Goal: Information Seeking & Learning: Check status

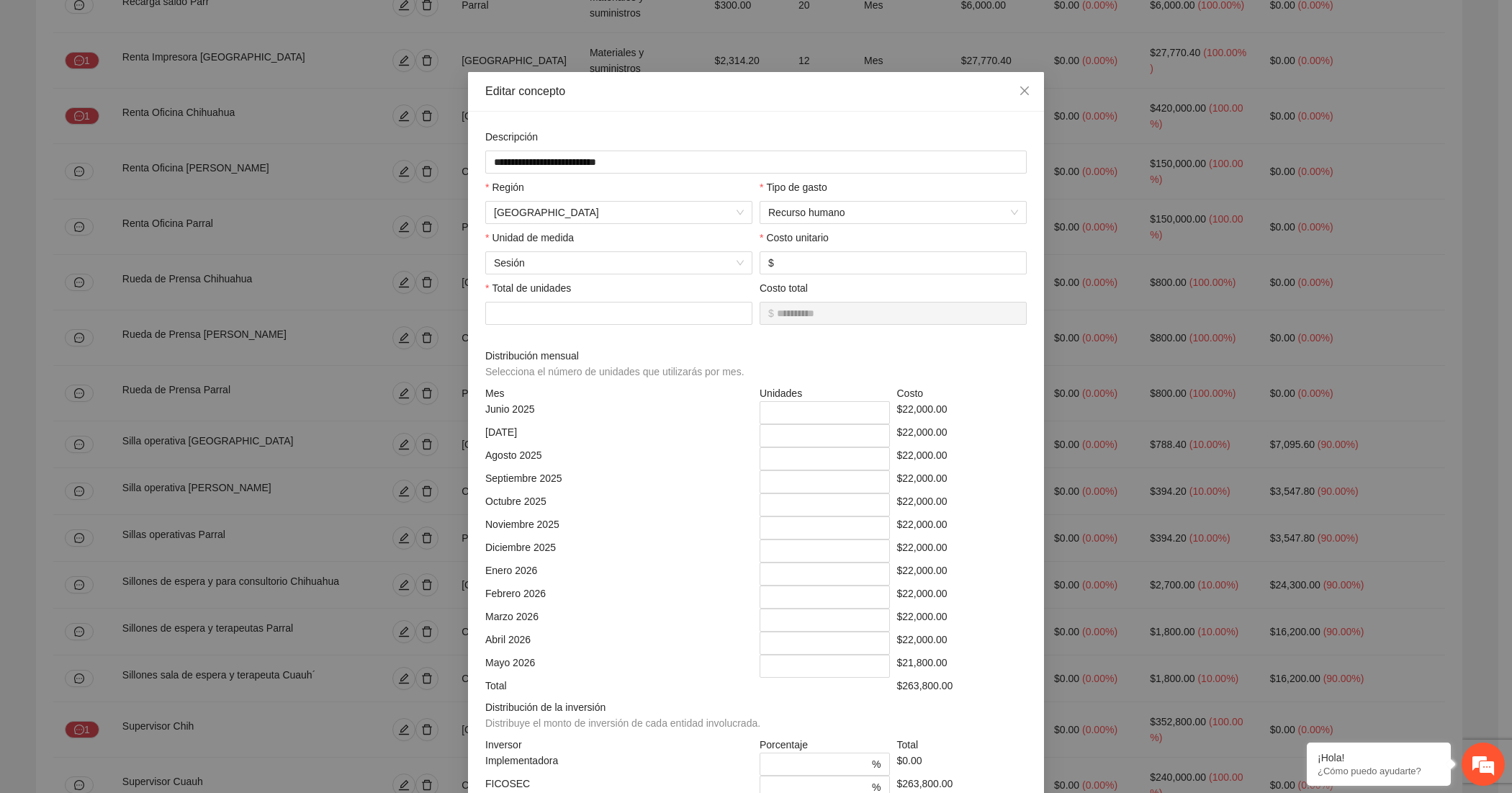
click at [344, 187] on div "**********" at bounding box center [756, 396] width 1512 height 793
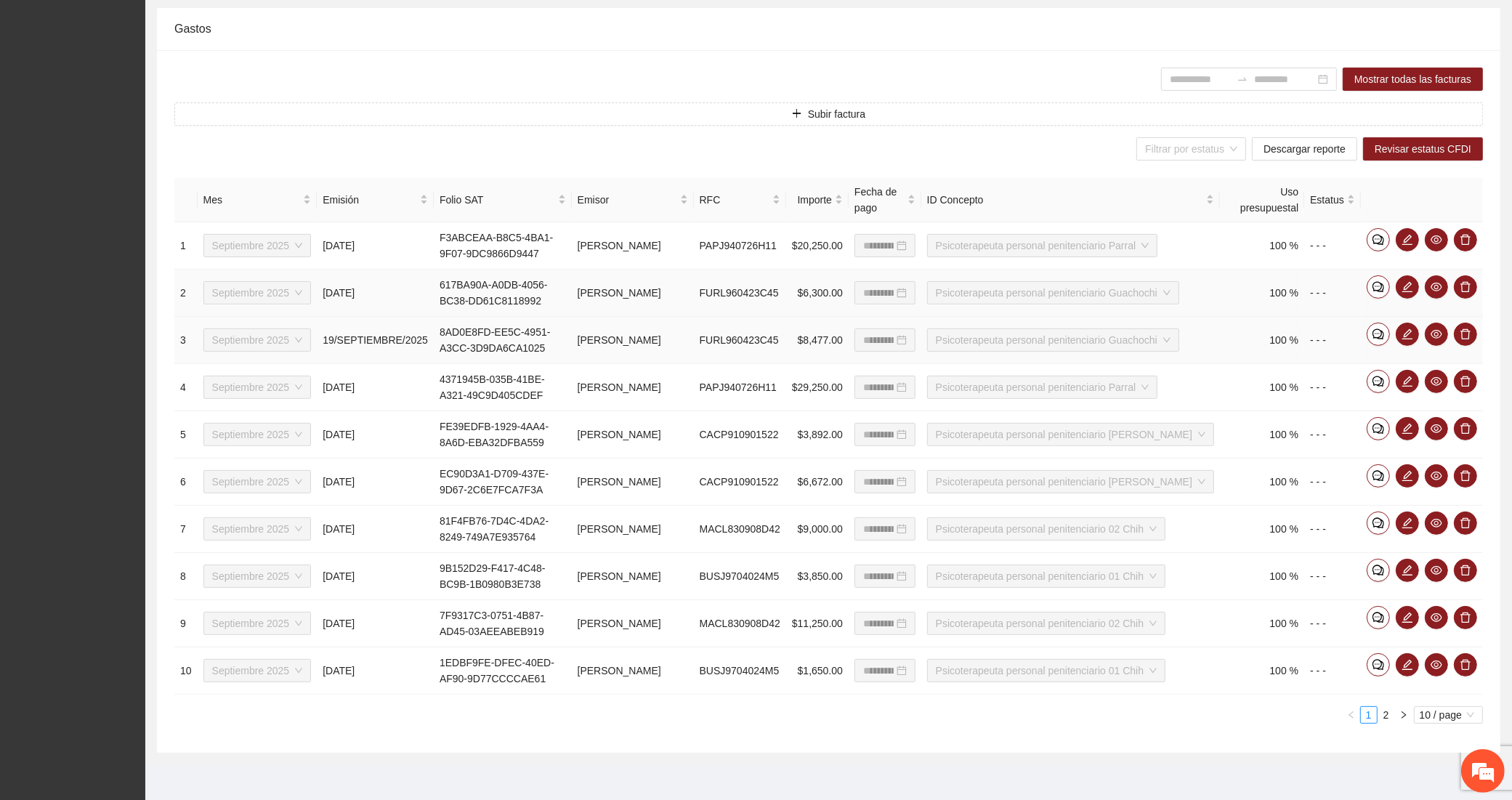
scroll to position [2475, 0]
click at [1429, 427] on span "eye" at bounding box center [1436, 428] width 22 height 11
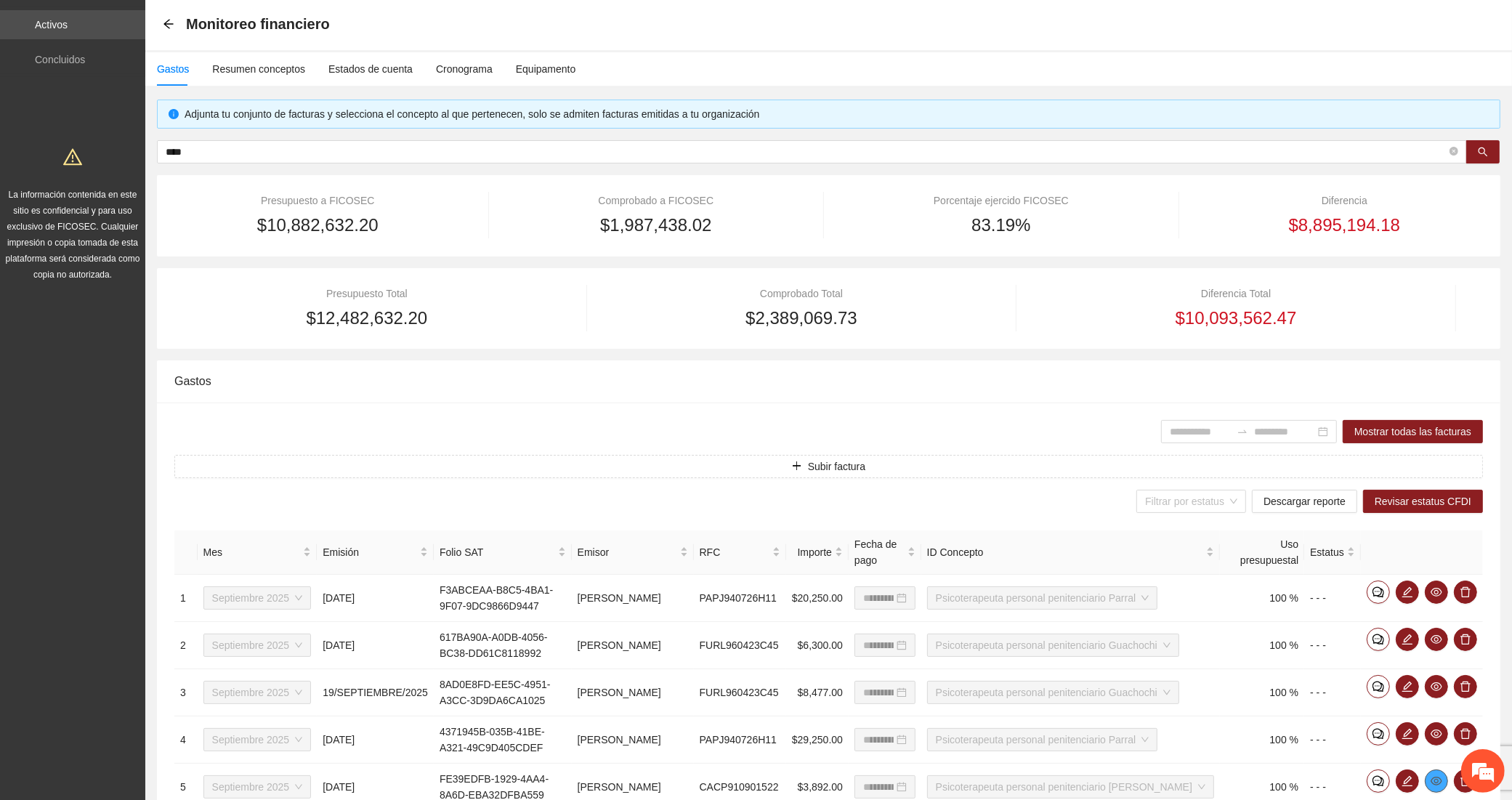
scroll to position [51, 0]
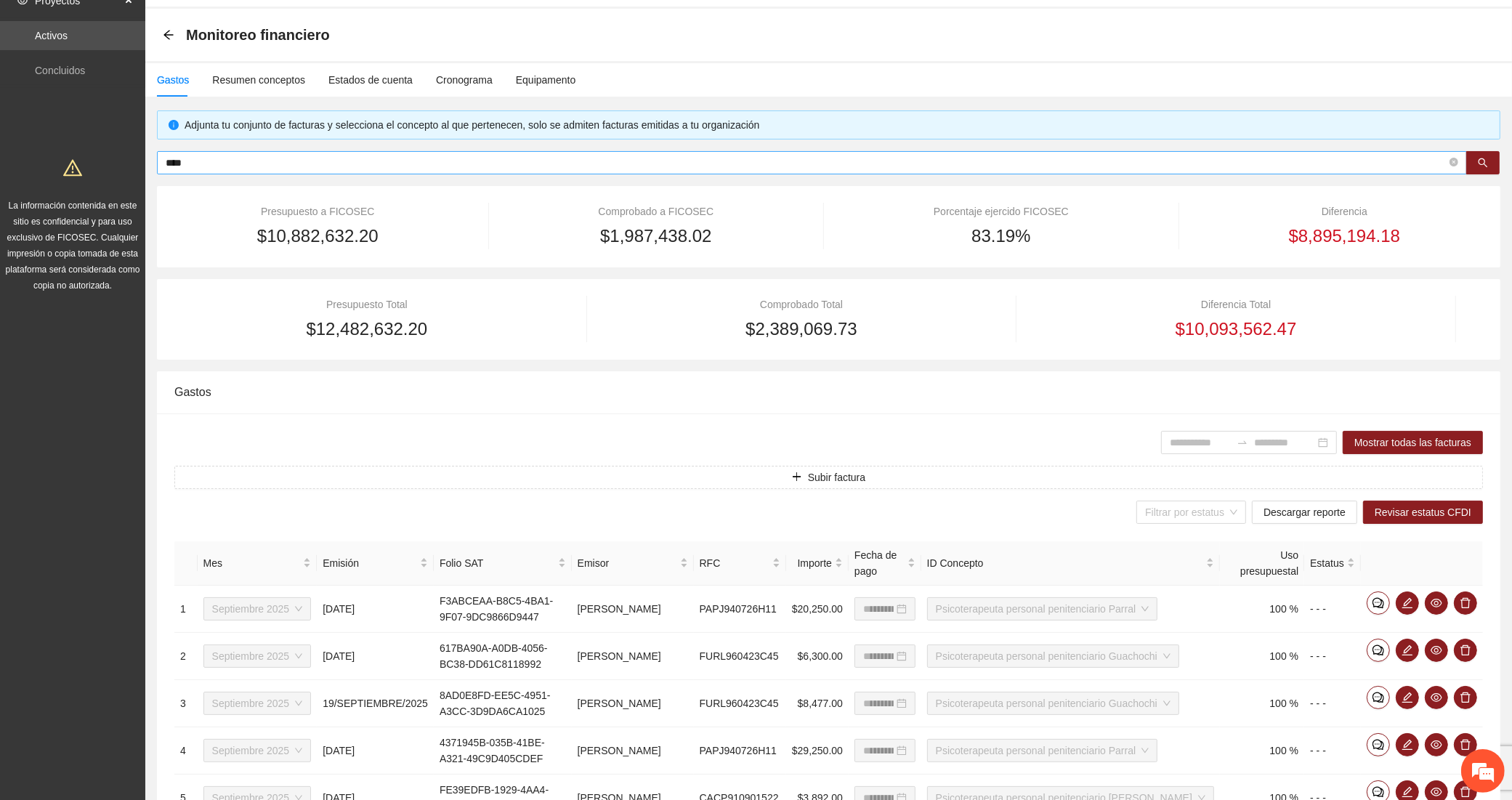
click at [295, 163] on input "****" at bounding box center [806, 162] width 1281 height 16
paste input "**********"
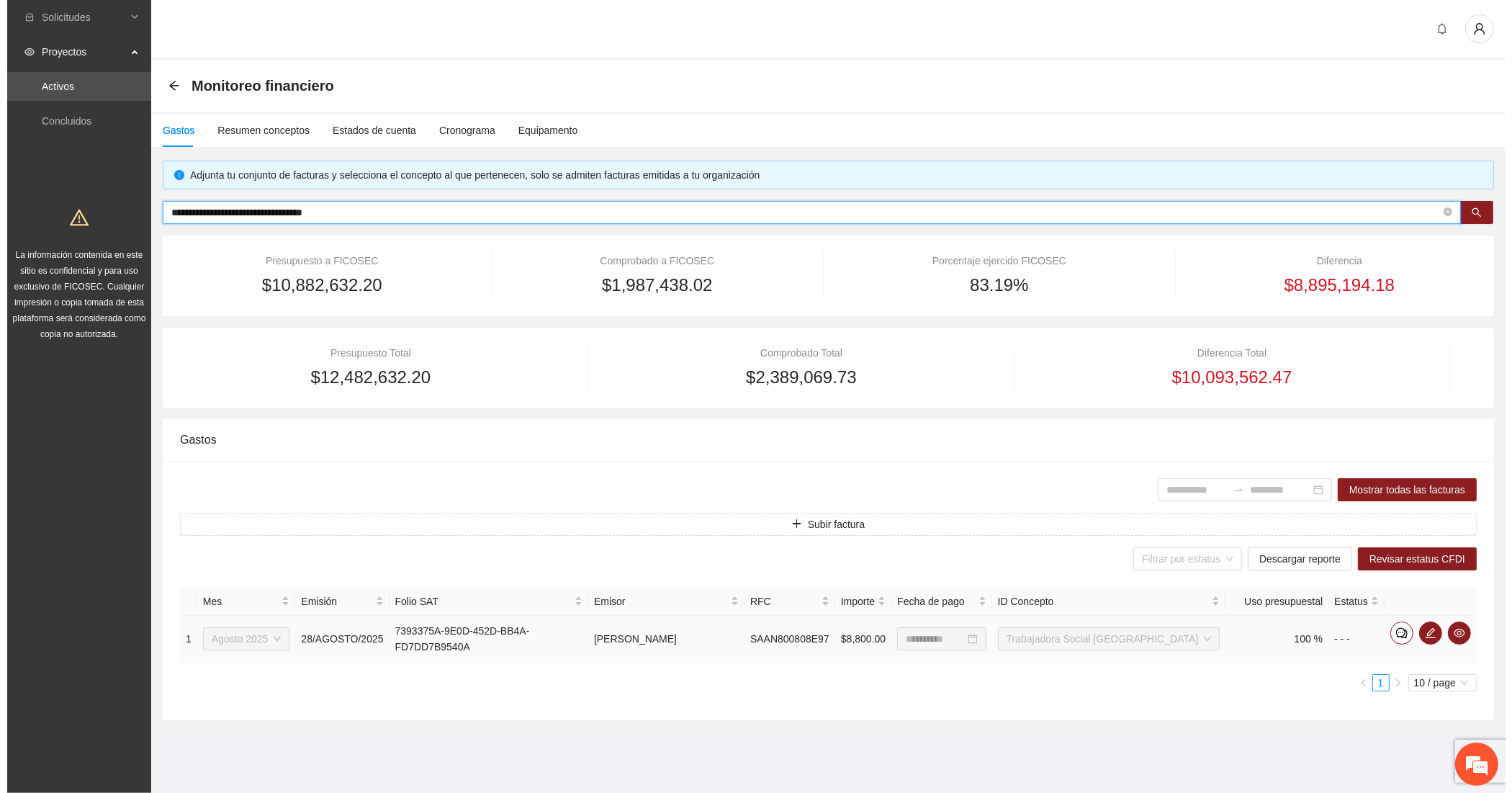
scroll to position [0, 0]
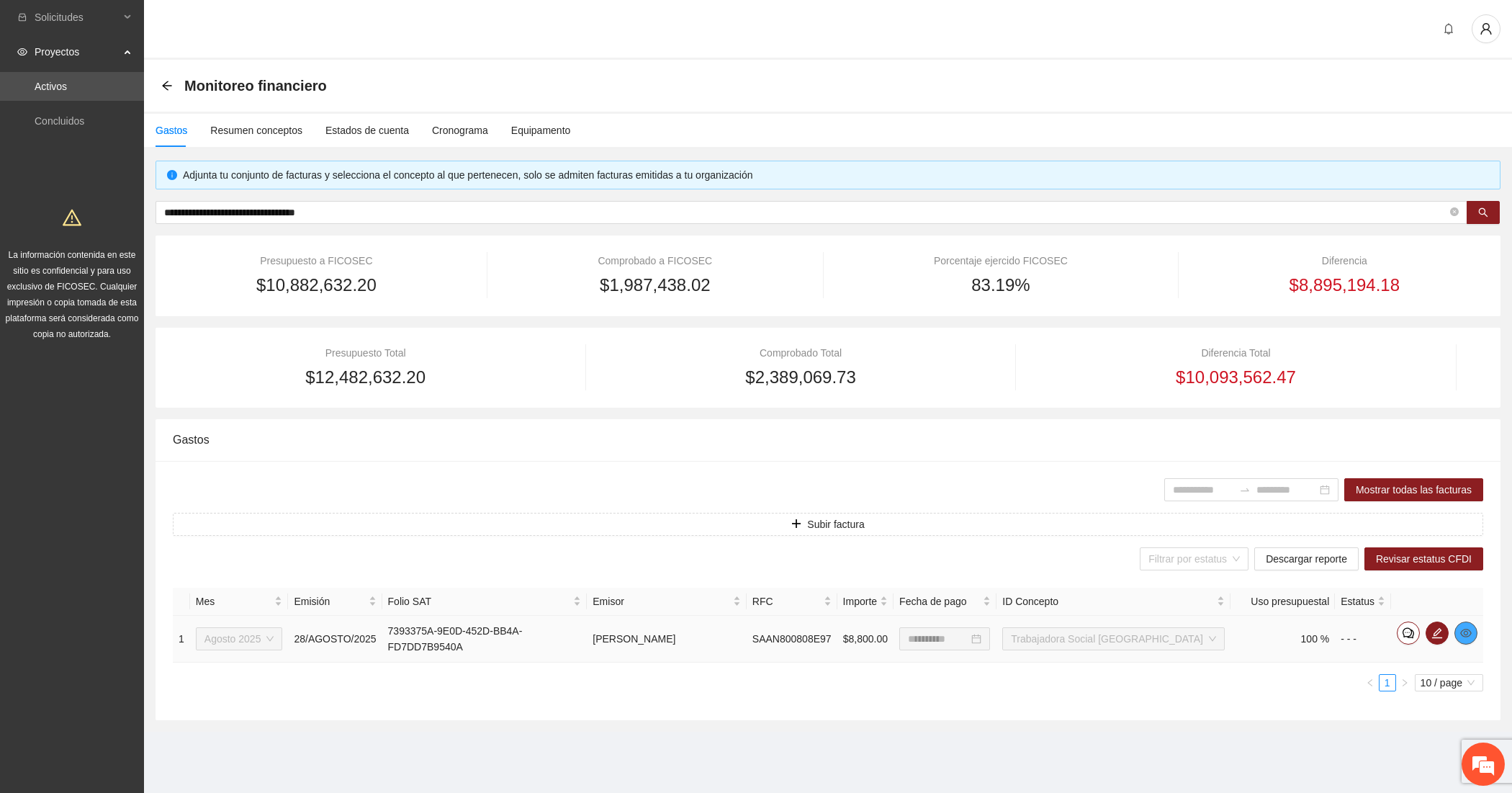
click at [1461, 628] on icon "eye" at bounding box center [1466, 633] width 11 height 11
click at [348, 206] on input "**********" at bounding box center [806, 212] width 1283 height 16
paste input "text"
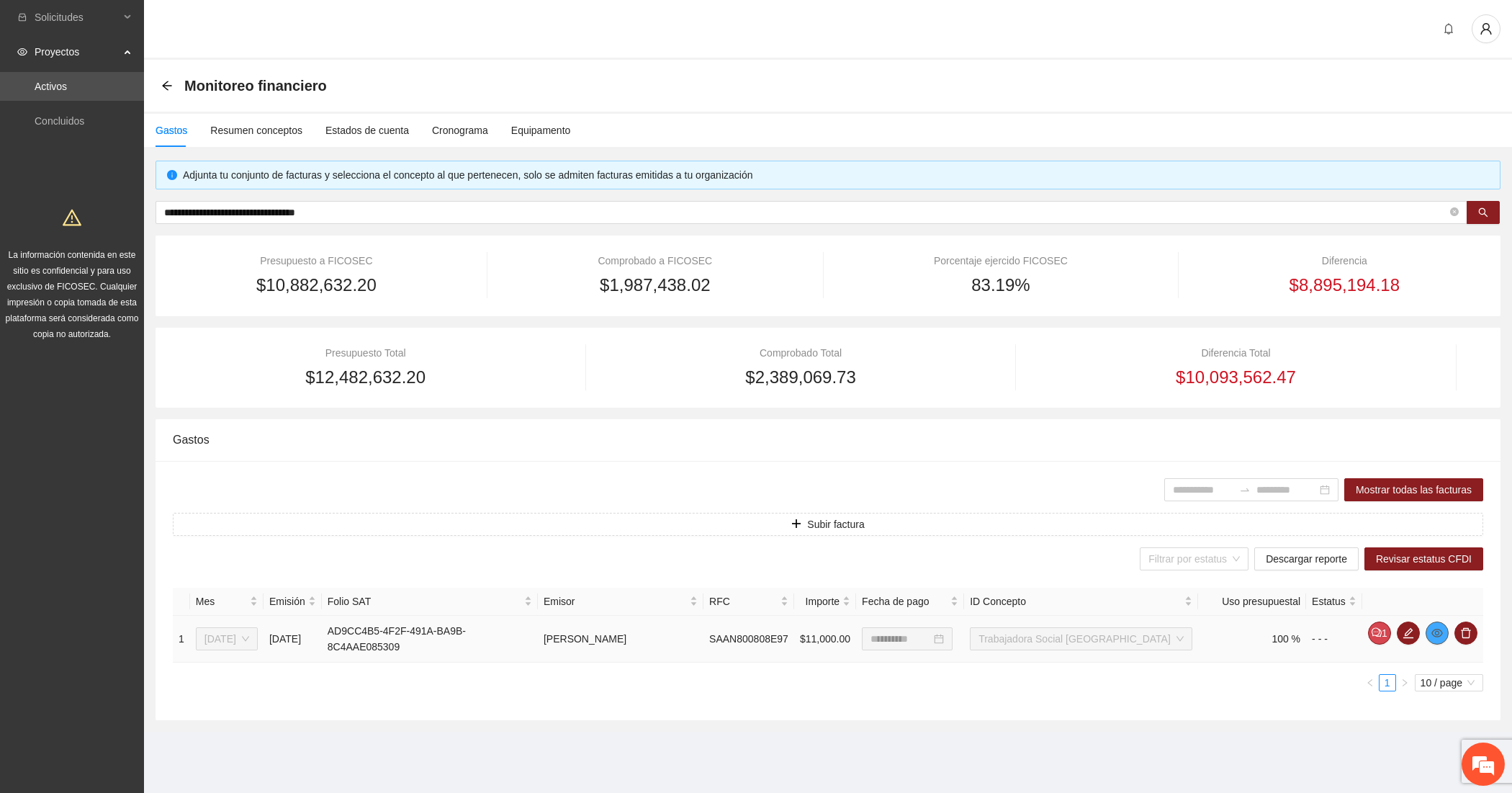
click at [1440, 636] on icon "eye" at bounding box center [1437, 633] width 11 height 11
click at [396, 211] on input "**********" at bounding box center [806, 212] width 1283 height 16
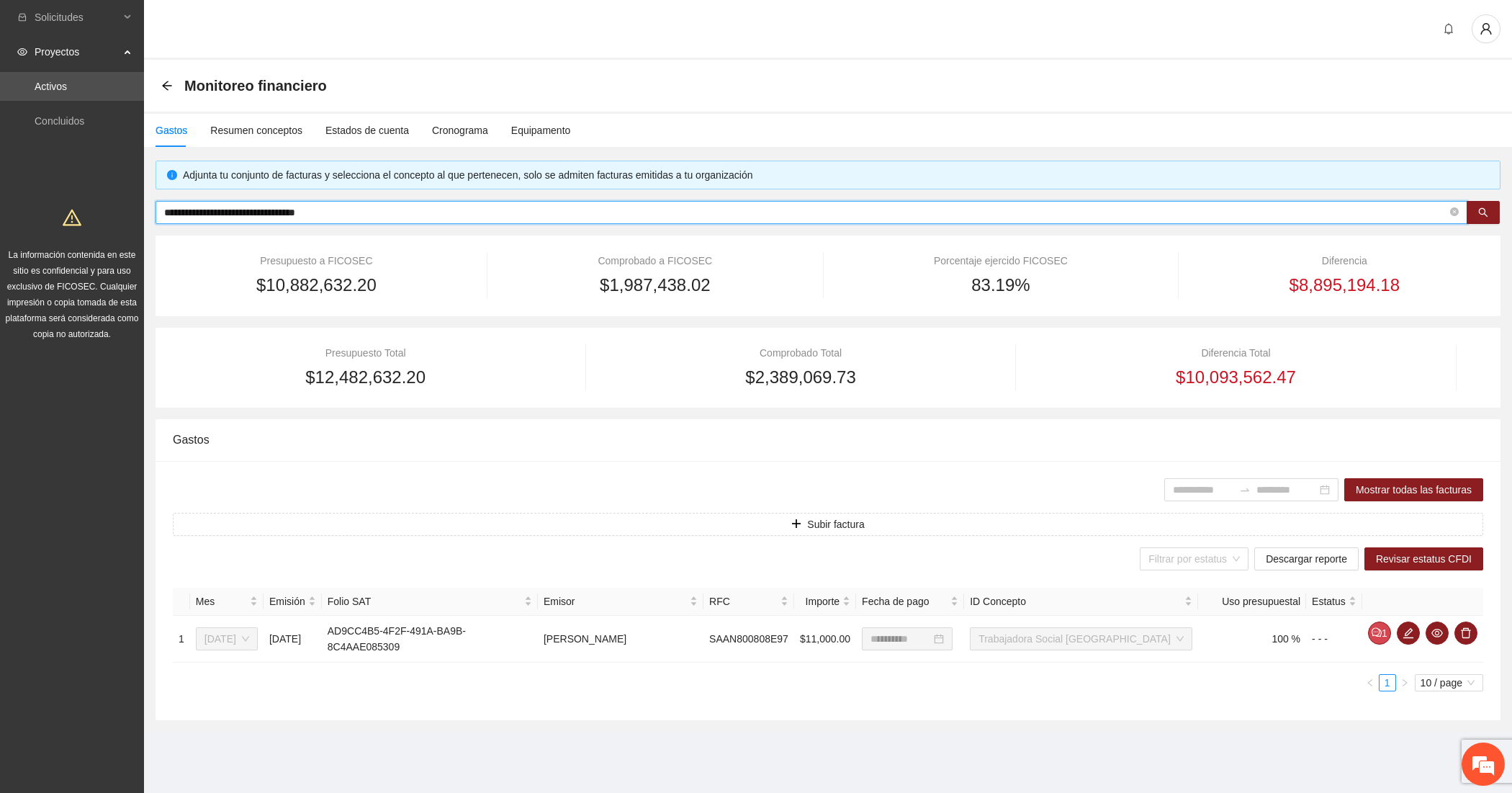
paste input "text"
click at [1439, 636] on icon "eye" at bounding box center [1437, 633] width 11 height 9
click at [325, 207] on input "**********" at bounding box center [806, 212] width 1283 height 16
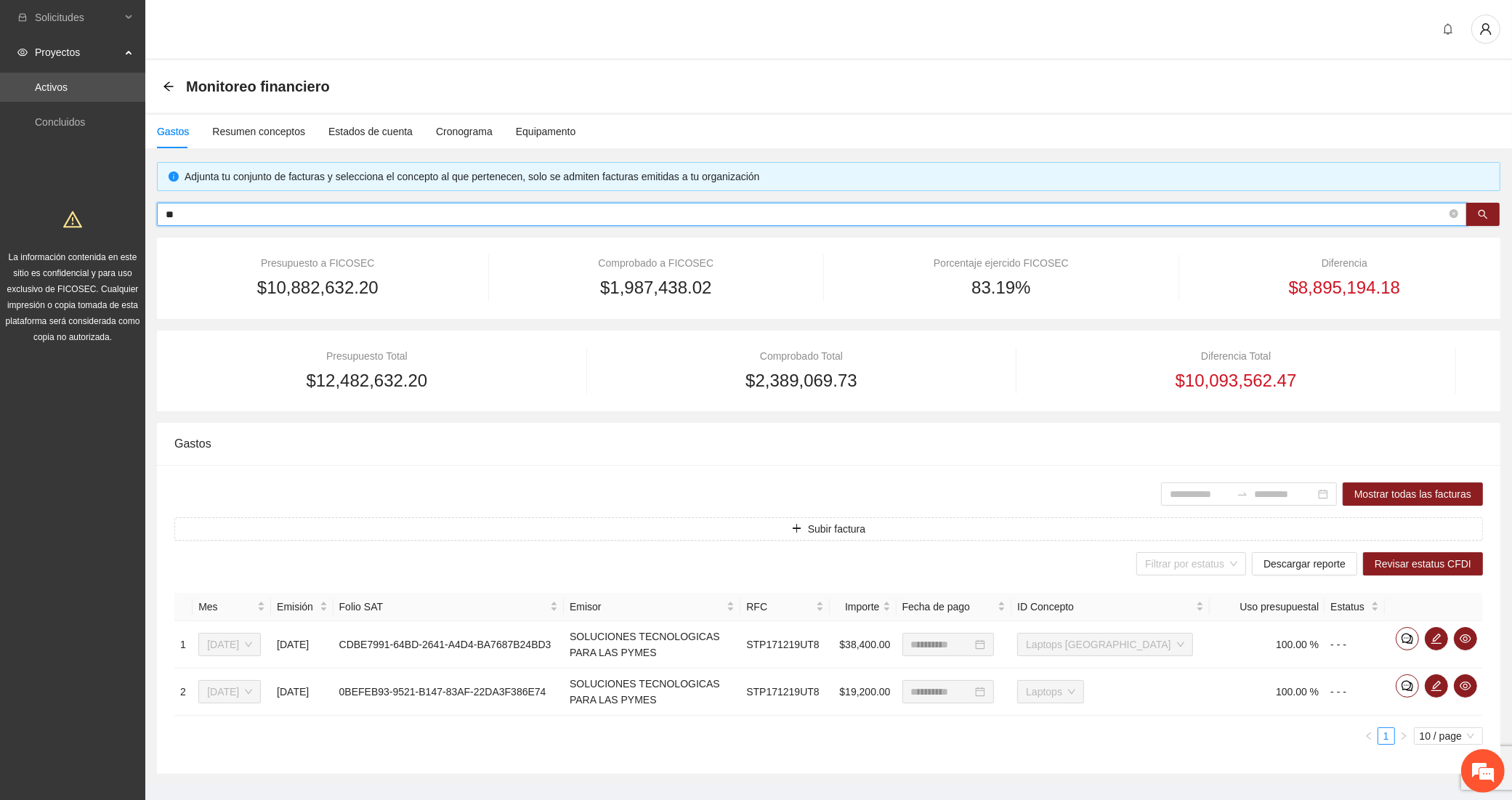
type input "*"
type input "******"
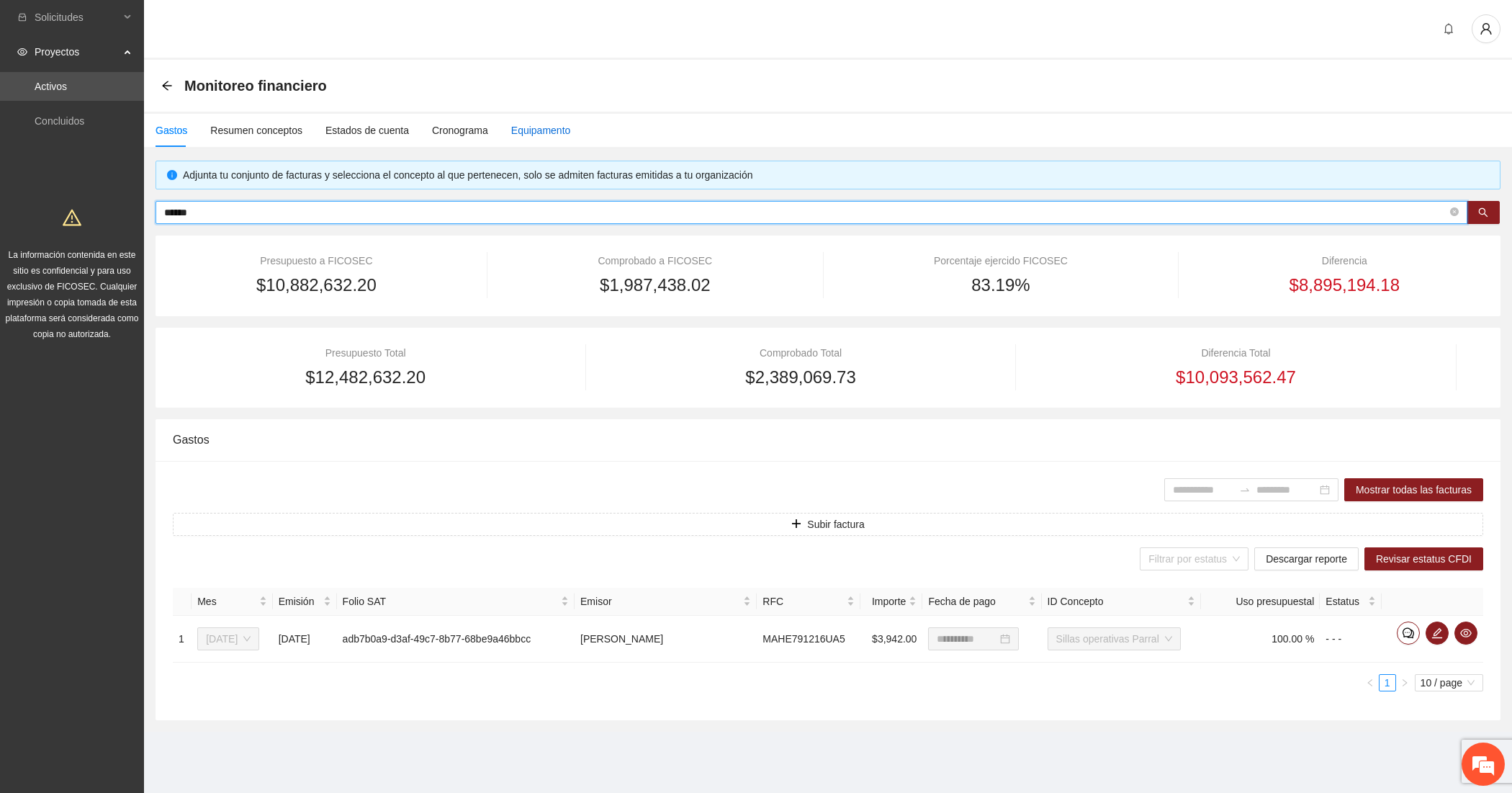
click at [544, 135] on div "Equipamento" at bounding box center [541, 130] width 59 height 16
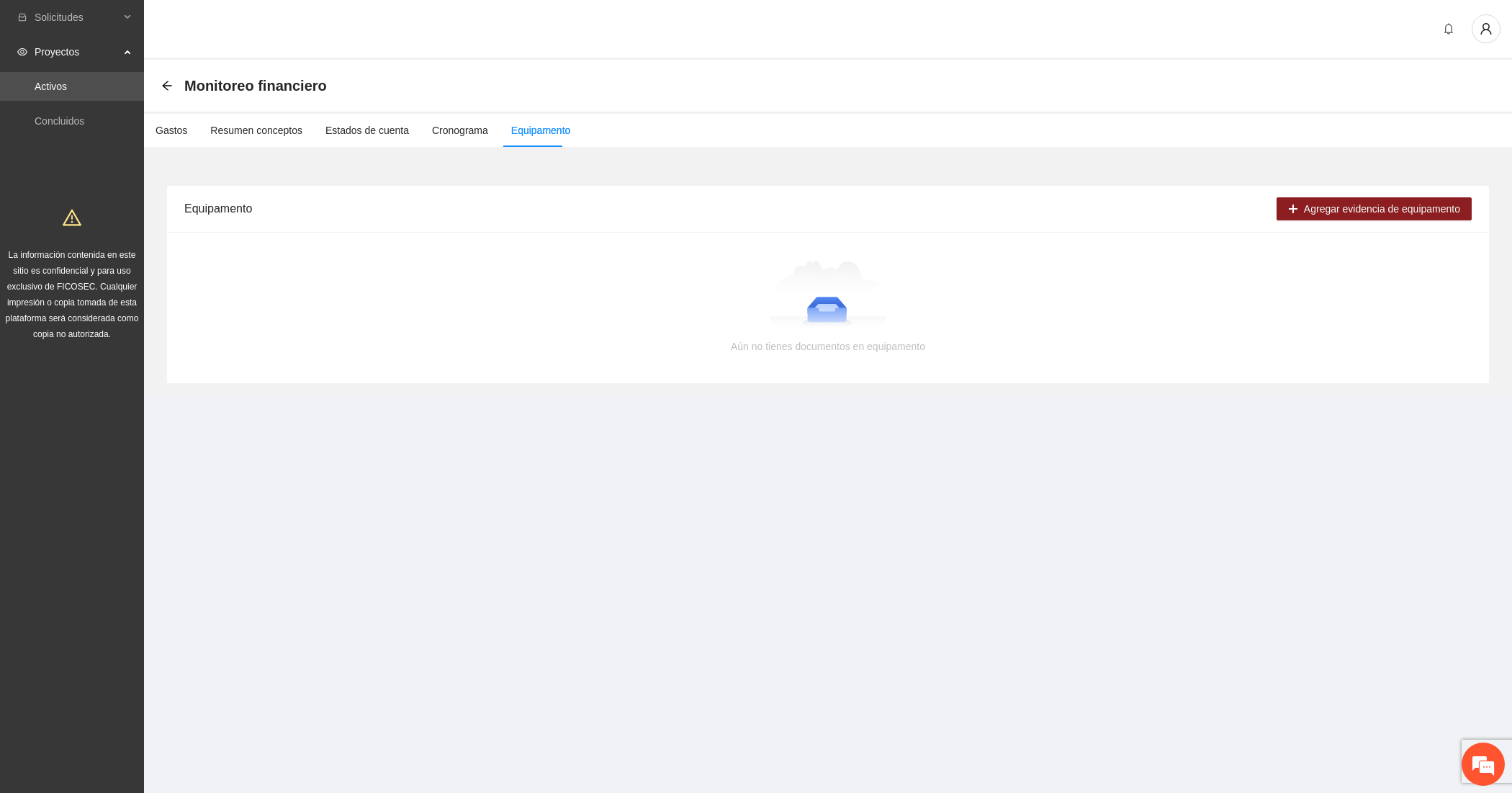
click at [1340, 191] on div "Agregar evidencia de equipamento" at bounding box center [1374, 209] width 195 height 46
click at [1339, 206] on span "Agregar evidencia de equipamento" at bounding box center [1382, 209] width 156 height 16
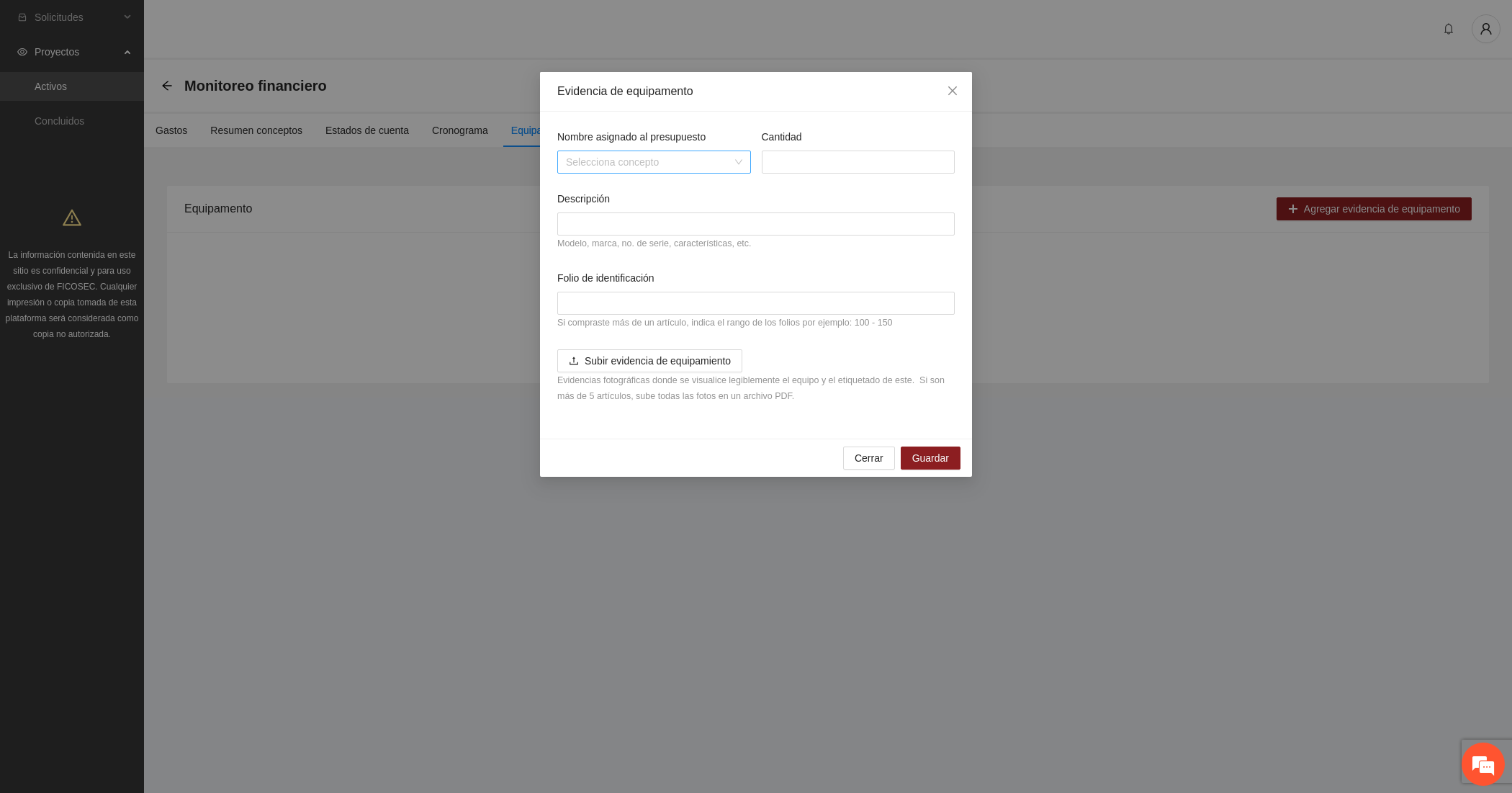
click at [632, 155] on input "Nombre asignado al presupuesto" at bounding box center [648, 162] width 166 height 22
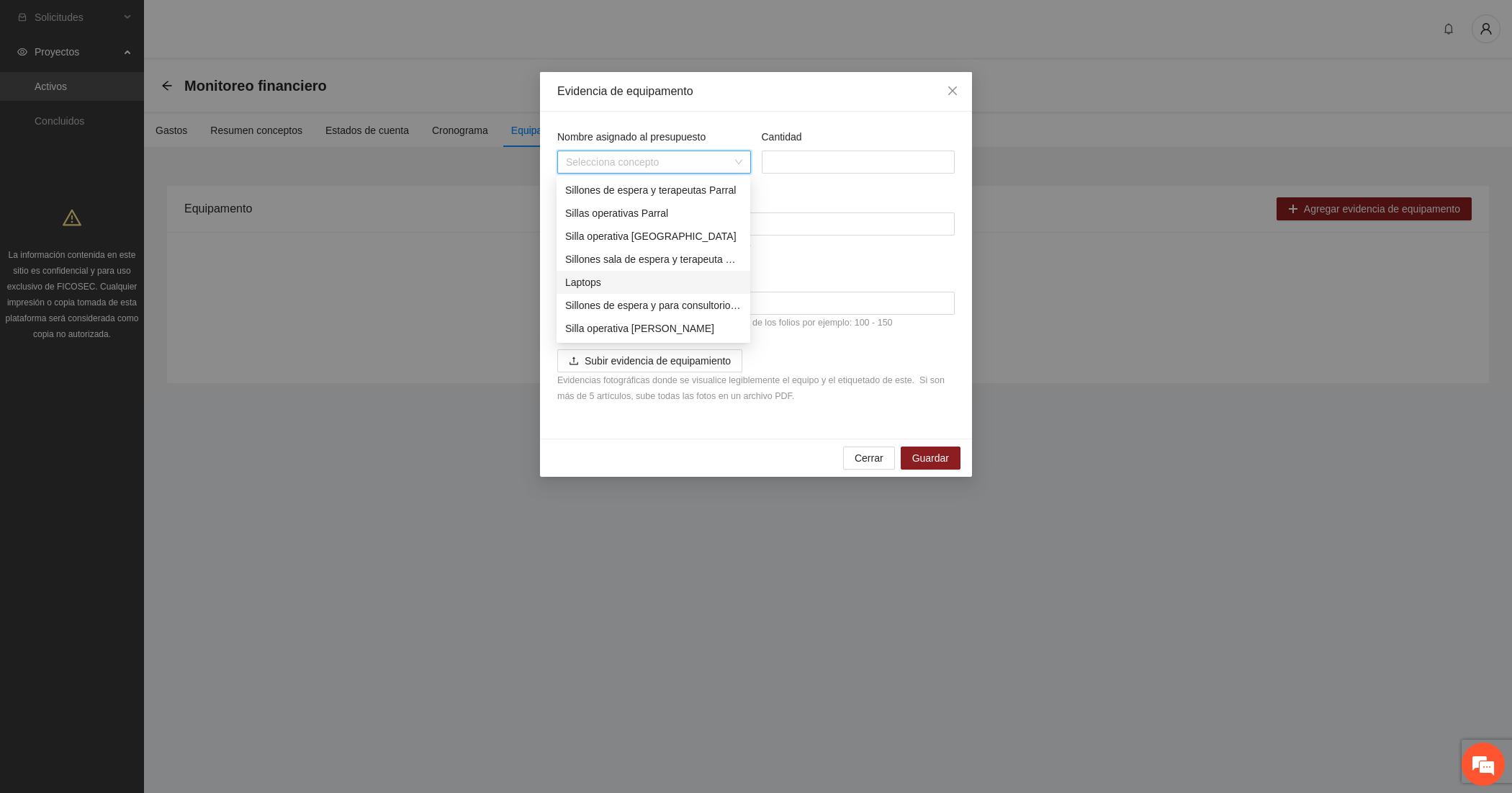
click at [876, 133] on div "Cantidad" at bounding box center [859, 139] width 194 height 22
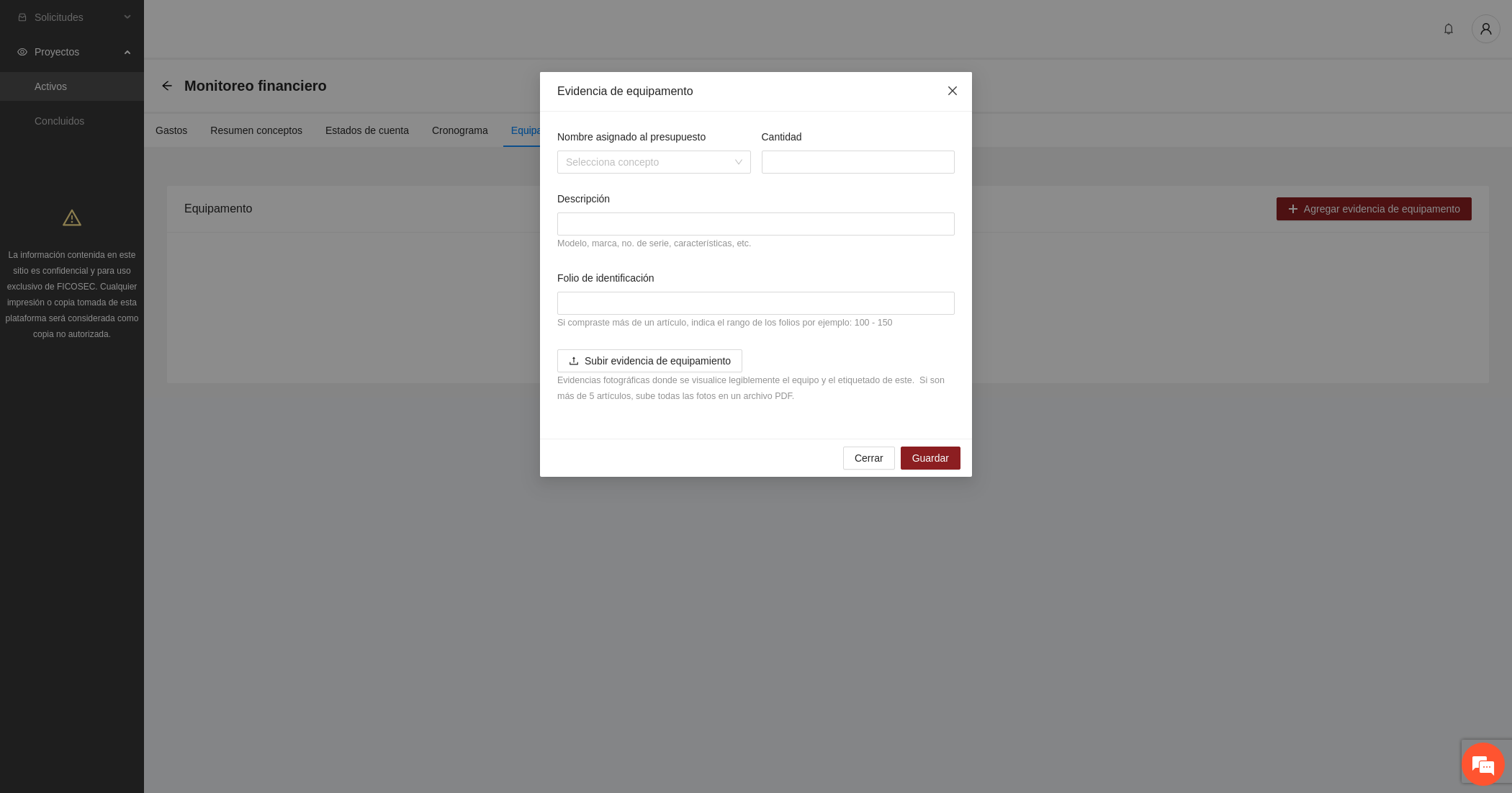
click at [947, 94] on icon "close" at bounding box center [952, 90] width 11 height 11
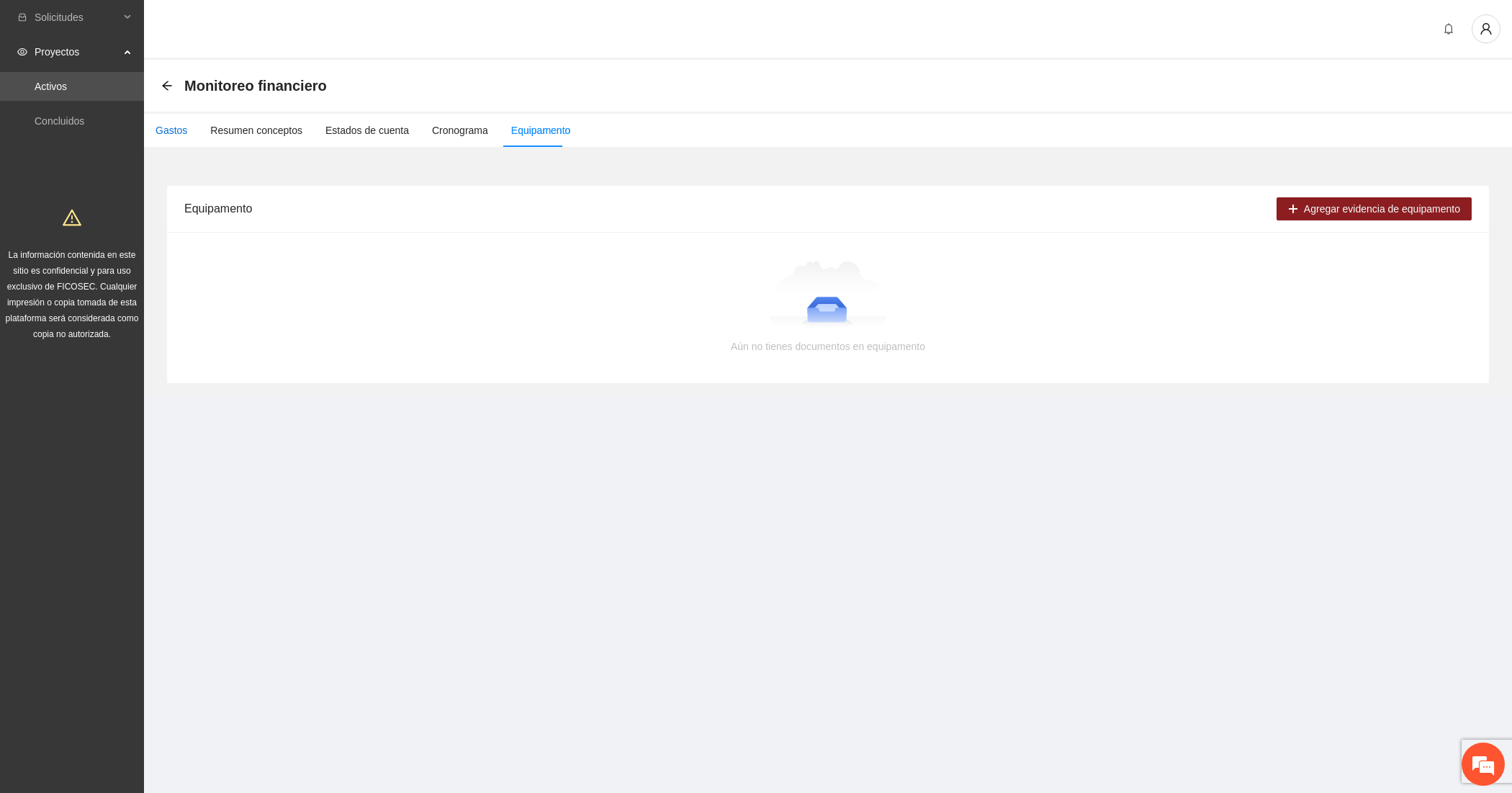
click at [170, 128] on div "Gastos" at bounding box center [171, 130] width 31 height 16
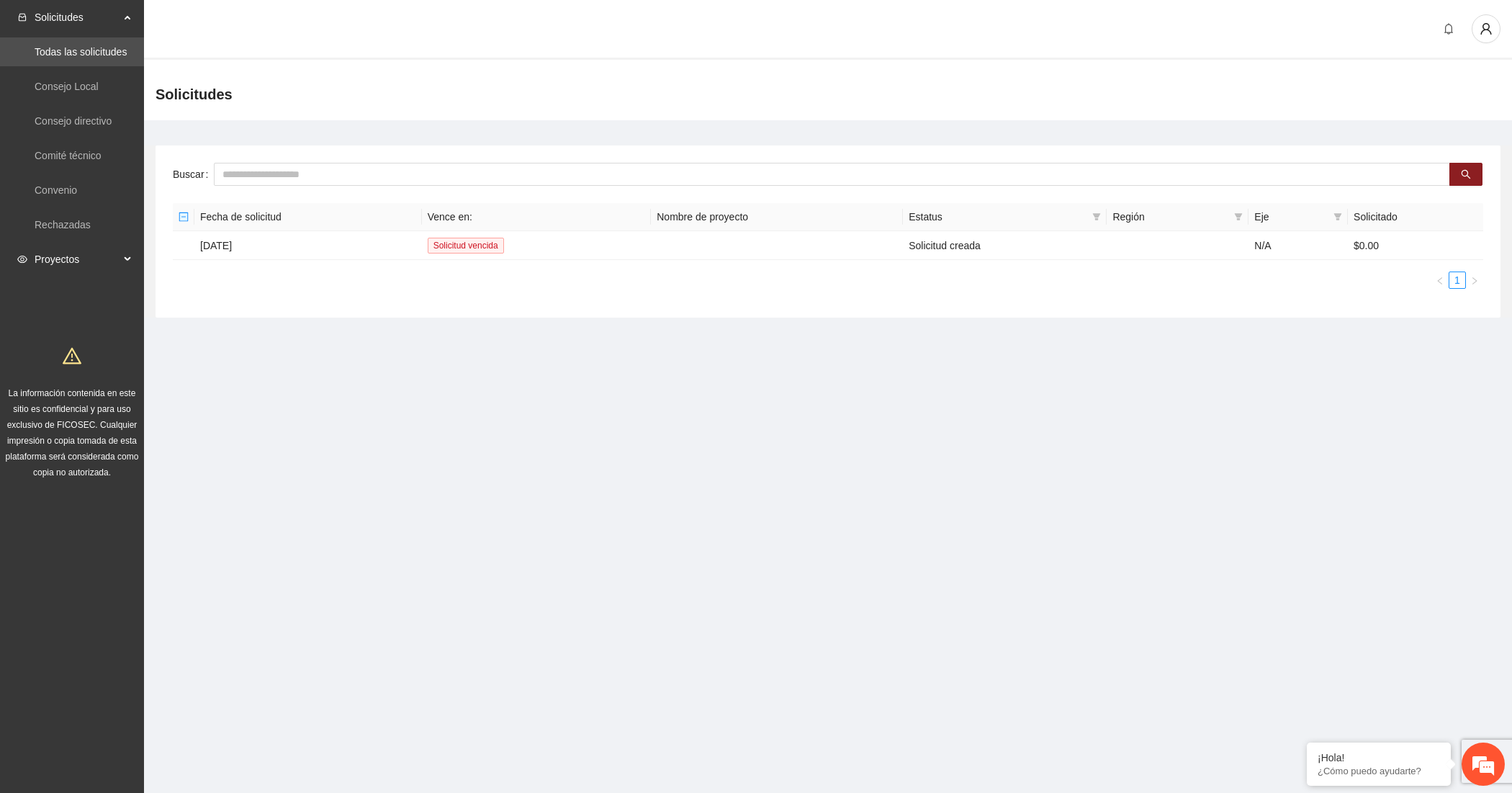
click at [116, 265] on span "Proyectos" at bounding box center [77, 259] width 85 height 29
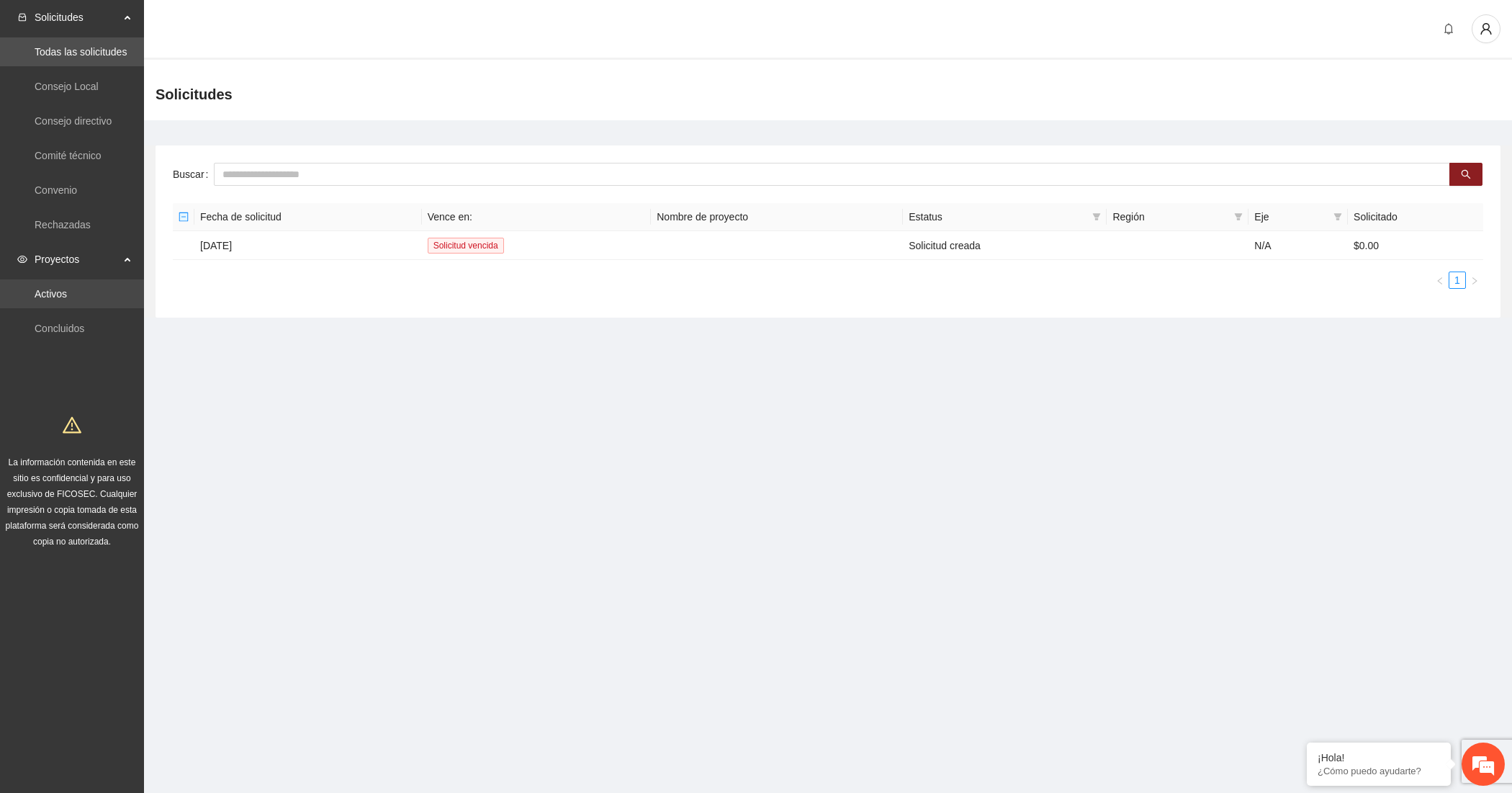
click at [66, 289] on link "Activos" at bounding box center [51, 294] width 32 height 11
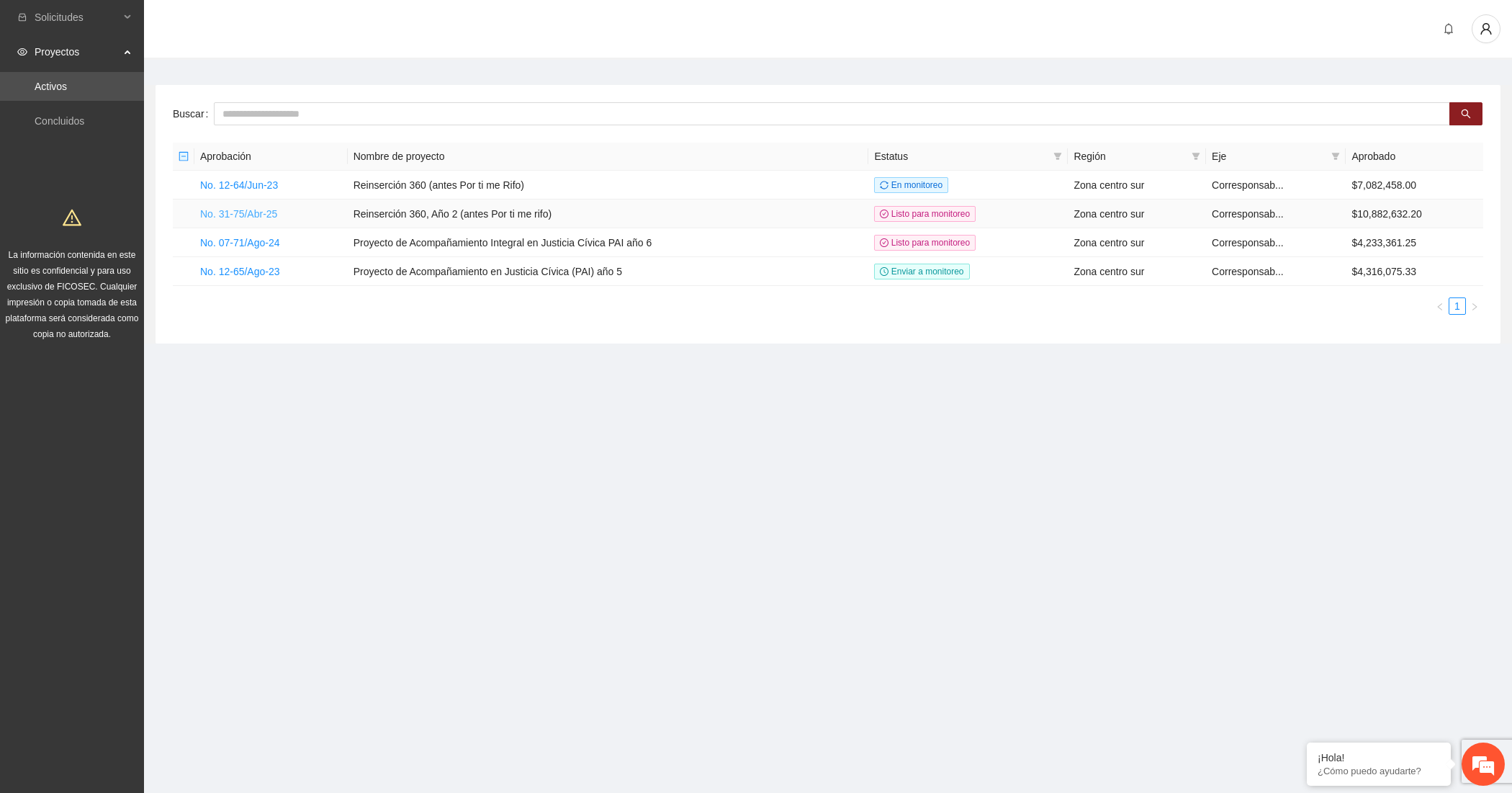
click at [250, 210] on link "No. 31-75/Abr-25" at bounding box center [239, 213] width 77 height 11
click at [253, 213] on link "No. 31-75/Abr-25" at bounding box center [239, 213] width 77 height 11
click at [1039, 631] on section "Solicitudes Proyectos Activos Concluidos La información contenida en este sitio…" at bounding box center [756, 396] width 1512 height 793
click at [225, 211] on link "No. 31-75/Abr-25" at bounding box center [239, 213] width 77 height 11
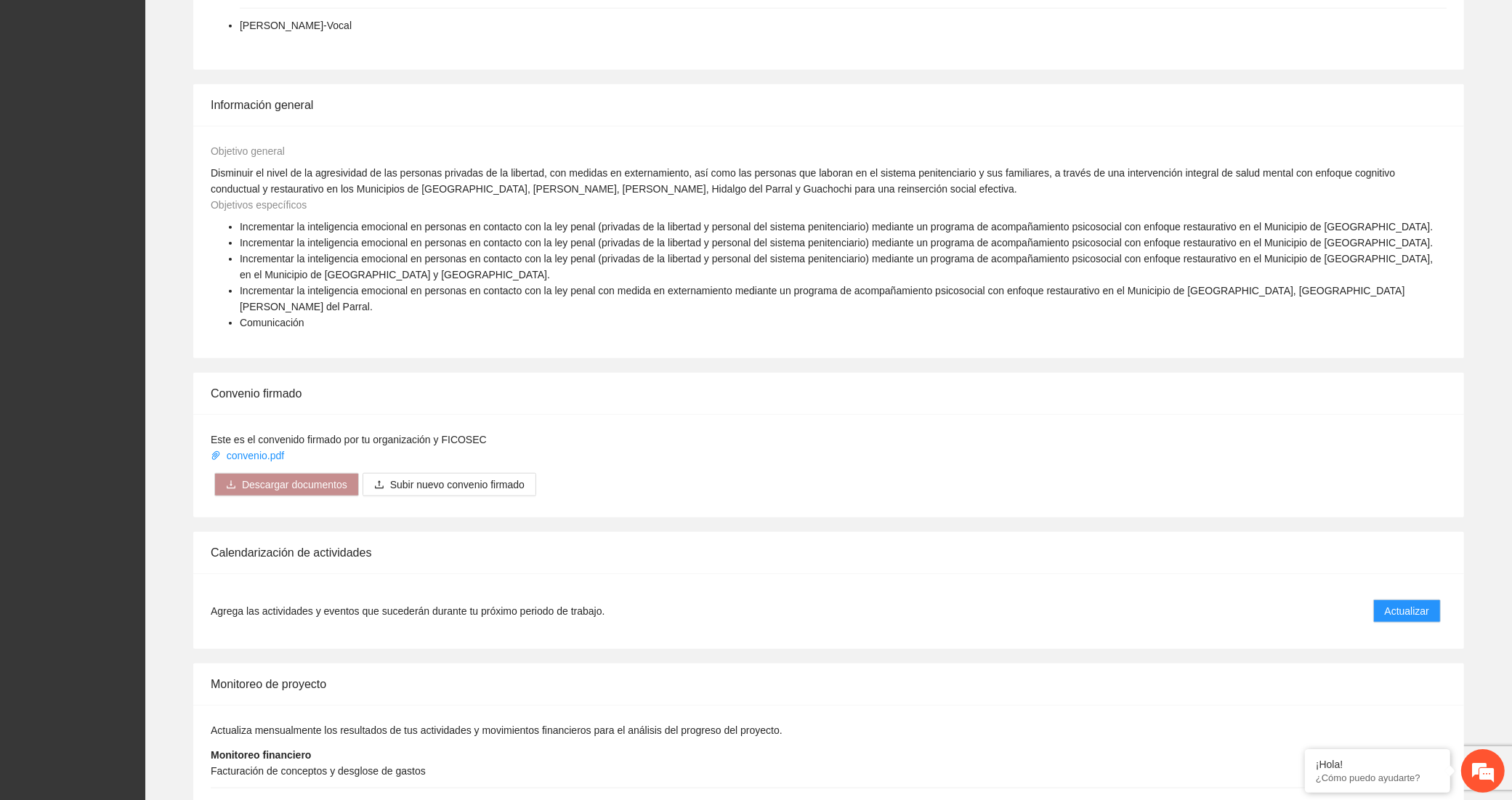
scroll to position [1751, 0]
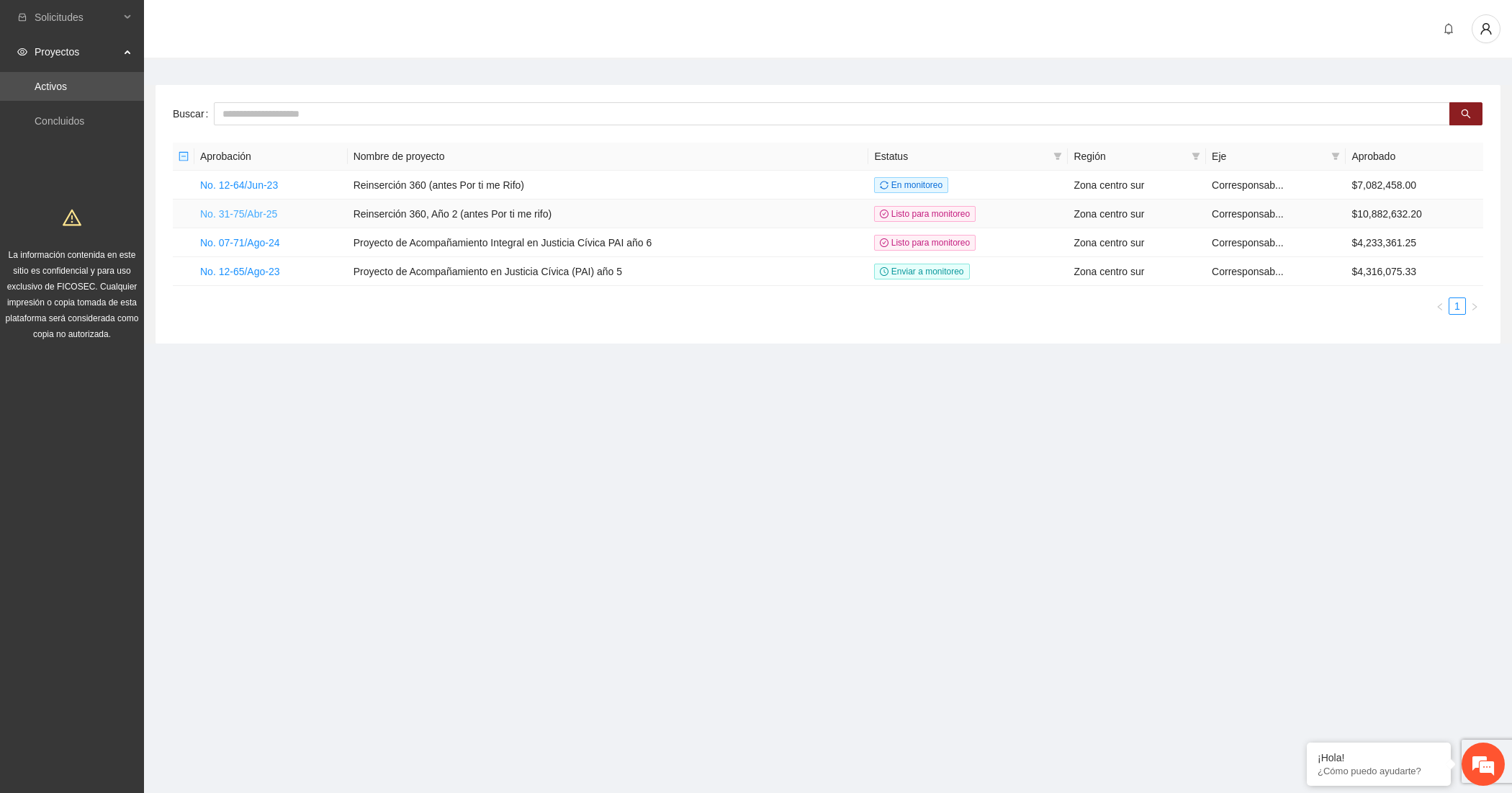
click at [251, 211] on link "No. 31-75/Abr-25" at bounding box center [239, 213] width 77 height 11
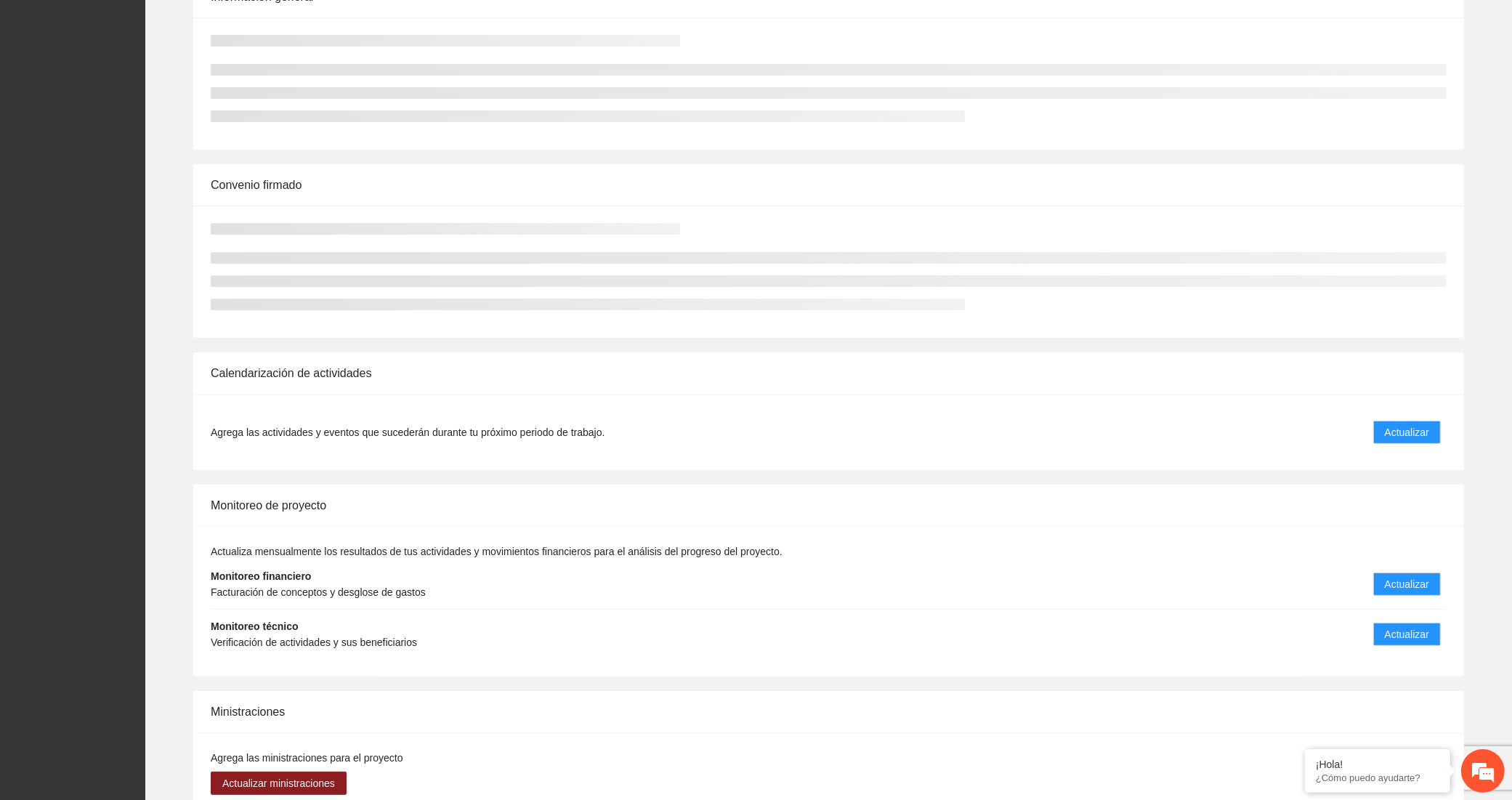
scroll to position [509, 0]
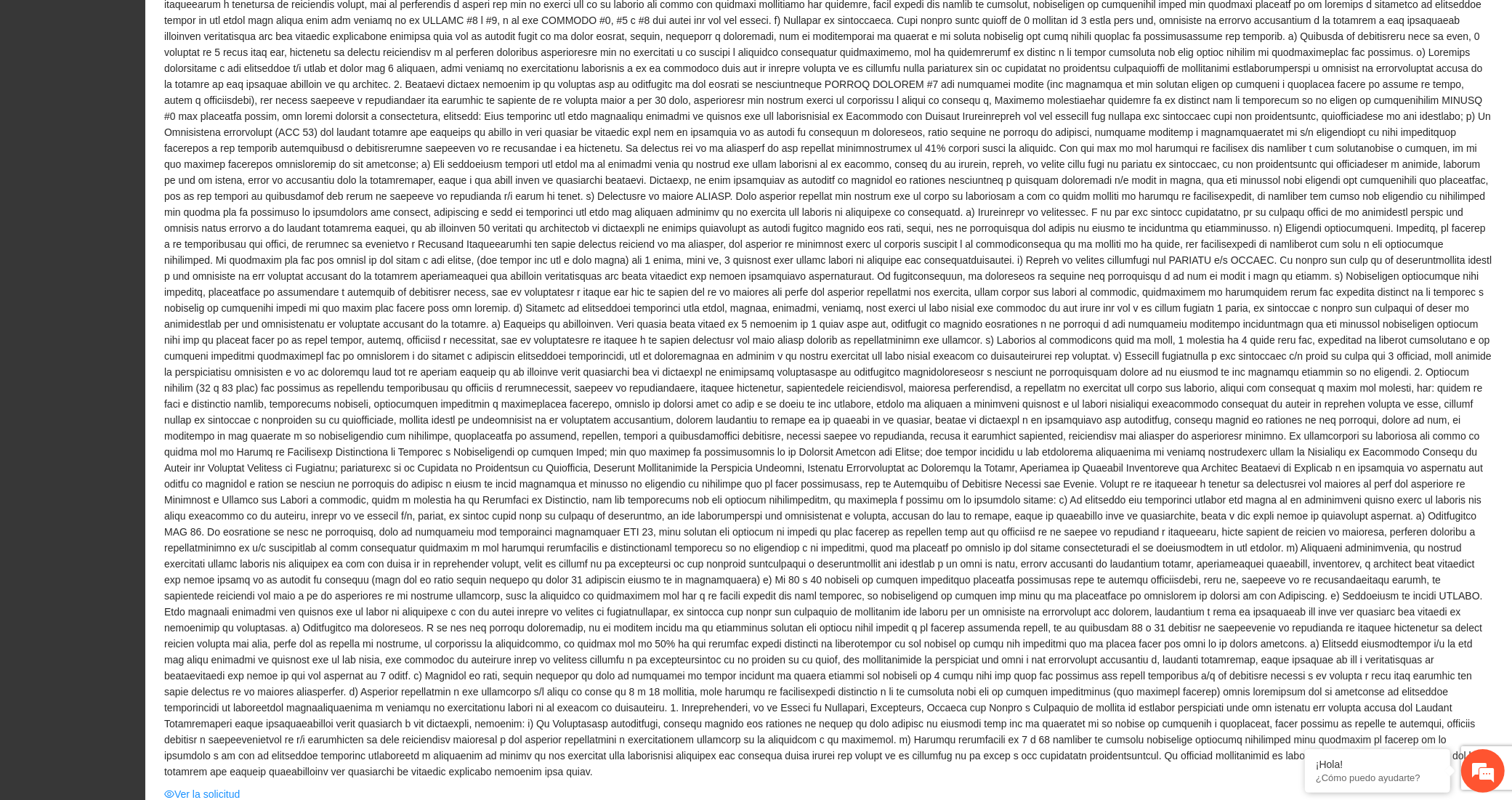
click at [1389, 567] on span at bounding box center [828, 220] width 1329 height 1119
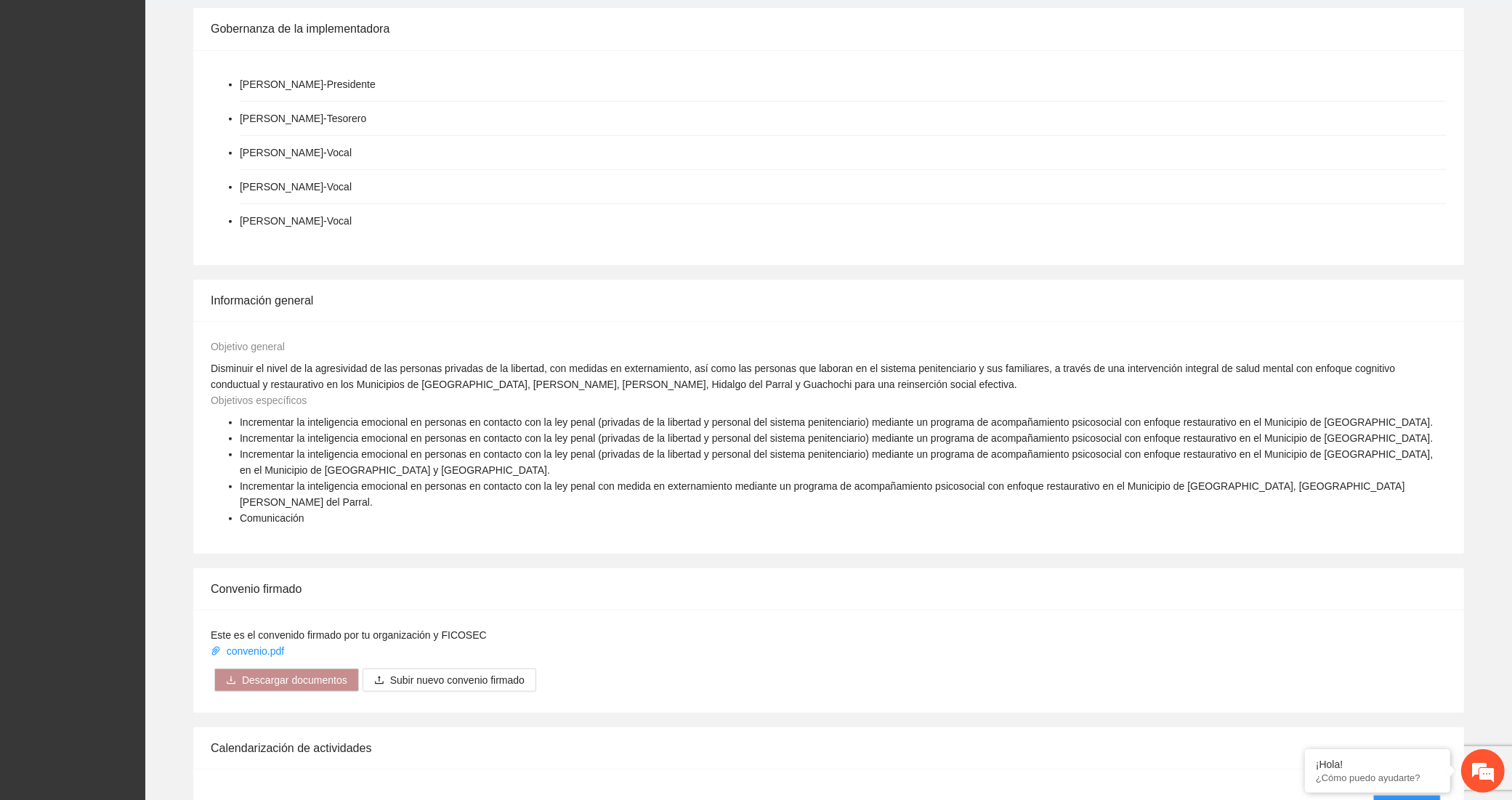
scroll to position [1751, 0]
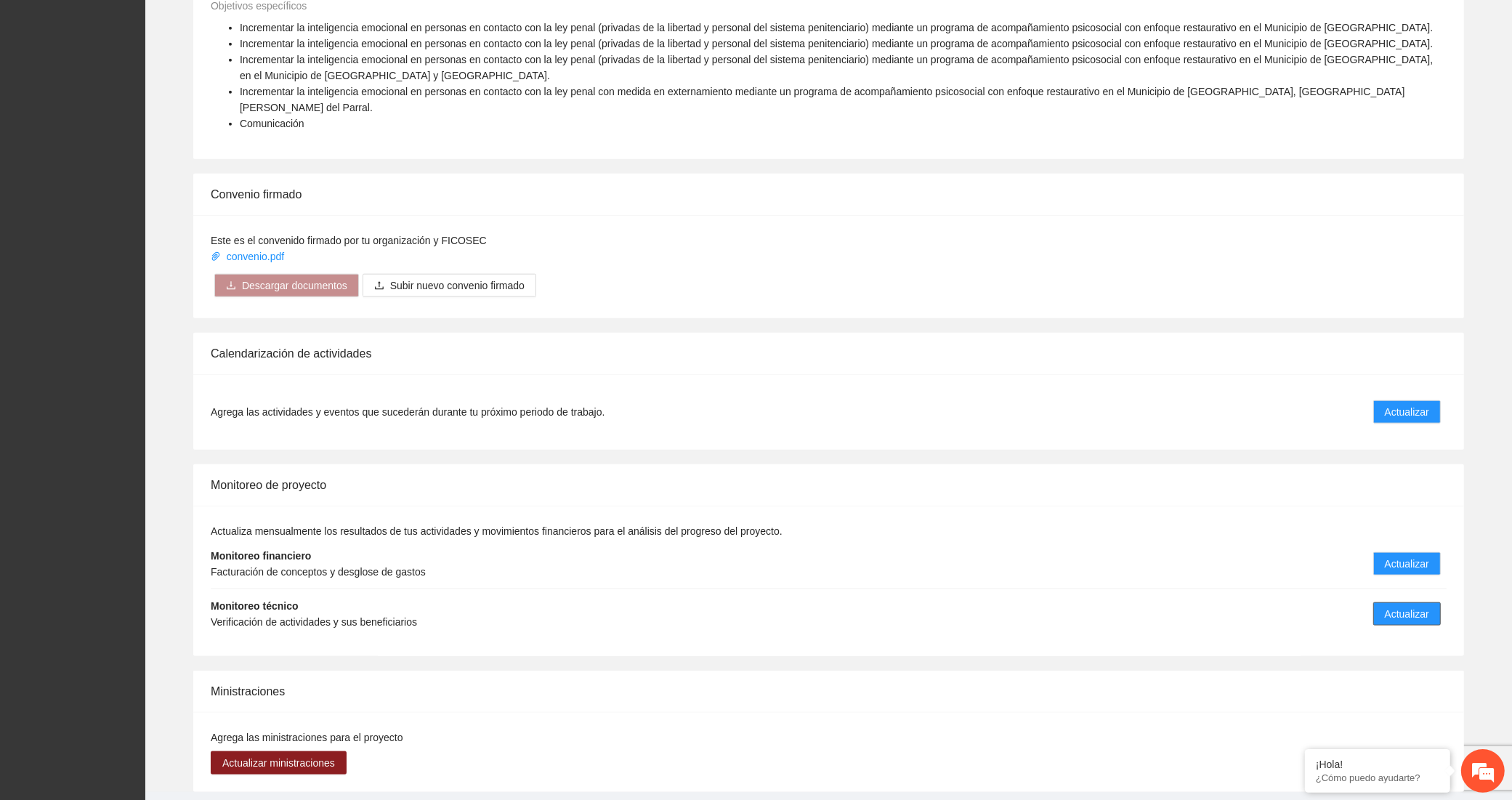
click at [1397, 602] on button "Actualizar" at bounding box center [1407, 614] width 68 height 23
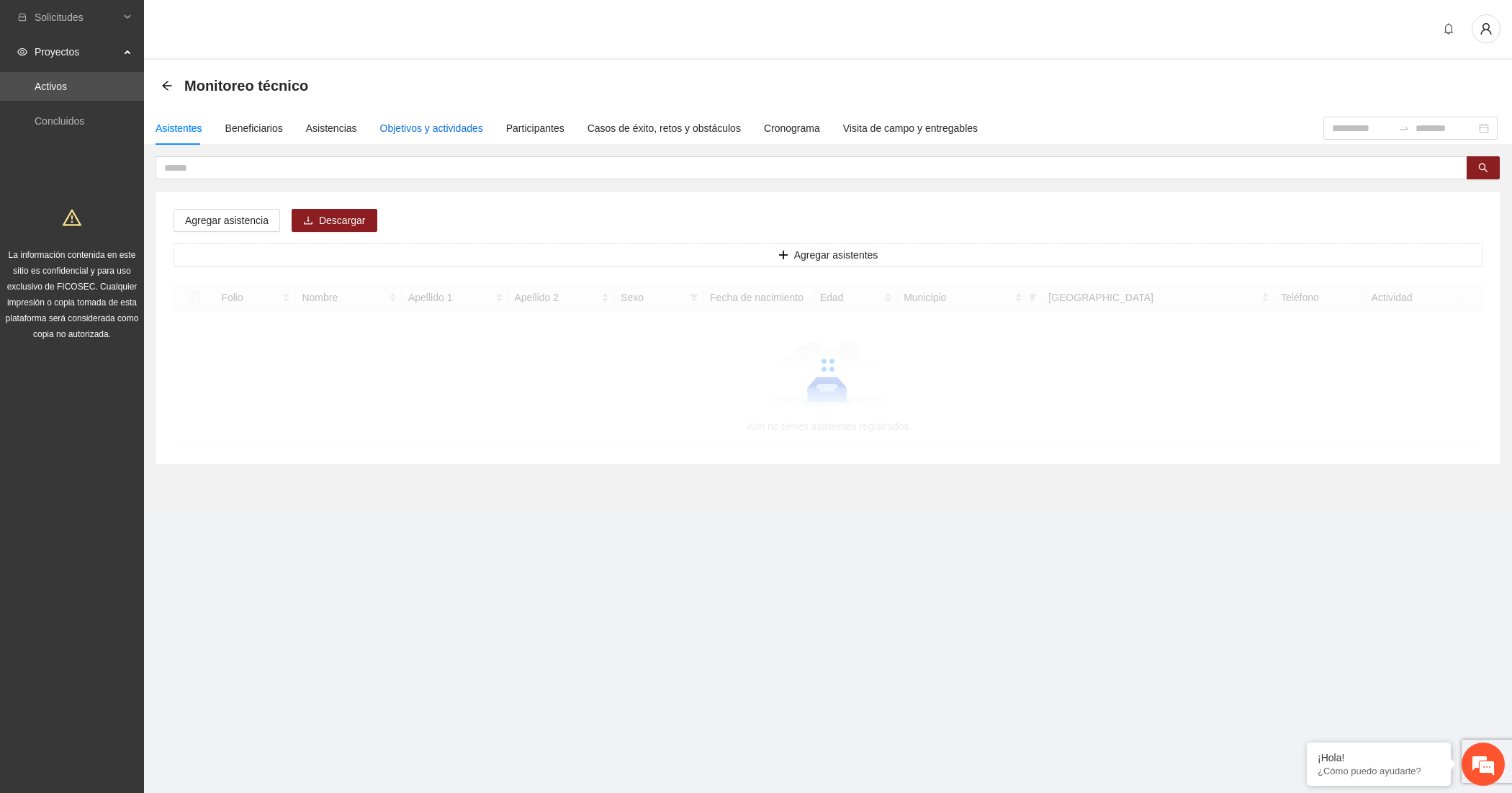
click at [461, 125] on div "Objetivos y actividades" at bounding box center [432, 129] width 103 height 16
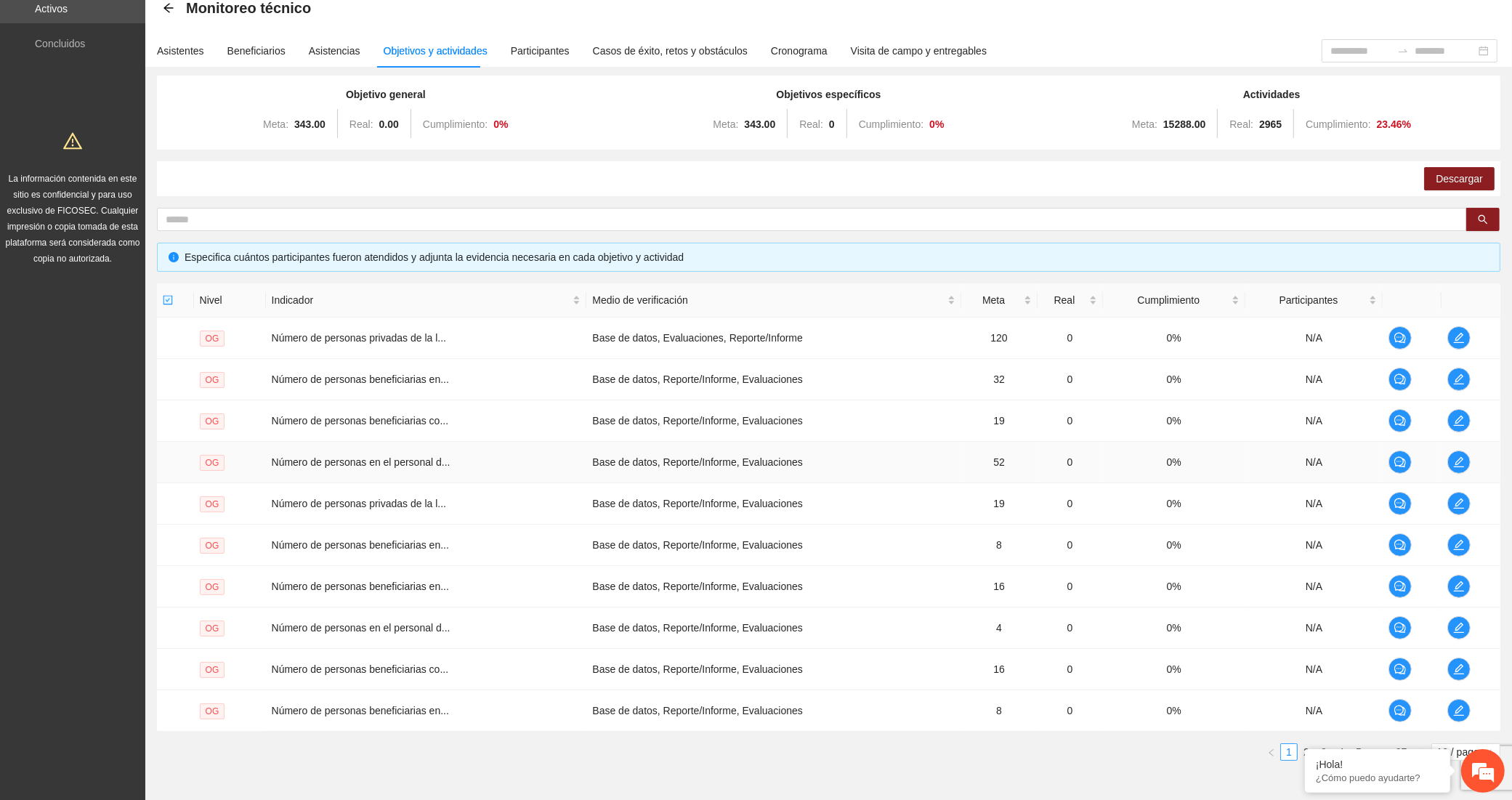
scroll to position [151, 0]
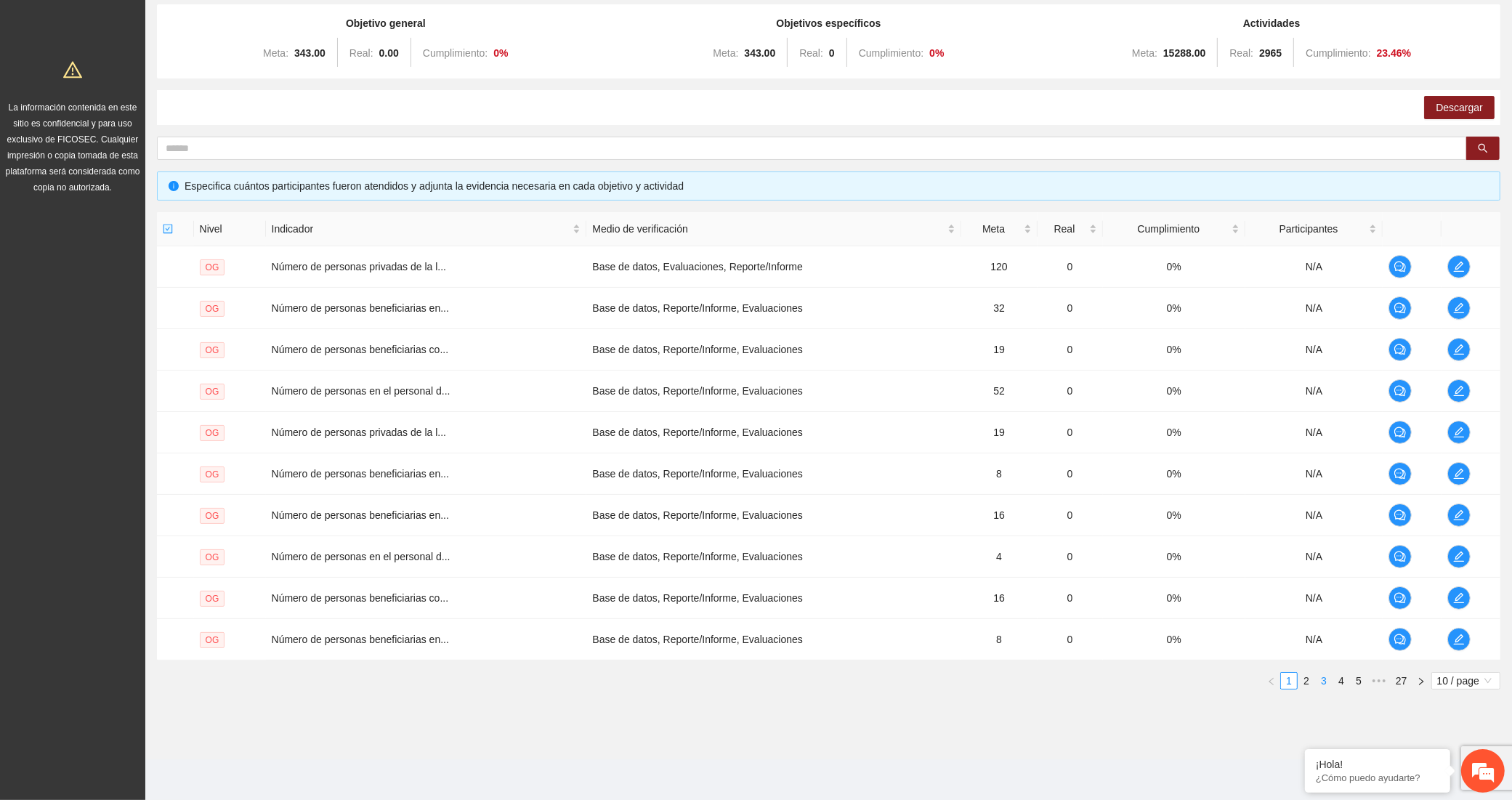
click at [1321, 684] on link "3" at bounding box center [1324, 681] width 16 height 16
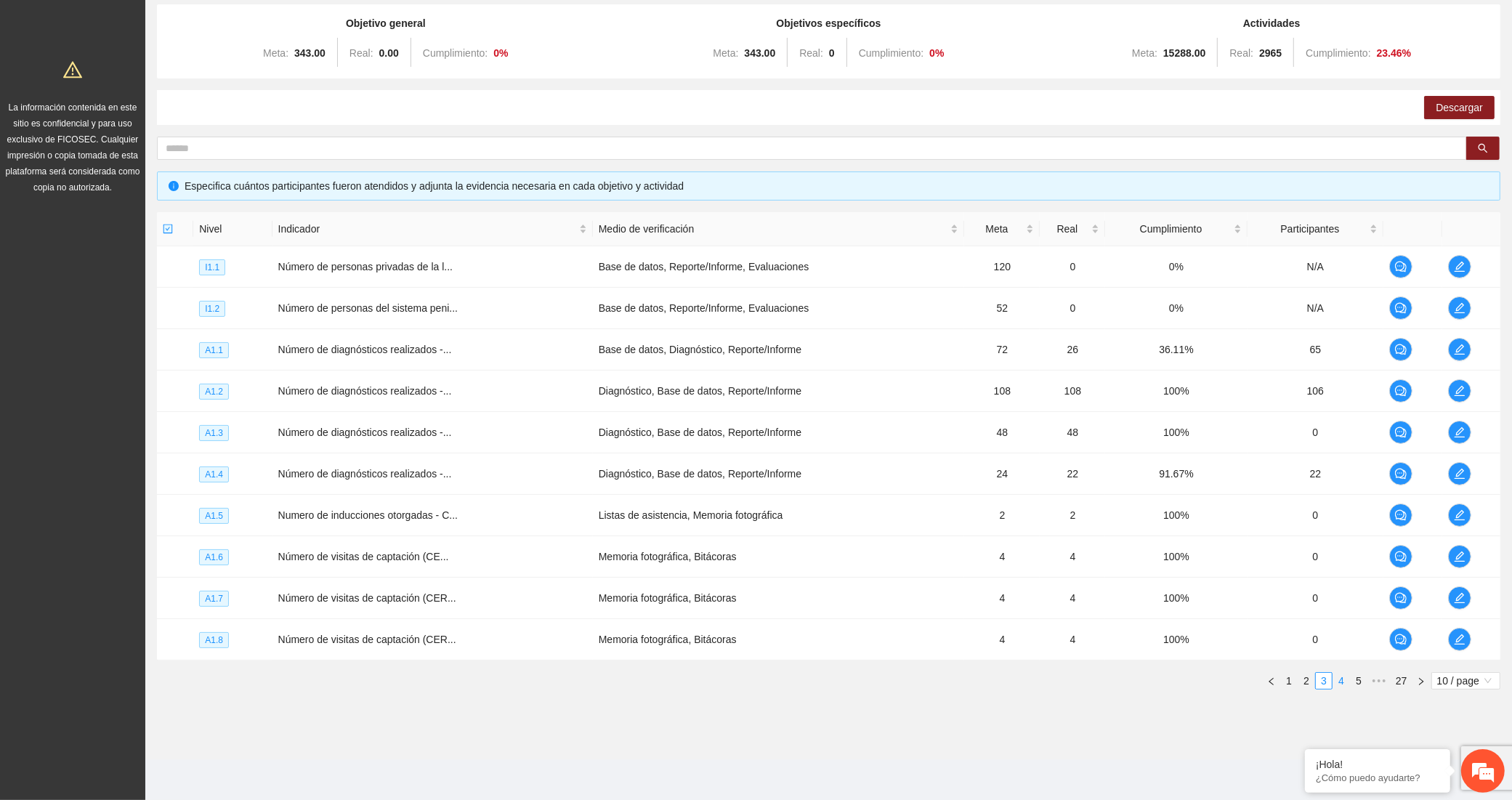
click at [1346, 682] on link "4" at bounding box center [1342, 681] width 16 height 16
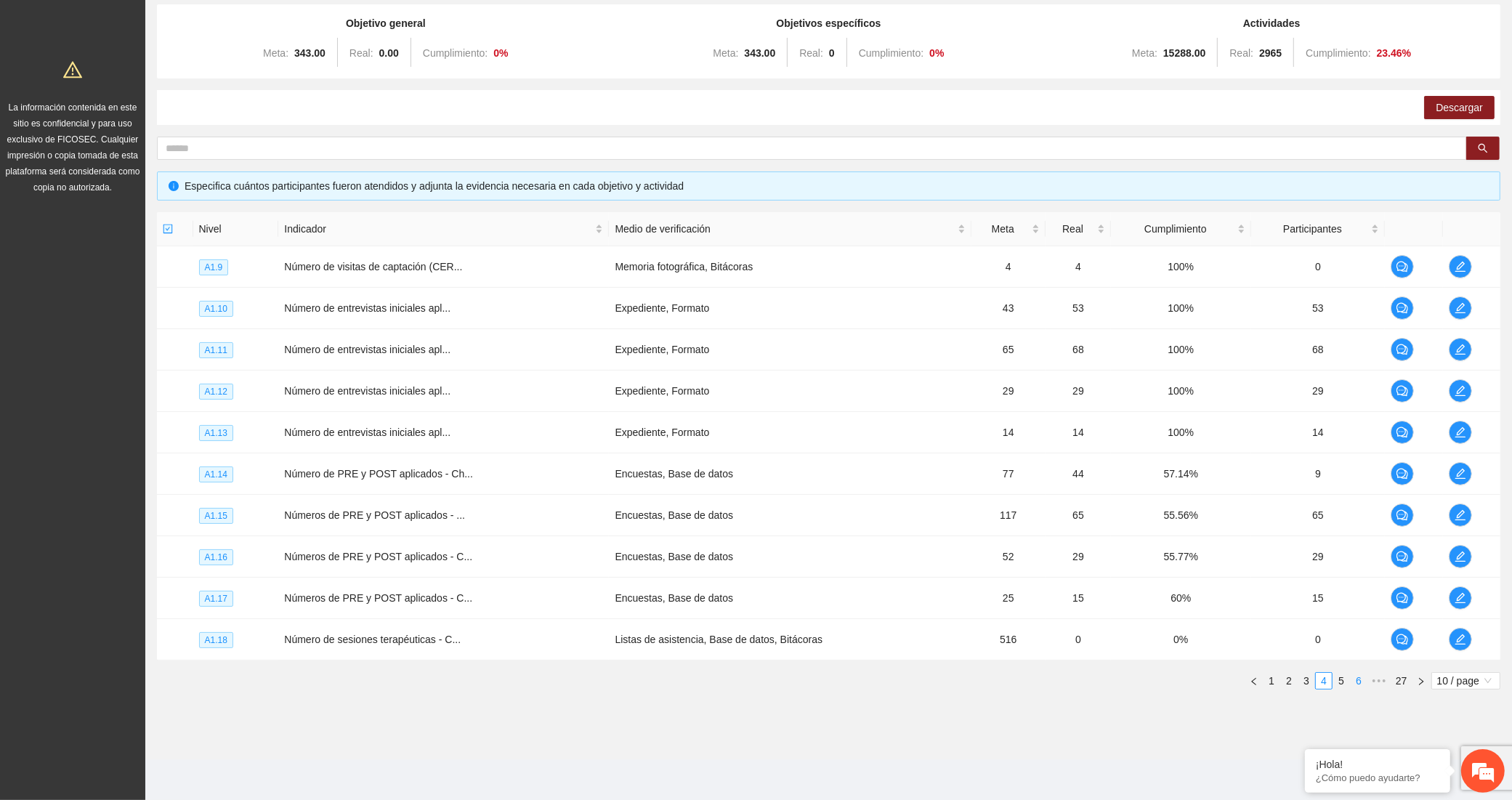
click at [1363, 682] on link "6" at bounding box center [1359, 681] width 16 height 16
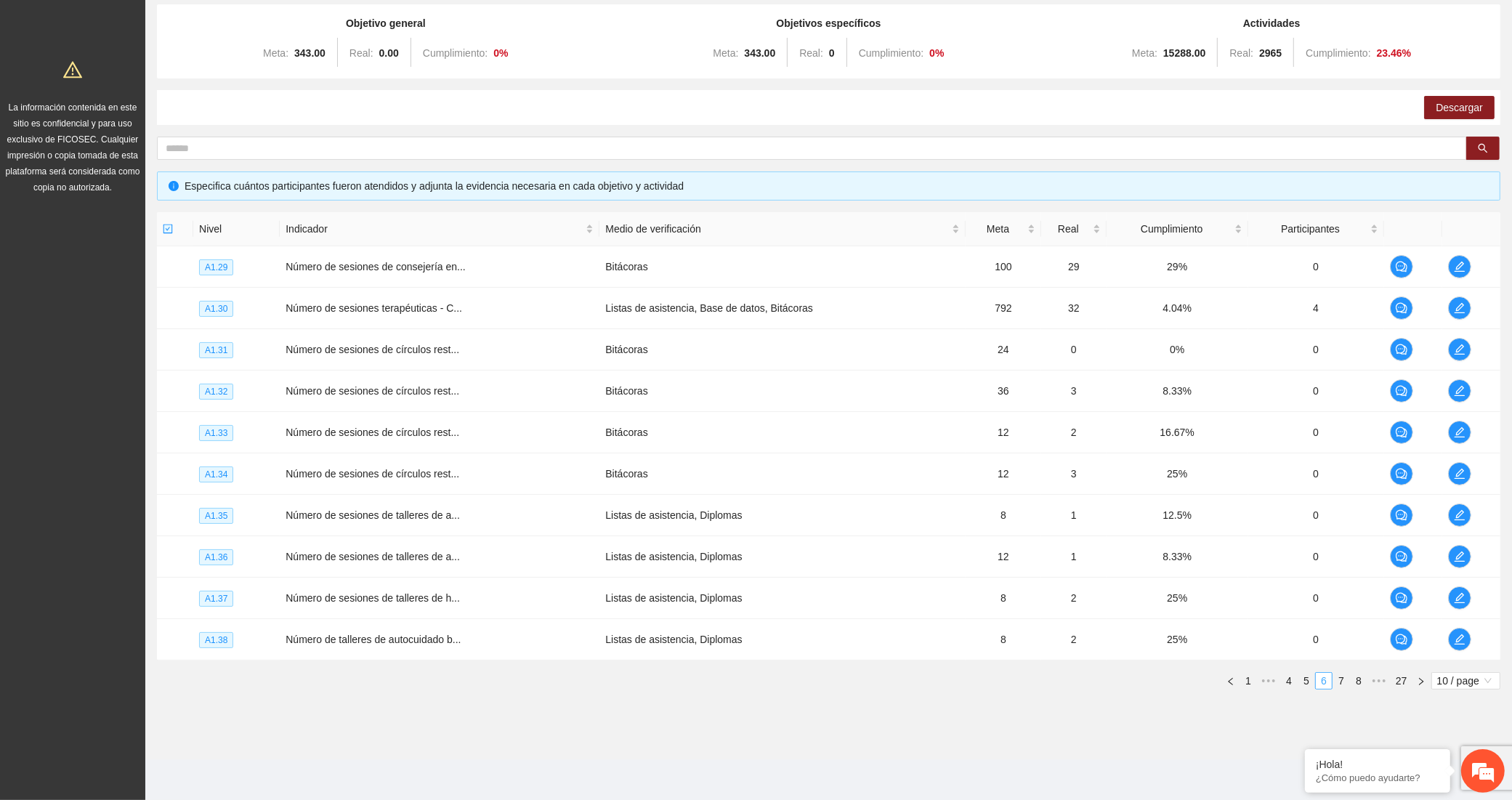
click at [1363, 682] on link "8" at bounding box center [1359, 681] width 16 height 16
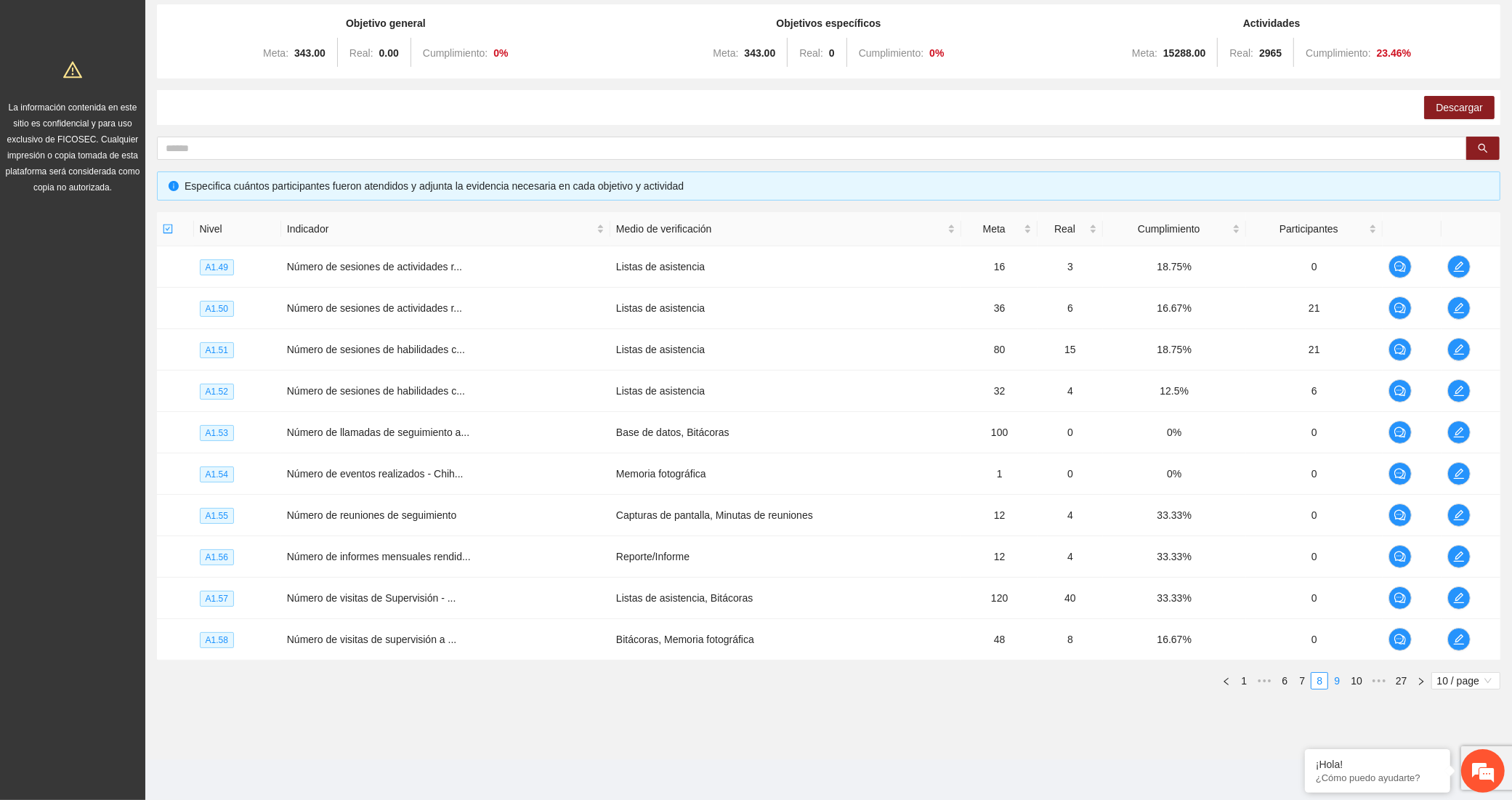
click at [1332, 685] on link "9" at bounding box center [1337, 681] width 16 height 16
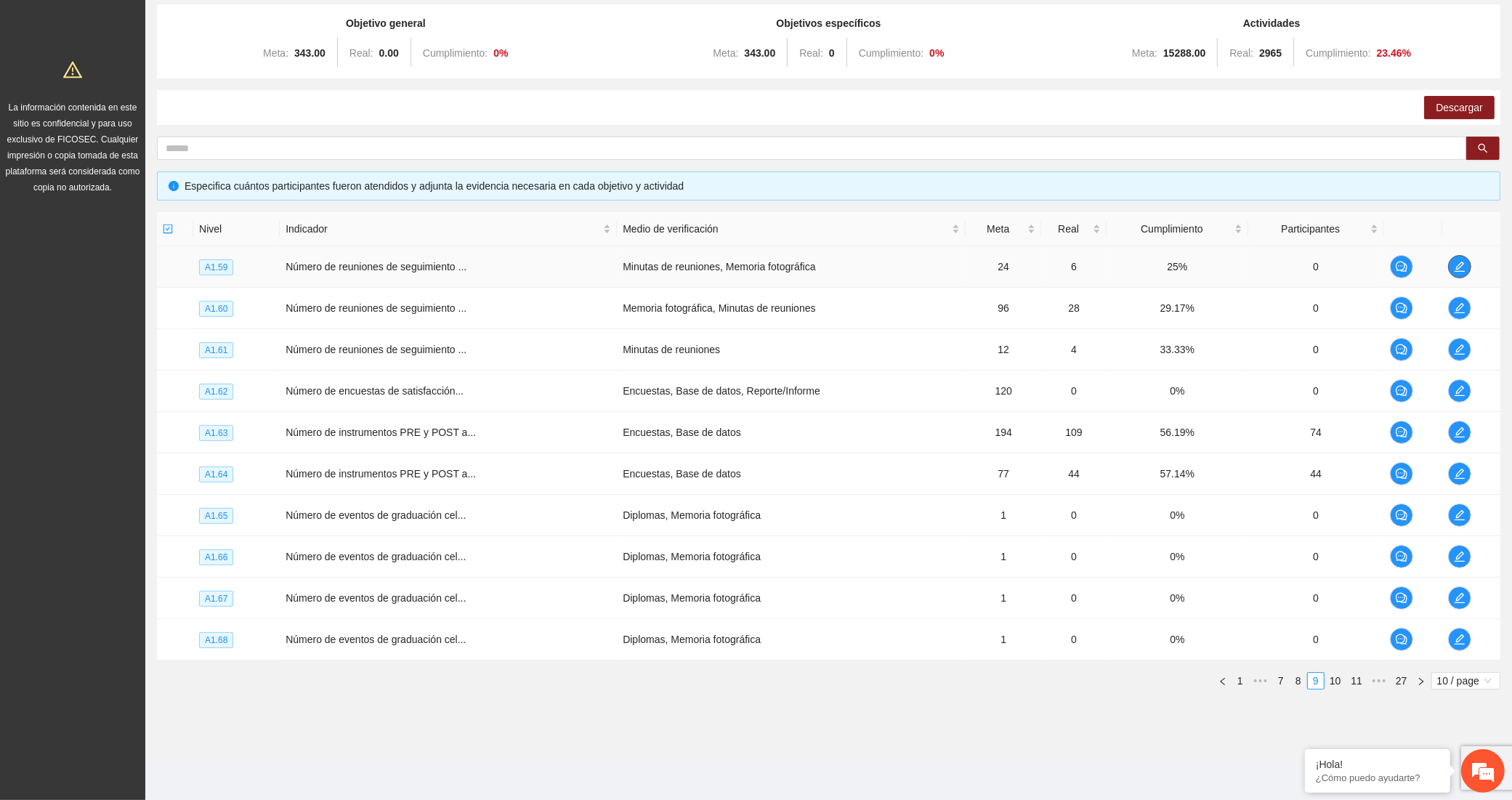
click at [1463, 266] on icon "edit" at bounding box center [1459, 266] width 11 height 11
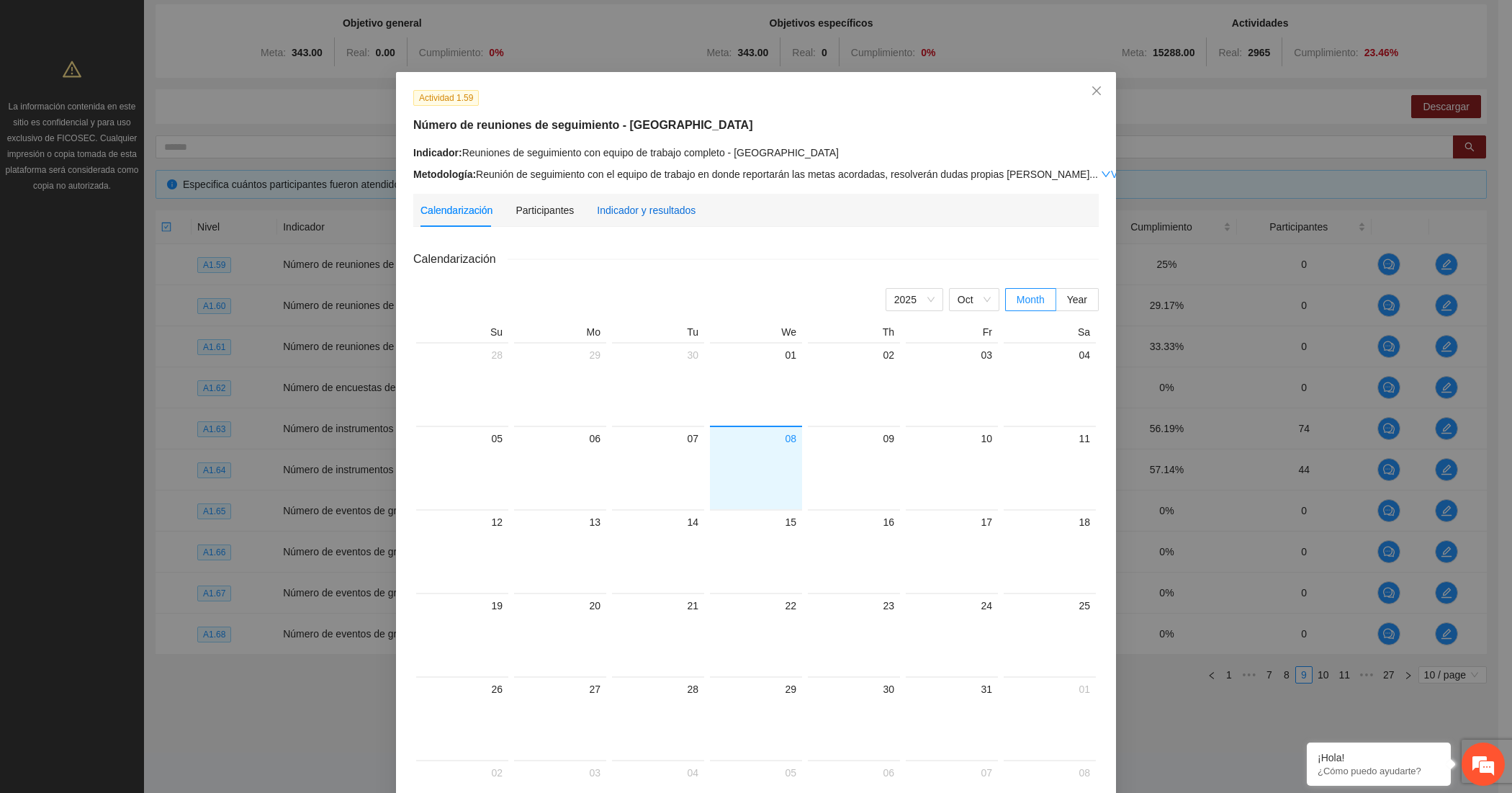
click at [623, 209] on div "Indicador y resultados" at bounding box center [646, 210] width 99 height 16
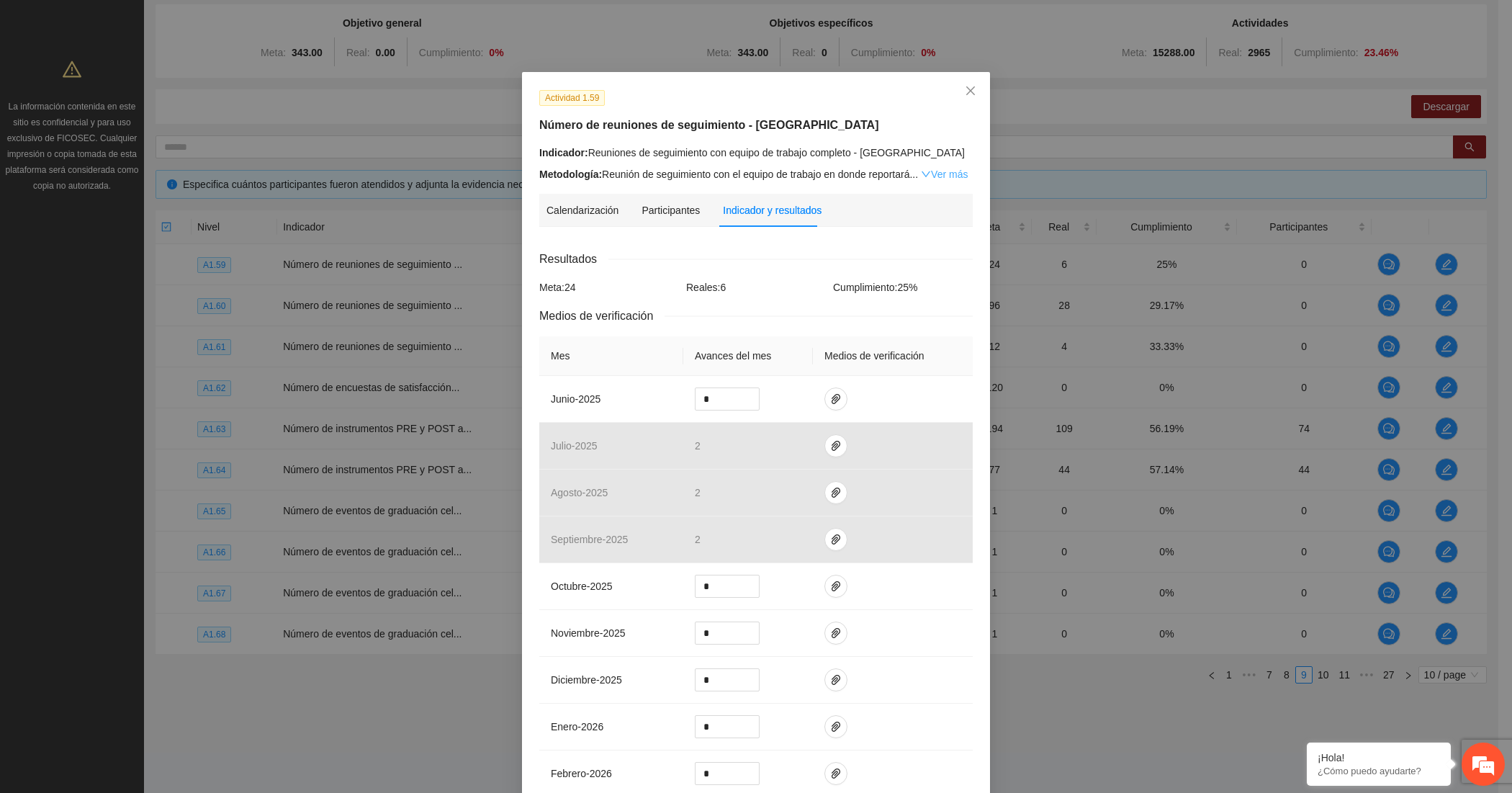
click at [923, 175] on icon "down" at bounding box center [926, 175] width 10 height 10
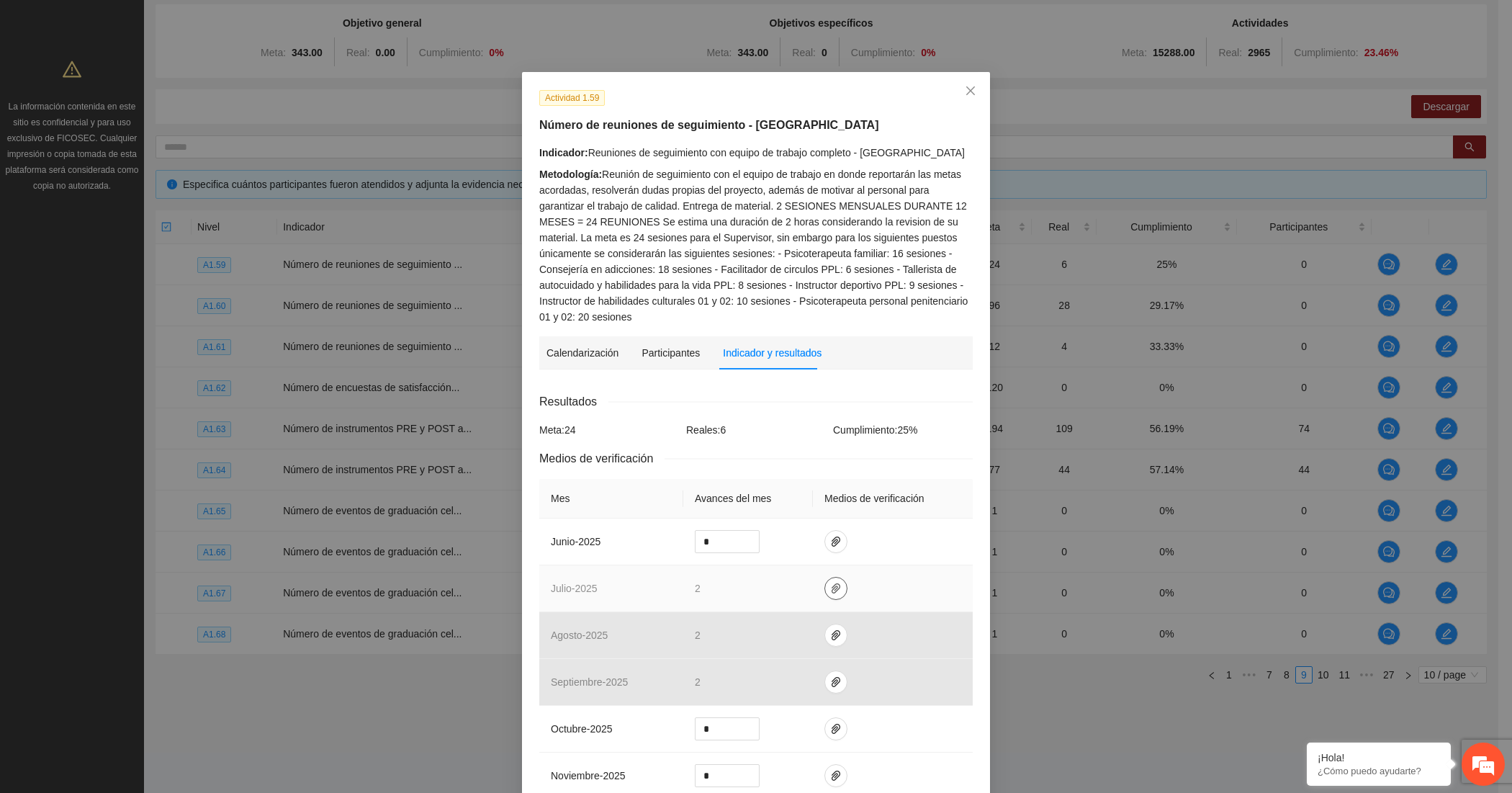
click at [830, 585] on icon "paper-clip" at bounding box center [836, 588] width 11 height 11
click at [778, 549] on link "JULIO_2025.zip" at bounding box center [831, 549] width 206 height 16
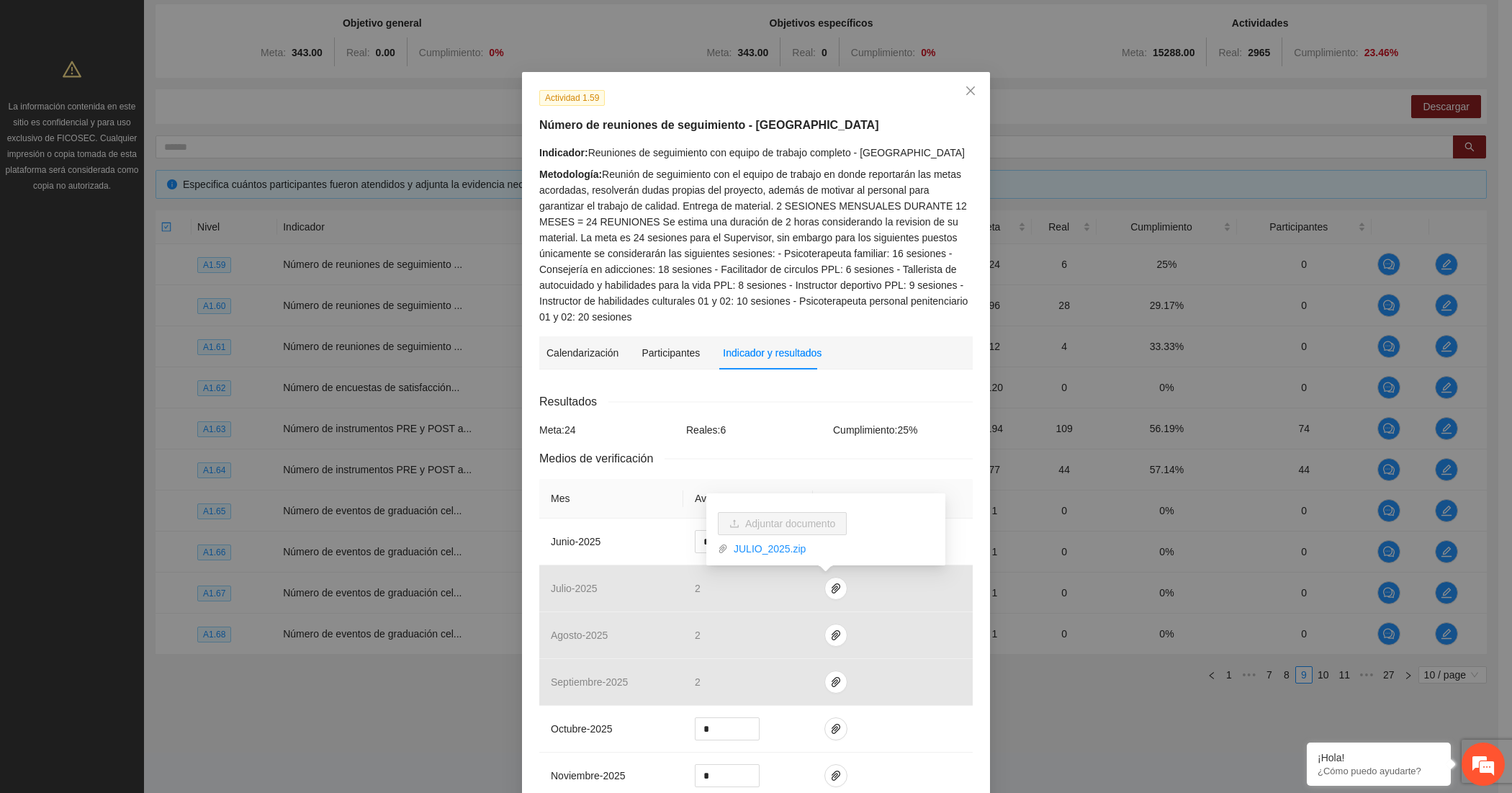
click at [753, 171] on div "Metodología: Reunión de seguimiento con el equipo de trabajo en donde reportará…" at bounding box center [756, 245] width 433 height 158
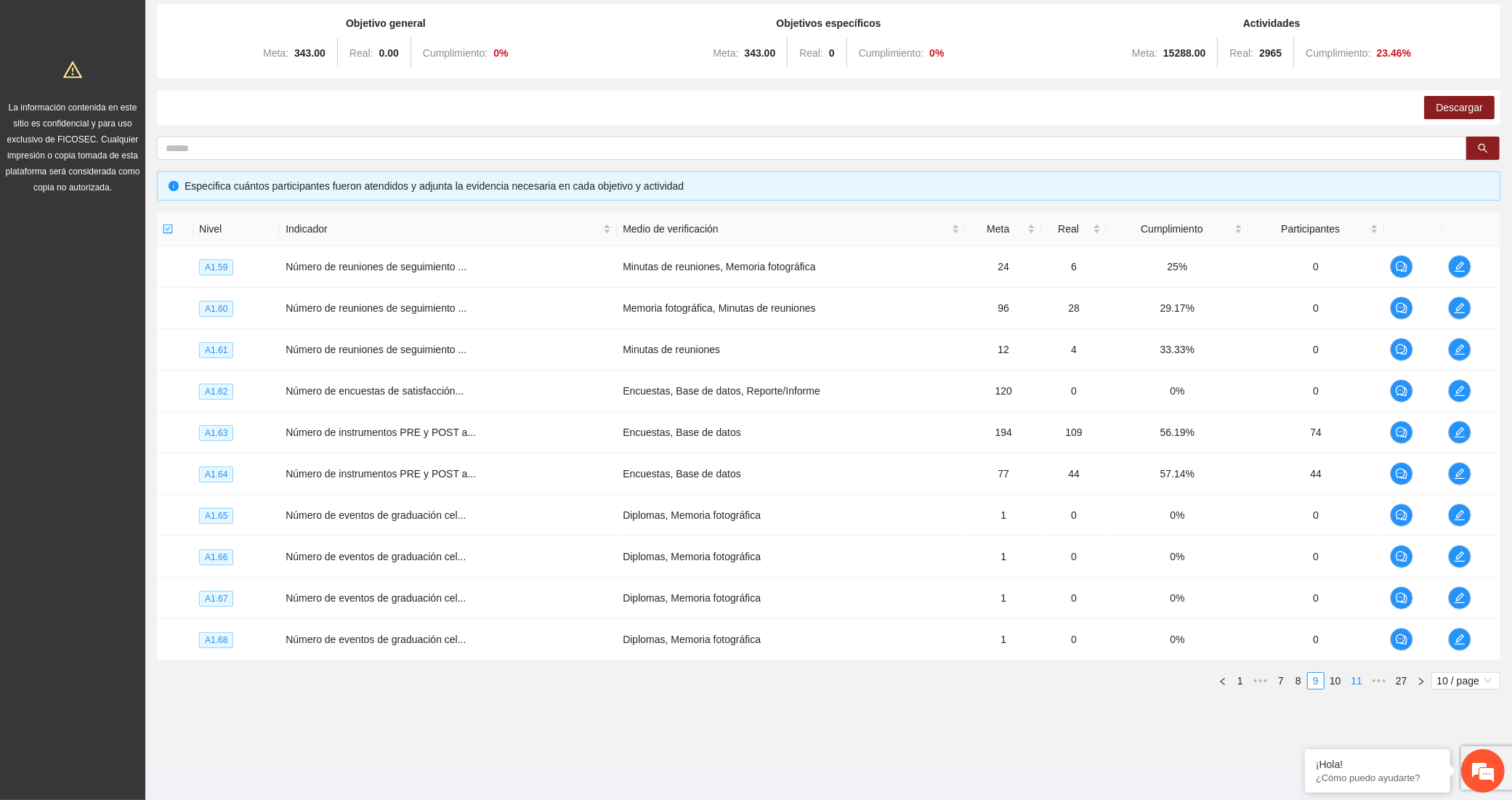
click at [1350, 682] on link "11" at bounding box center [1356, 681] width 20 height 16
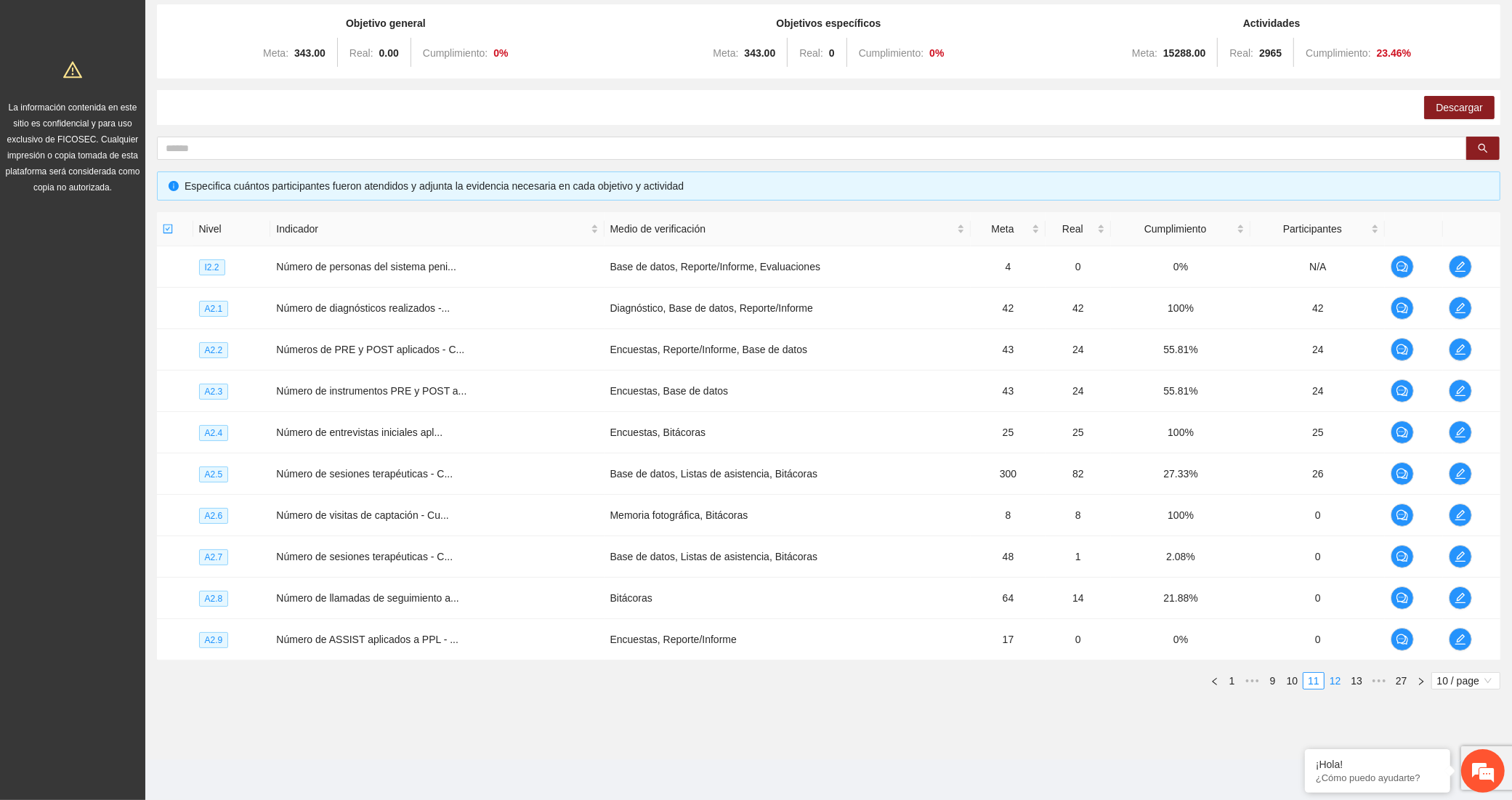
click at [1337, 682] on link "12" at bounding box center [1336, 681] width 20 height 16
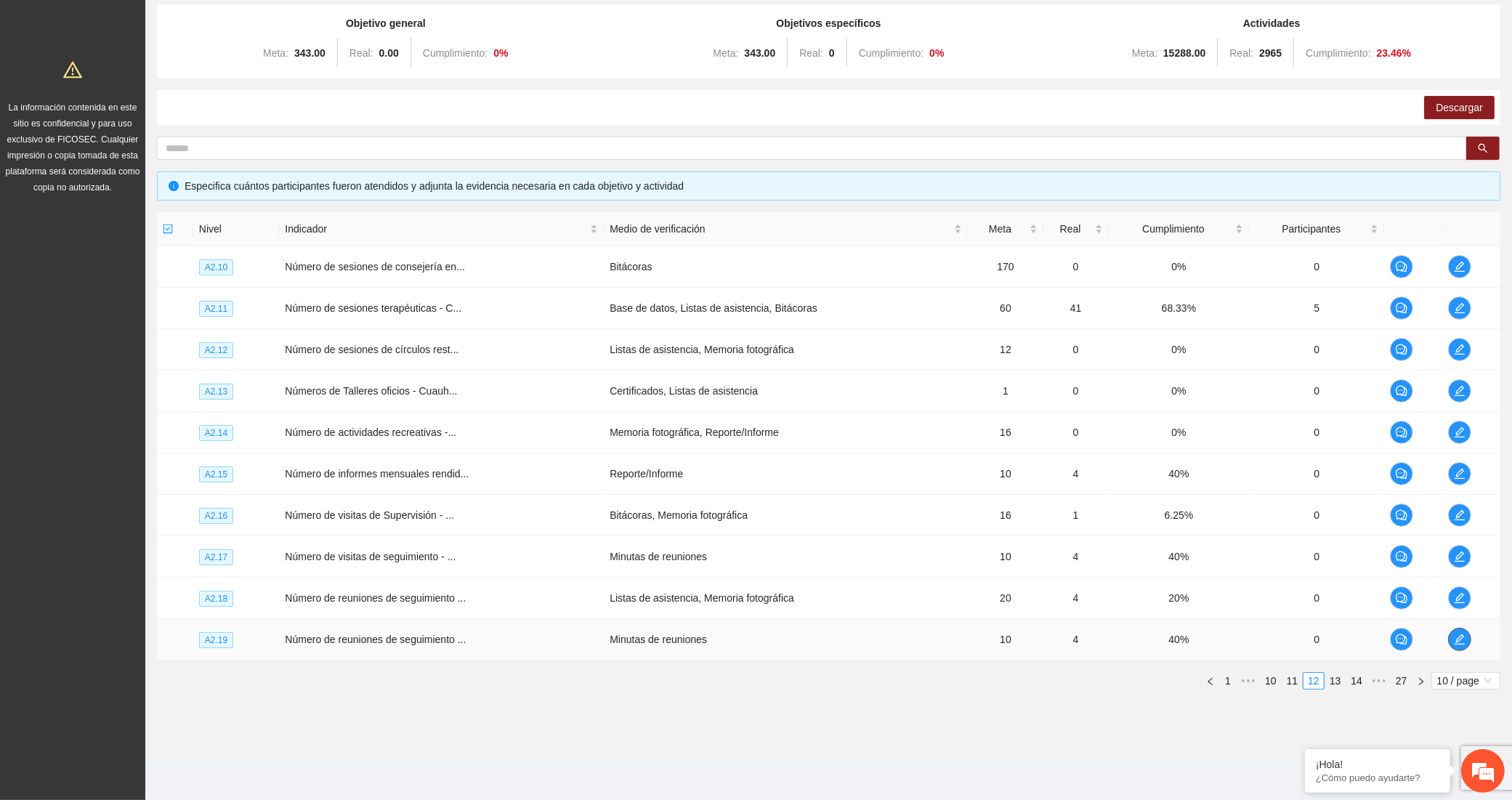
click at [1457, 637] on icon "edit" at bounding box center [1459, 639] width 11 height 11
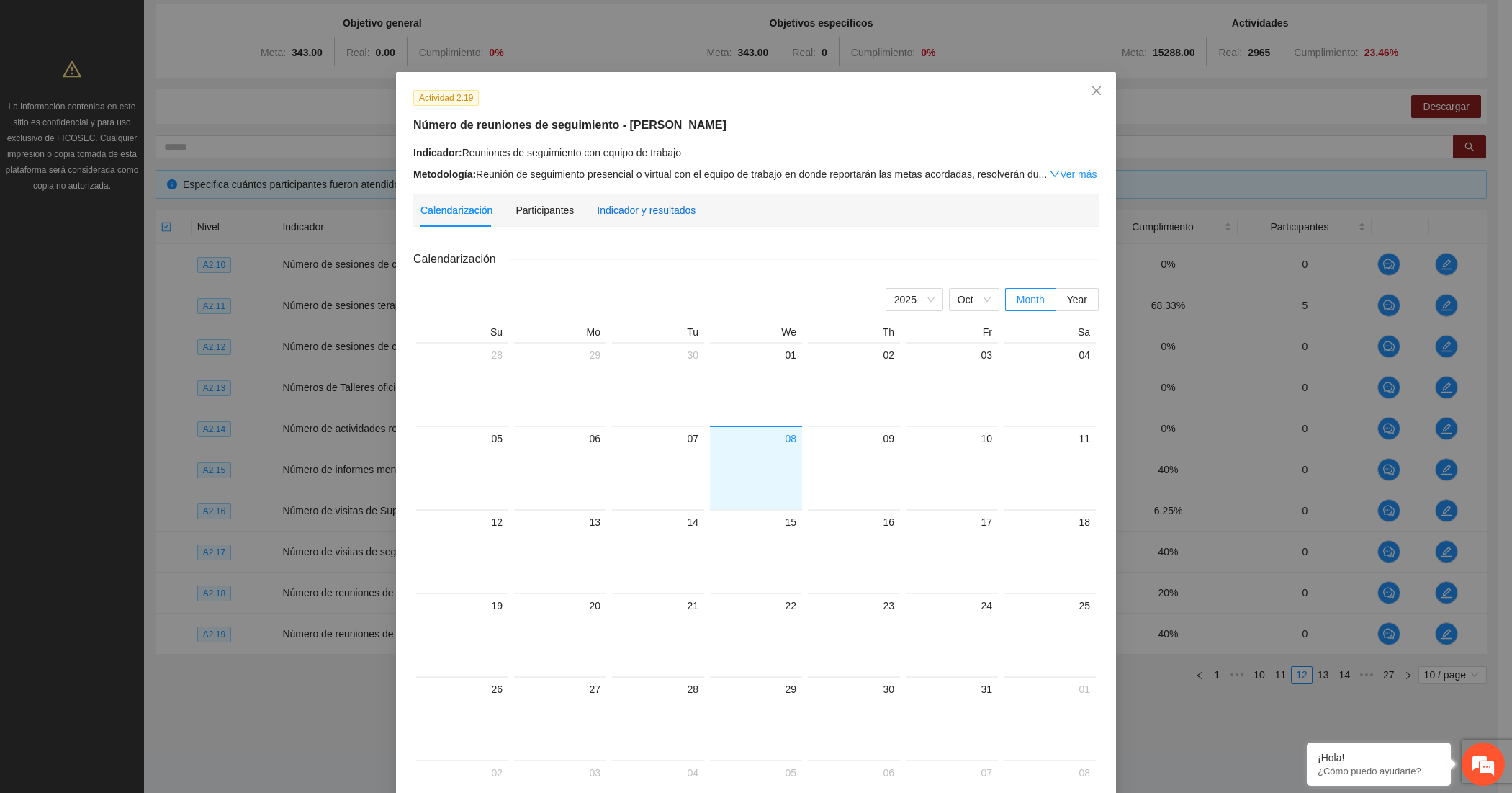
click at [639, 211] on div "Indicador y resultados" at bounding box center [646, 210] width 99 height 16
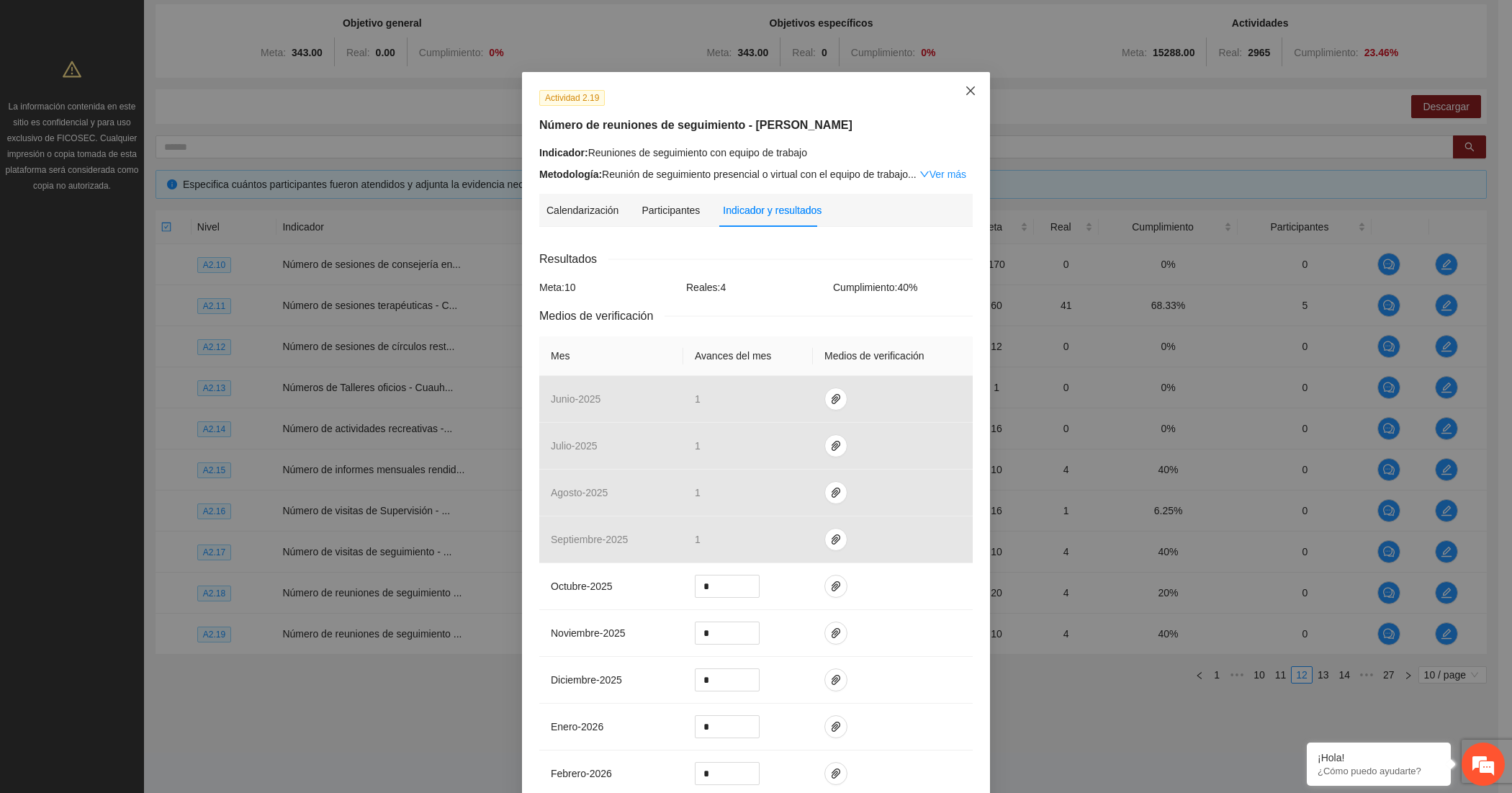
click at [972, 87] on span "Close" at bounding box center [970, 91] width 38 height 38
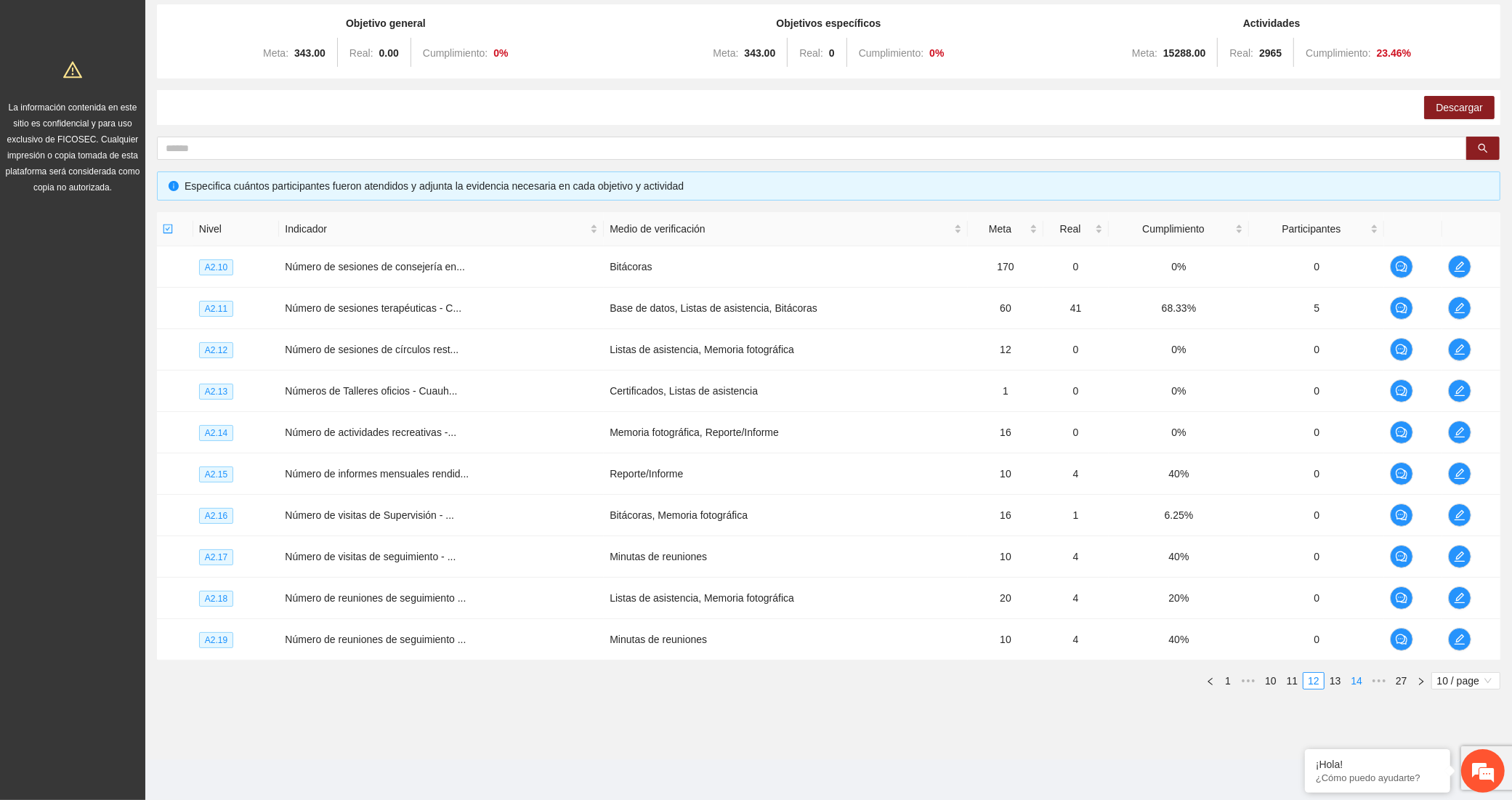
click at [1361, 683] on link "14" at bounding box center [1356, 681] width 20 height 16
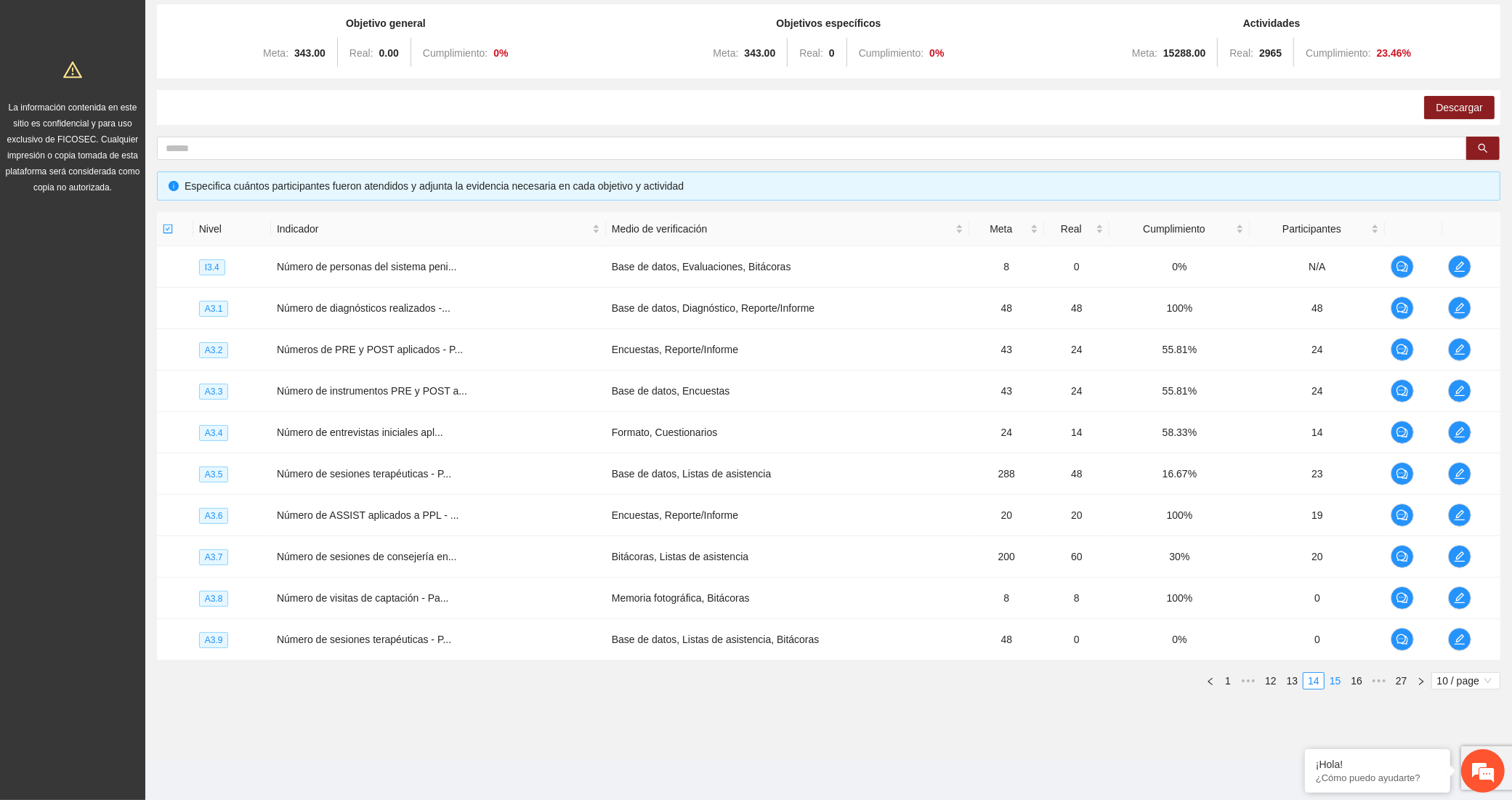
click at [1337, 682] on link "15" at bounding box center [1336, 681] width 20 height 16
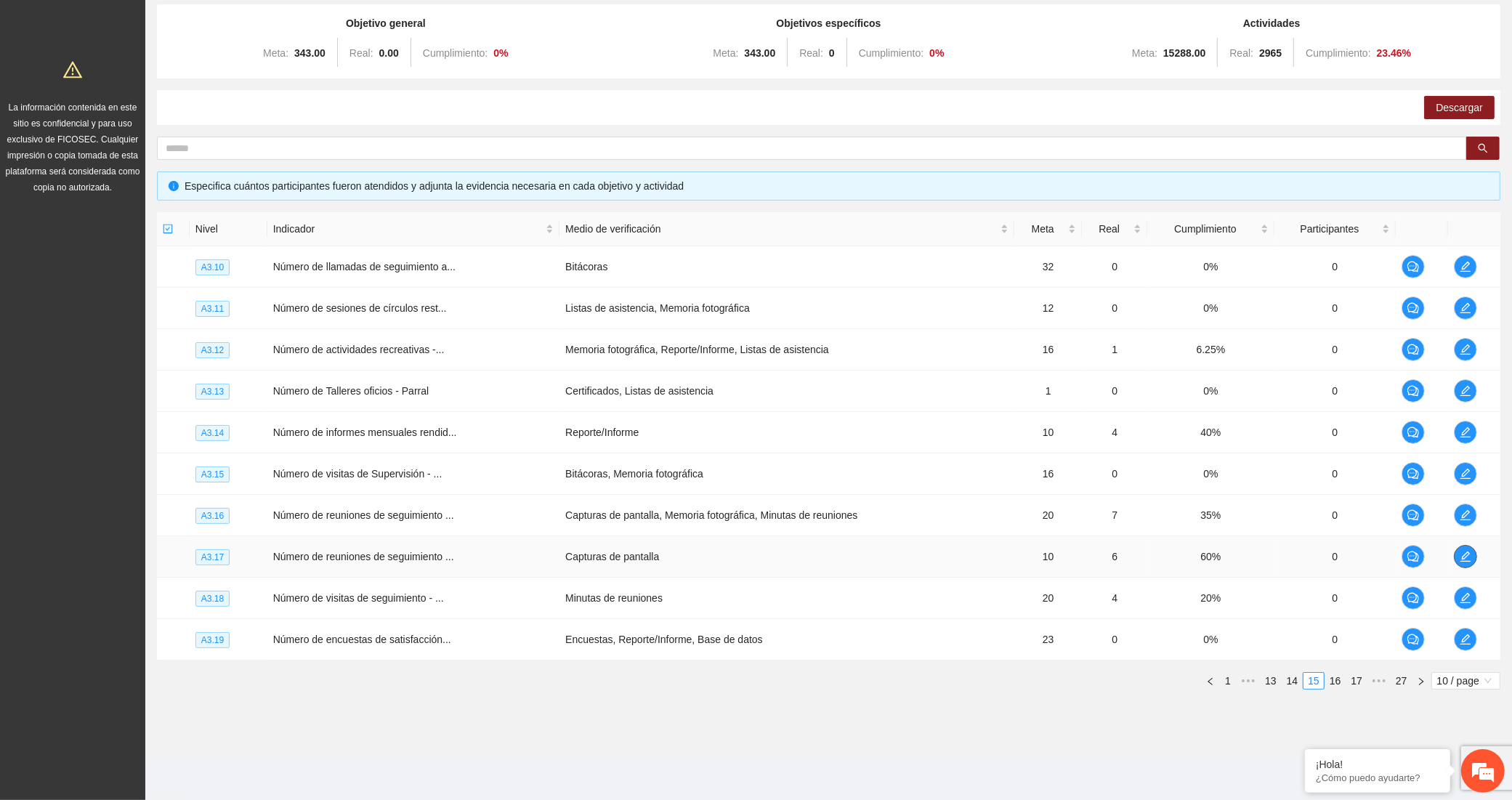
click at [1461, 554] on icon "edit" at bounding box center [1465, 556] width 11 height 11
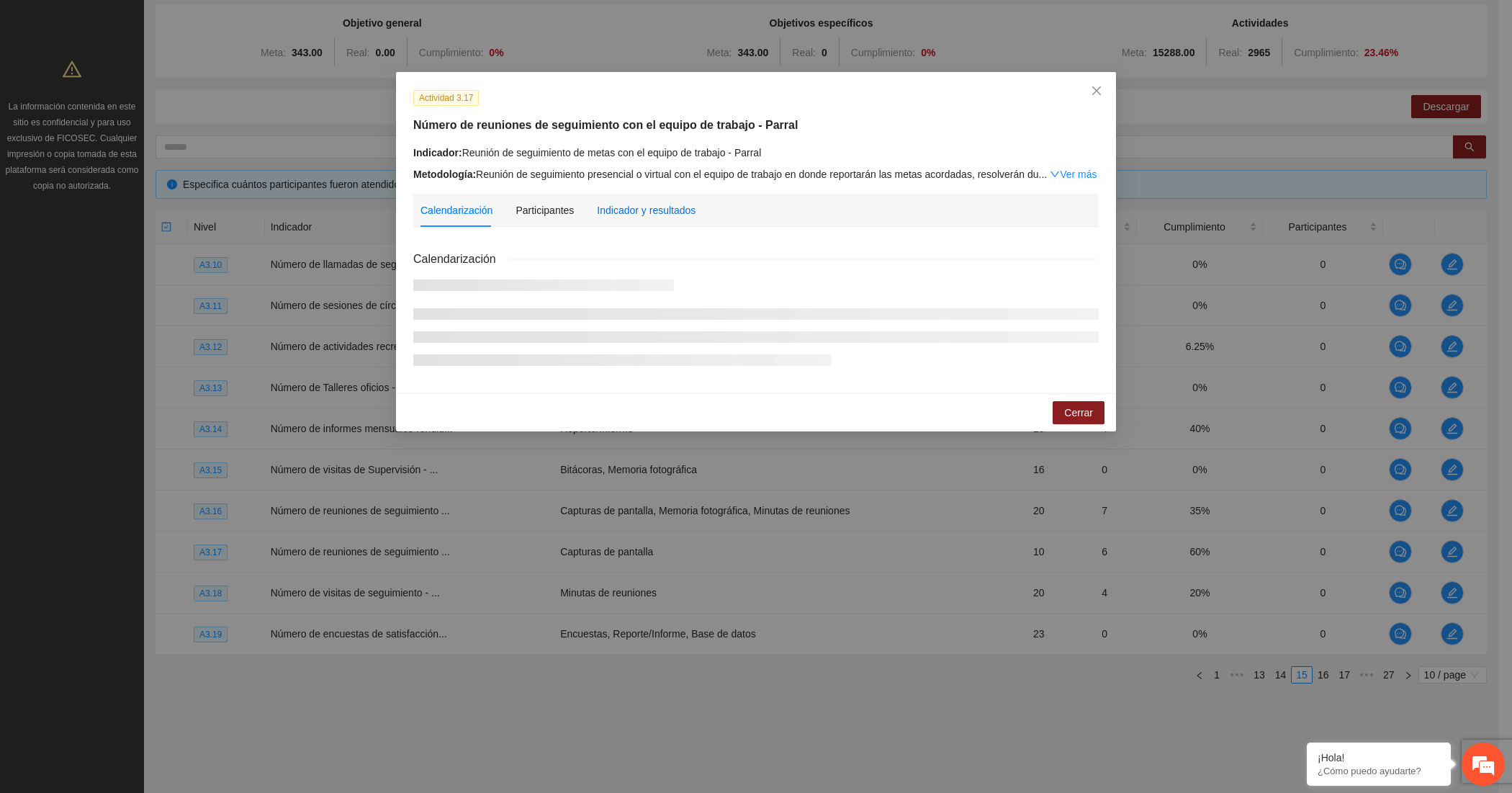
click at [652, 202] on div "Indicador y resultados" at bounding box center [646, 210] width 99 height 16
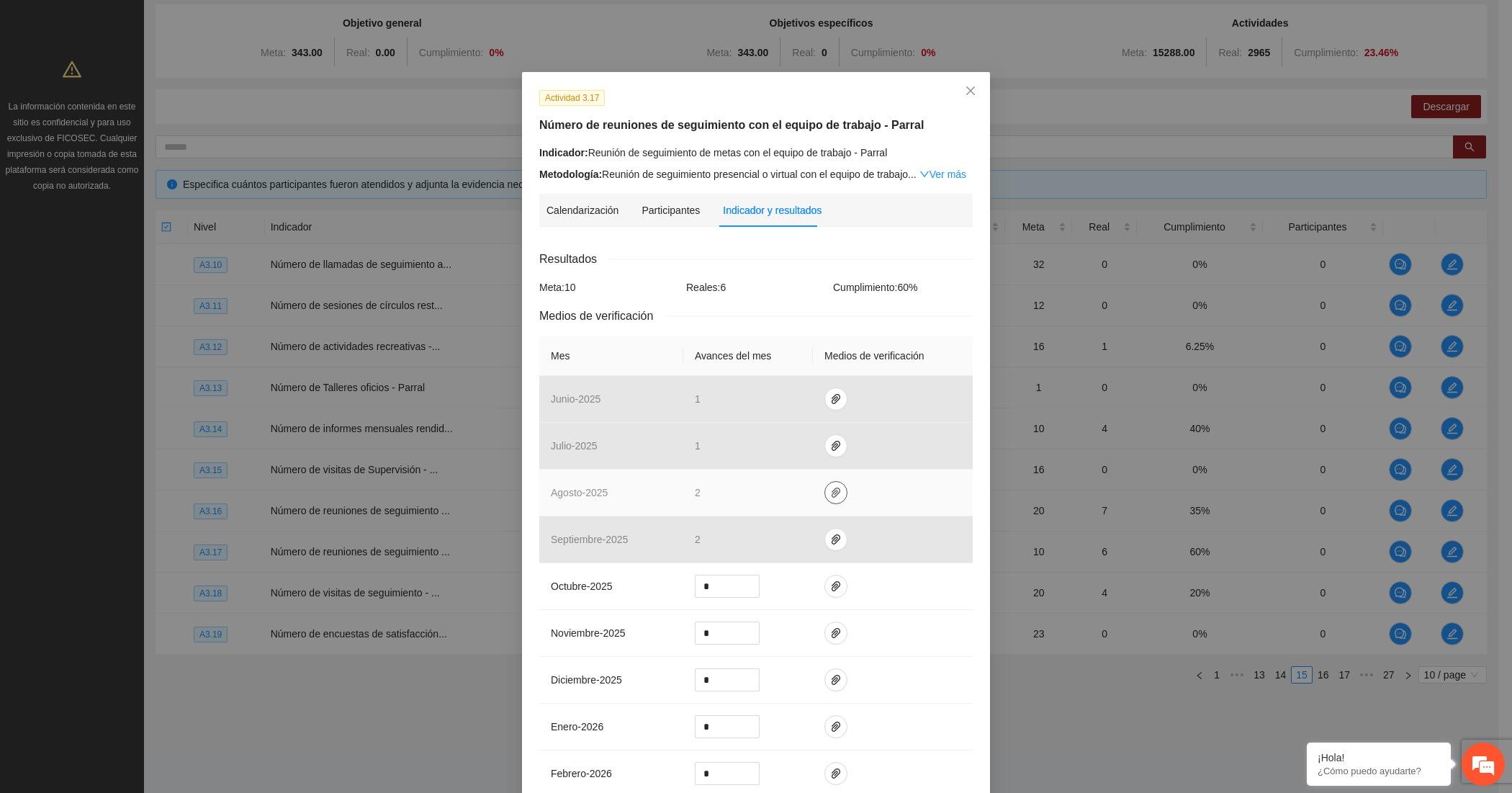
click at [831, 490] on icon "paper-clip" at bounding box center [836, 493] width 9 height 10
click at [761, 455] on link "AGOSTO_2025.zip" at bounding box center [831, 453] width 206 height 16
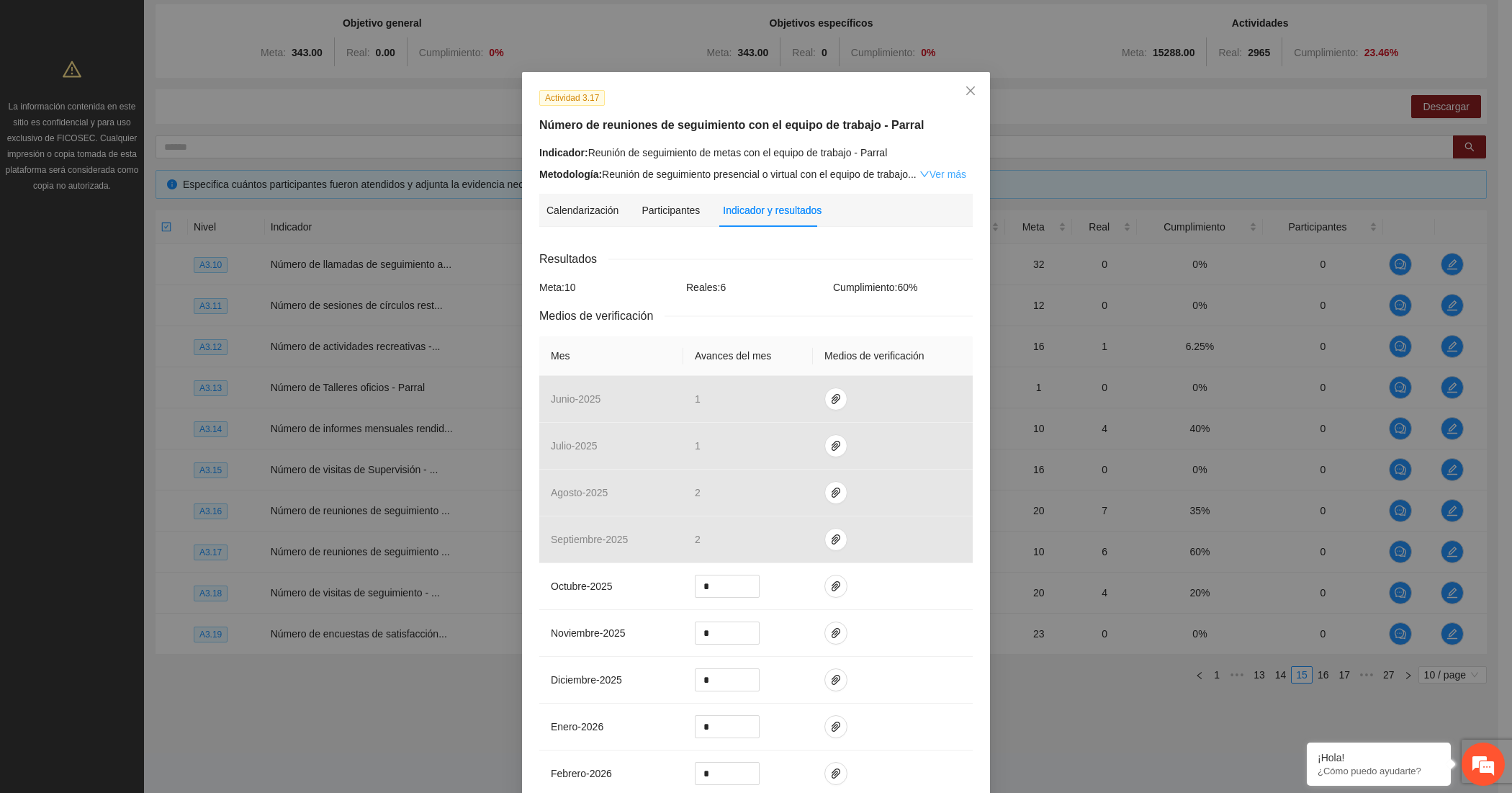
click at [934, 174] on link "Ver más" at bounding box center [943, 174] width 47 height 11
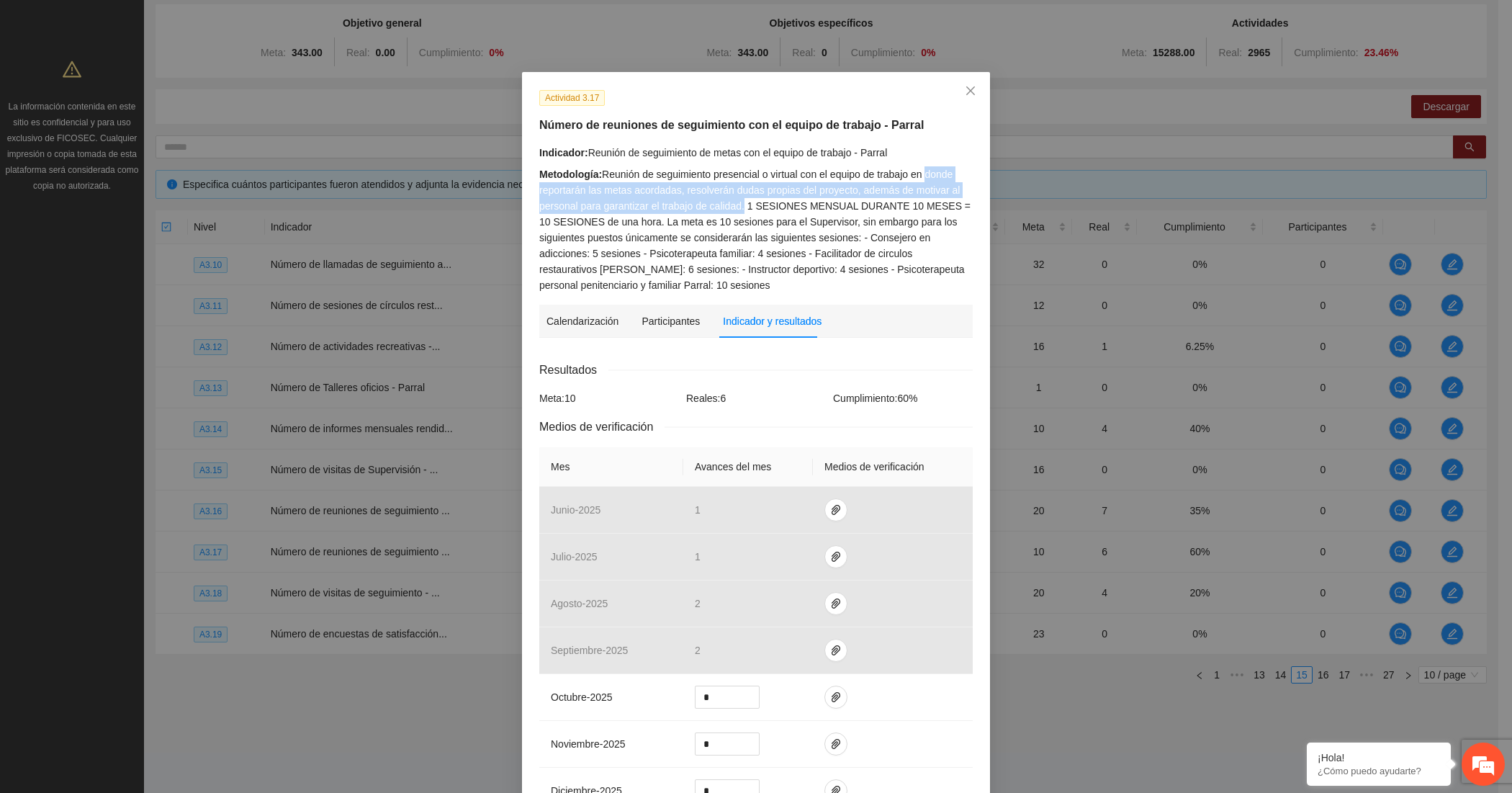
drag, startPoint x: 919, startPoint y: 170, endPoint x: 735, endPoint y: 202, distance: 186.8
click at [735, 202] on div "Metodología: Reunión de seguimiento presencial o virtual con el equipo de traba…" at bounding box center [756, 229] width 433 height 127
copy div "donde reportarán las metas acordadas, resolverán dudas propias del proyecto, ad…"
click at [965, 92] on icon "close" at bounding box center [970, 90] width 11 height 11
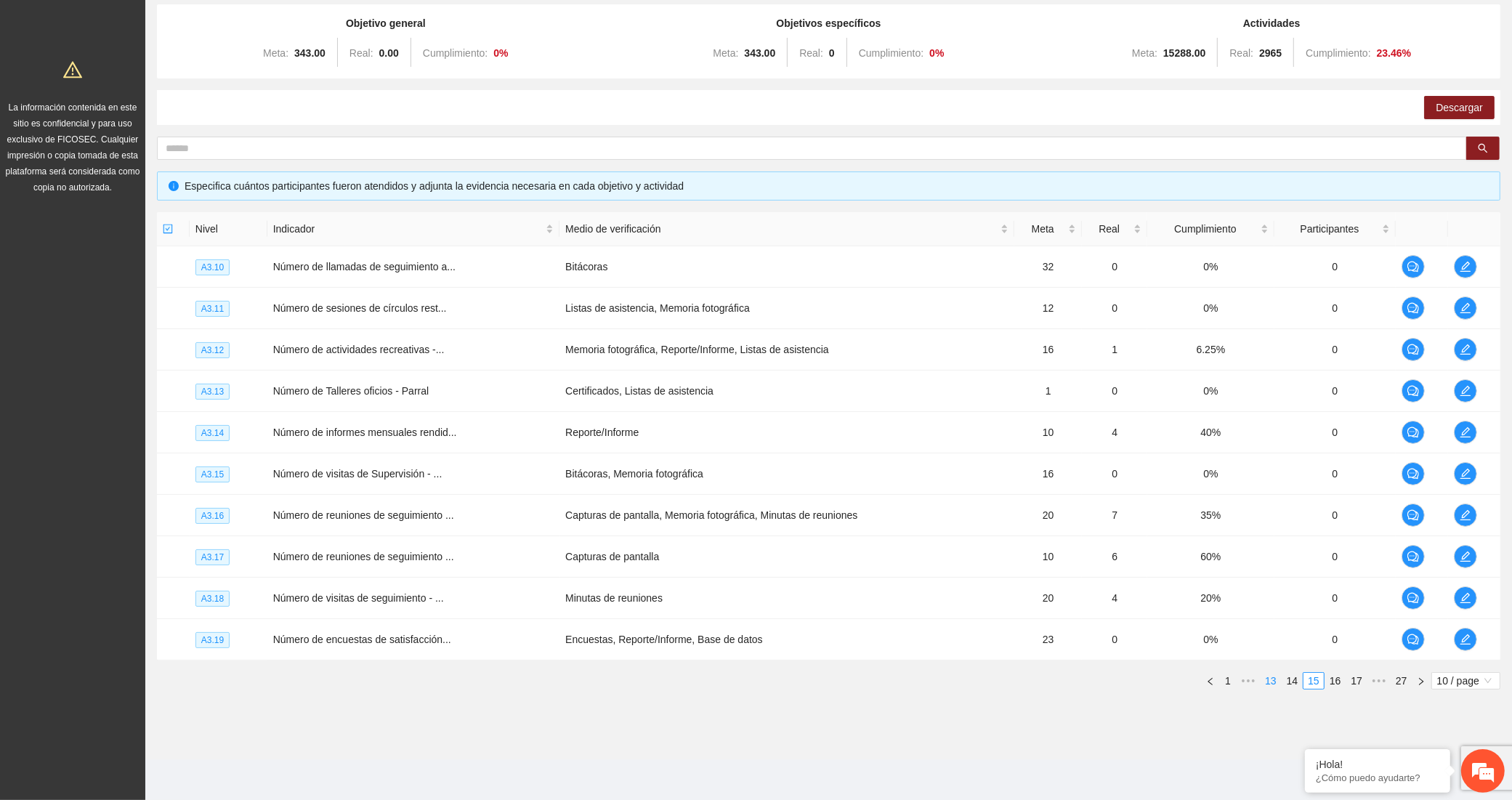
click at [1268, 689] on li "13" at bounding box center [1270, 681] width 22 height 18
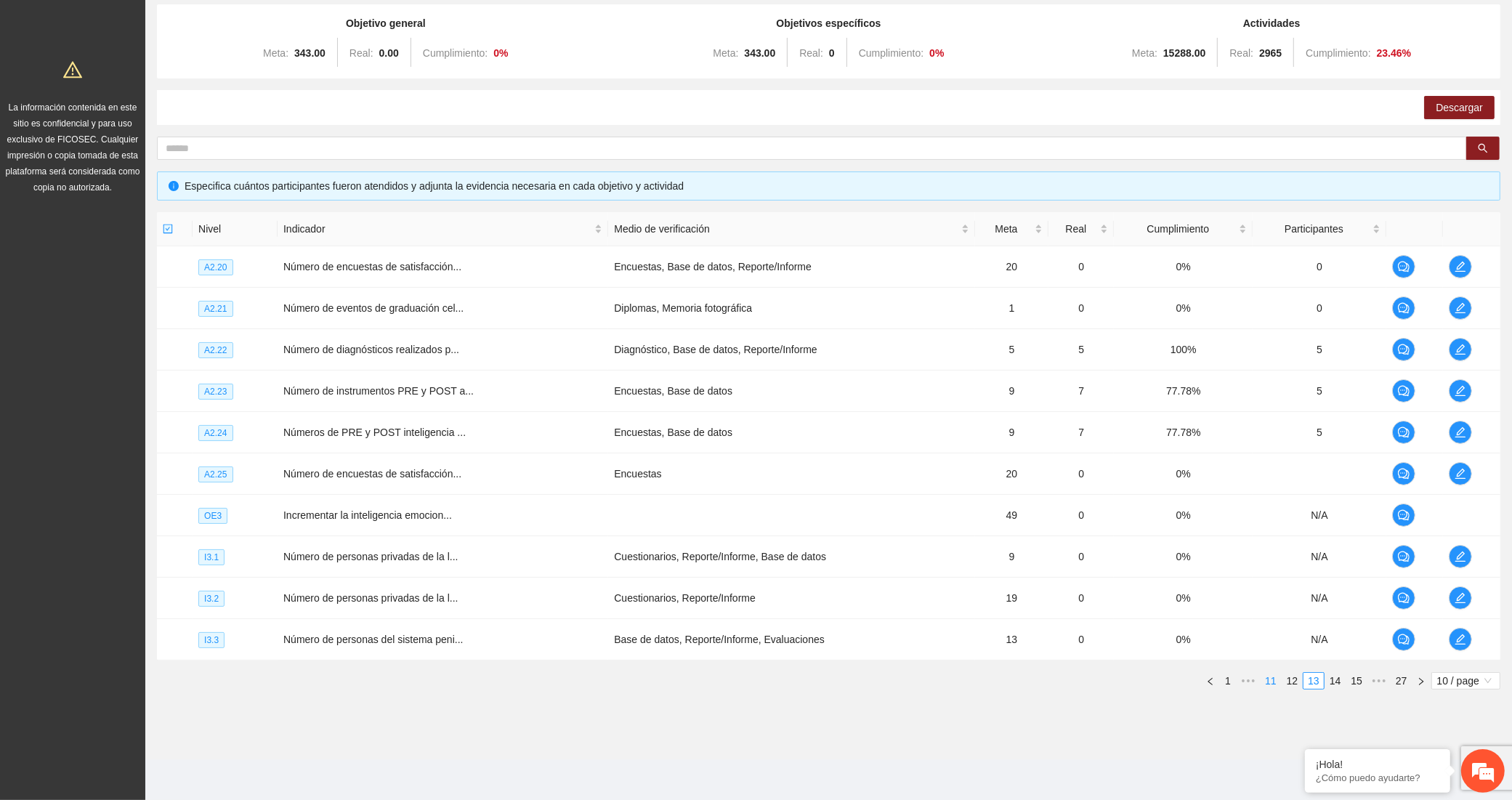
click at [1268, 688] on link "11" at bounding box center [1270, 681] width 20 height 16
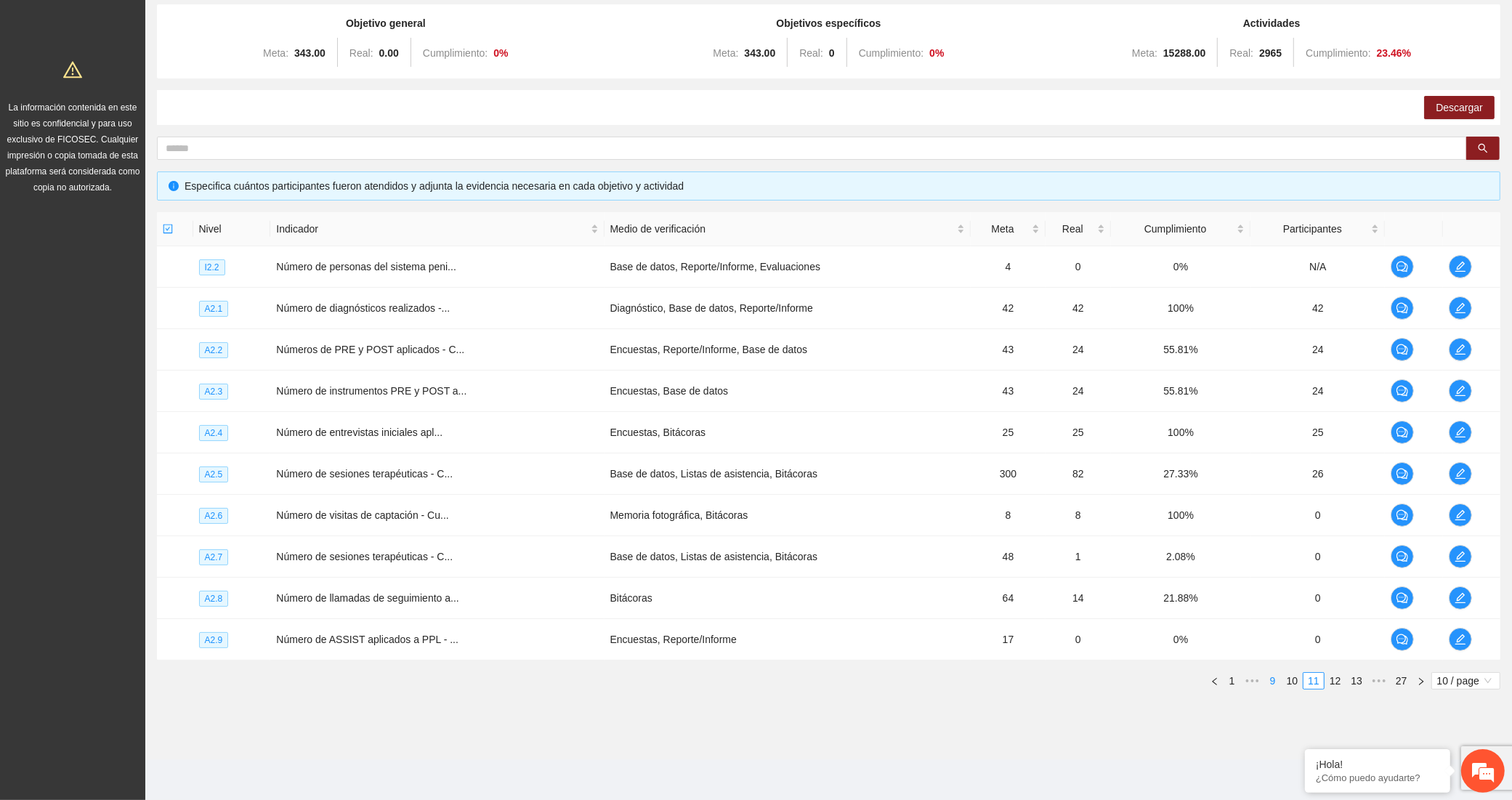
click at [1274, 681] on link "9" at bounding box center [1273, 681] width 16 height 16
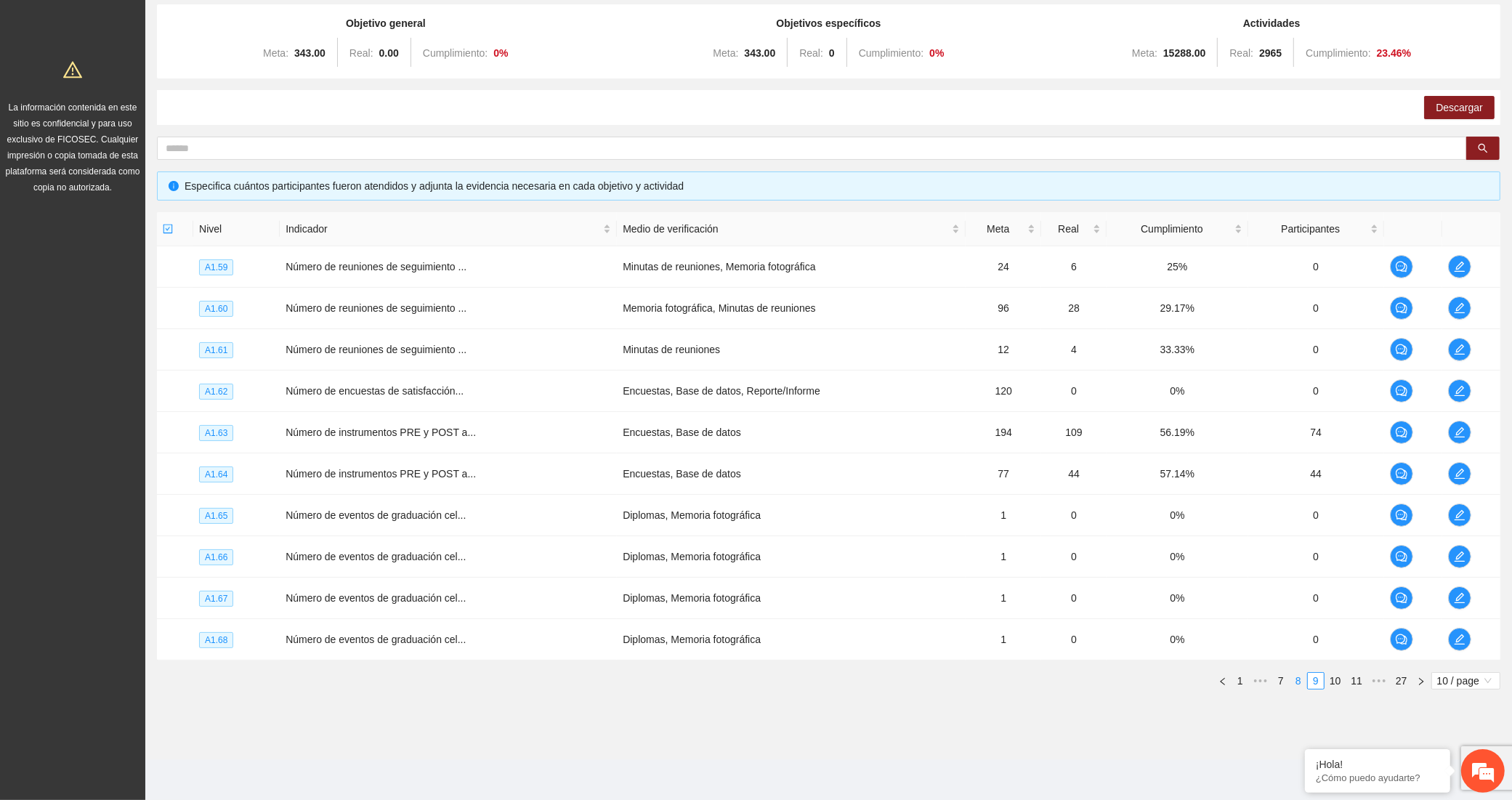
click at [1293, 679] on link "8" at bounding box center [1299, 681] width 16 height 16
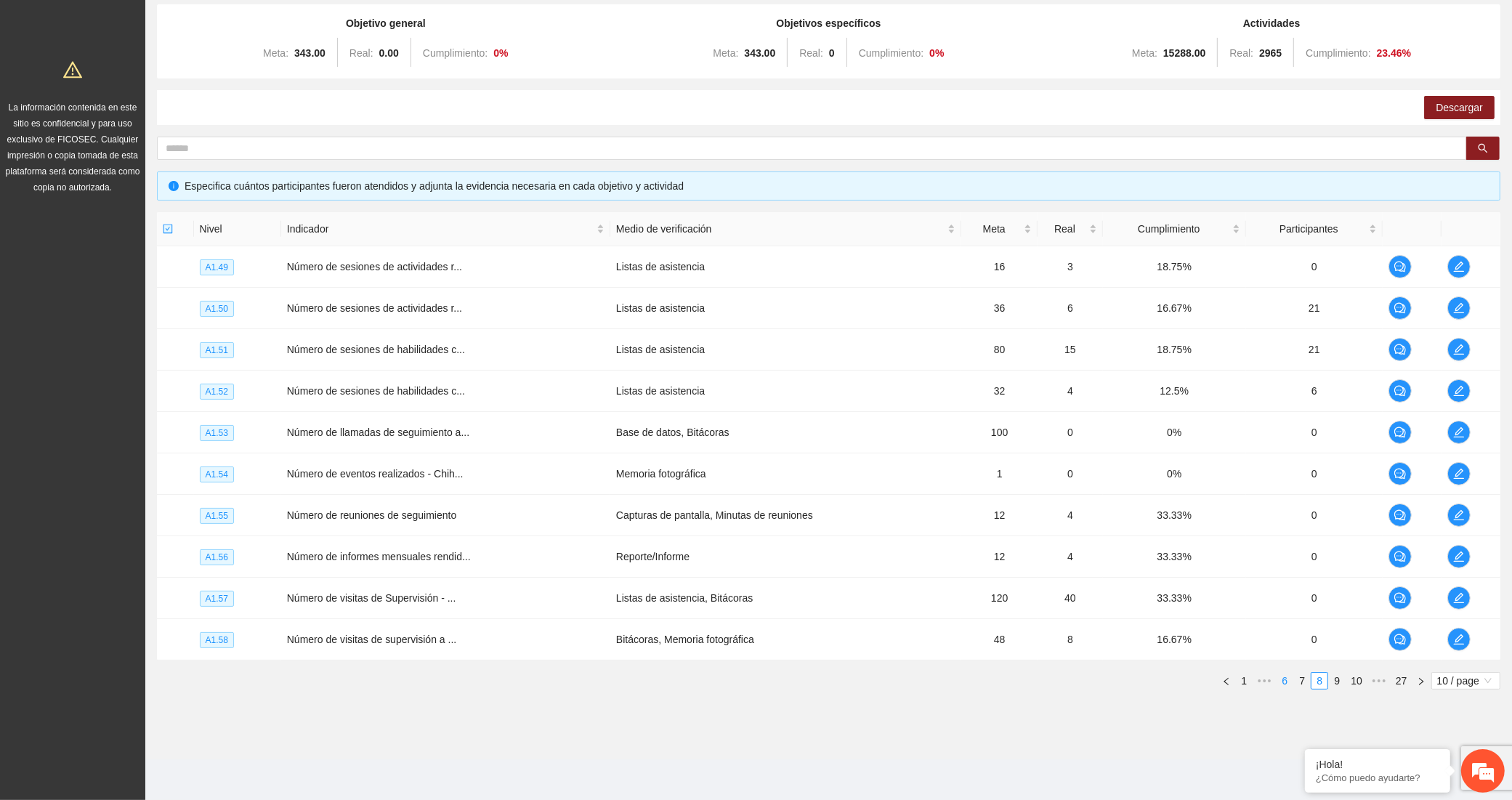
click at [1280, 683] on link "6" at bounding box center [1284, 681] width 16 height 16
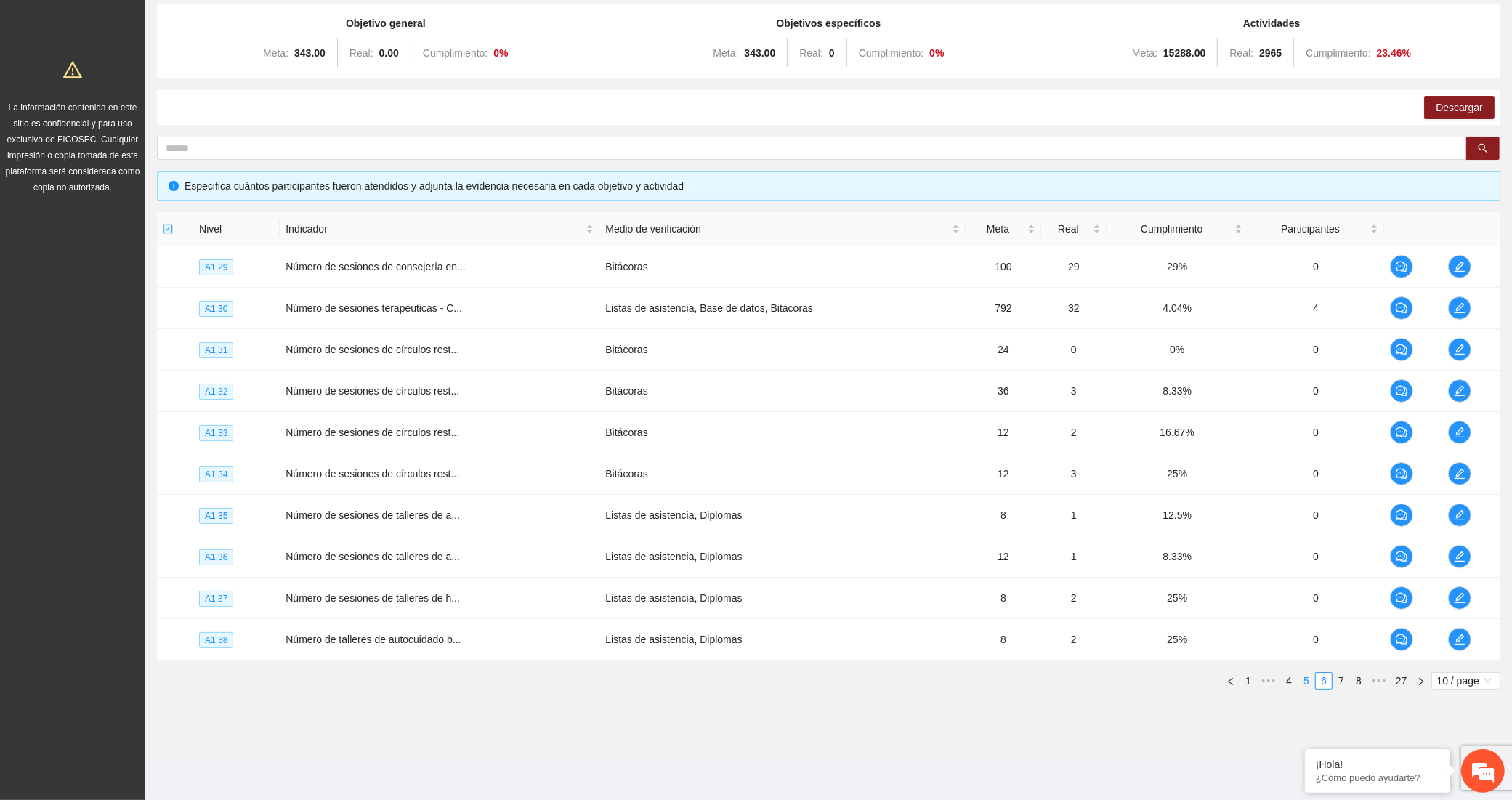
click at [1310, 678] on link "5" at bounding box center [1306, 681] width 16 height 16
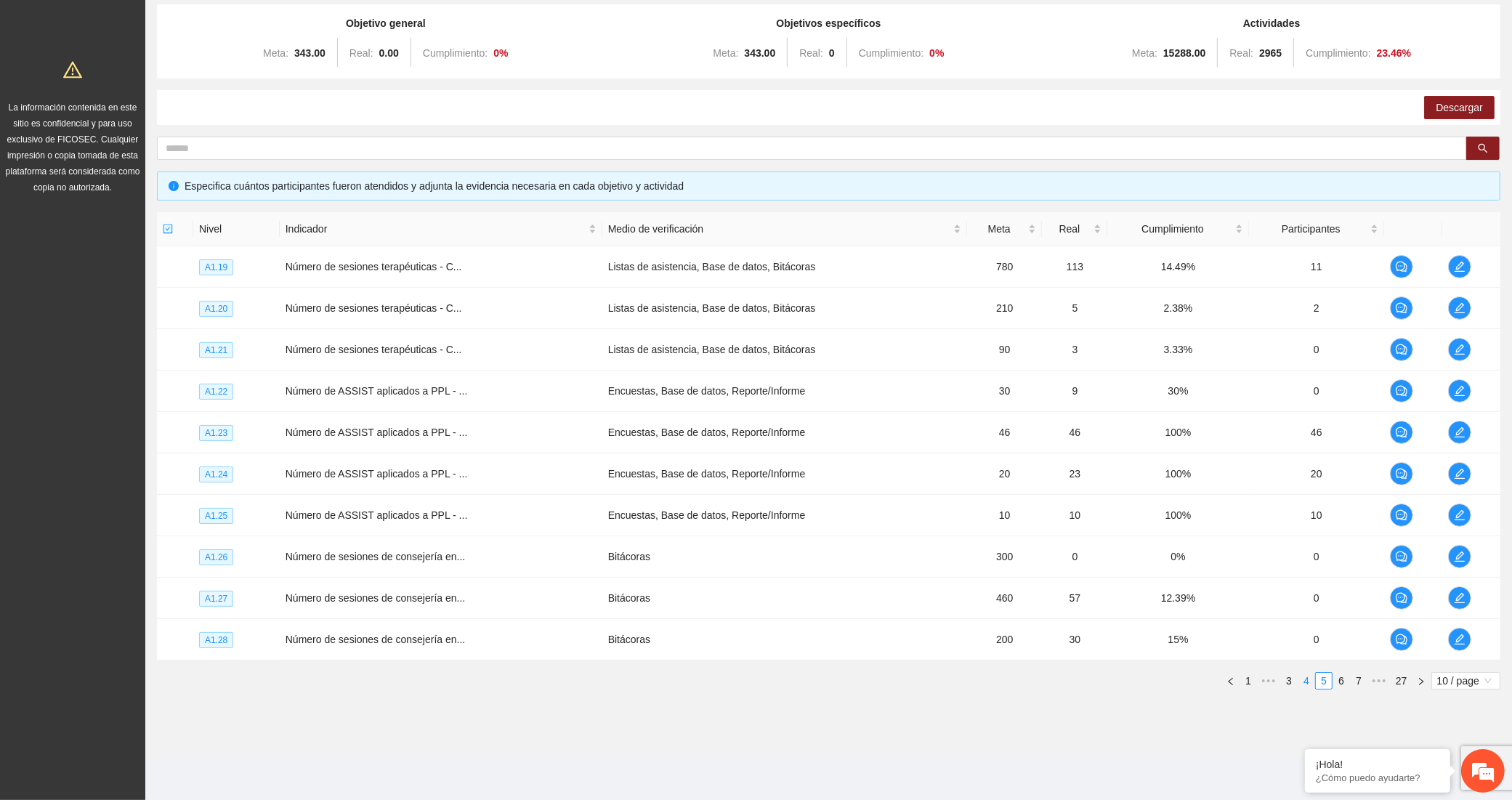
click at [1308, 682] on link "4" at bounding box center [1306, 681] width 16 height 16
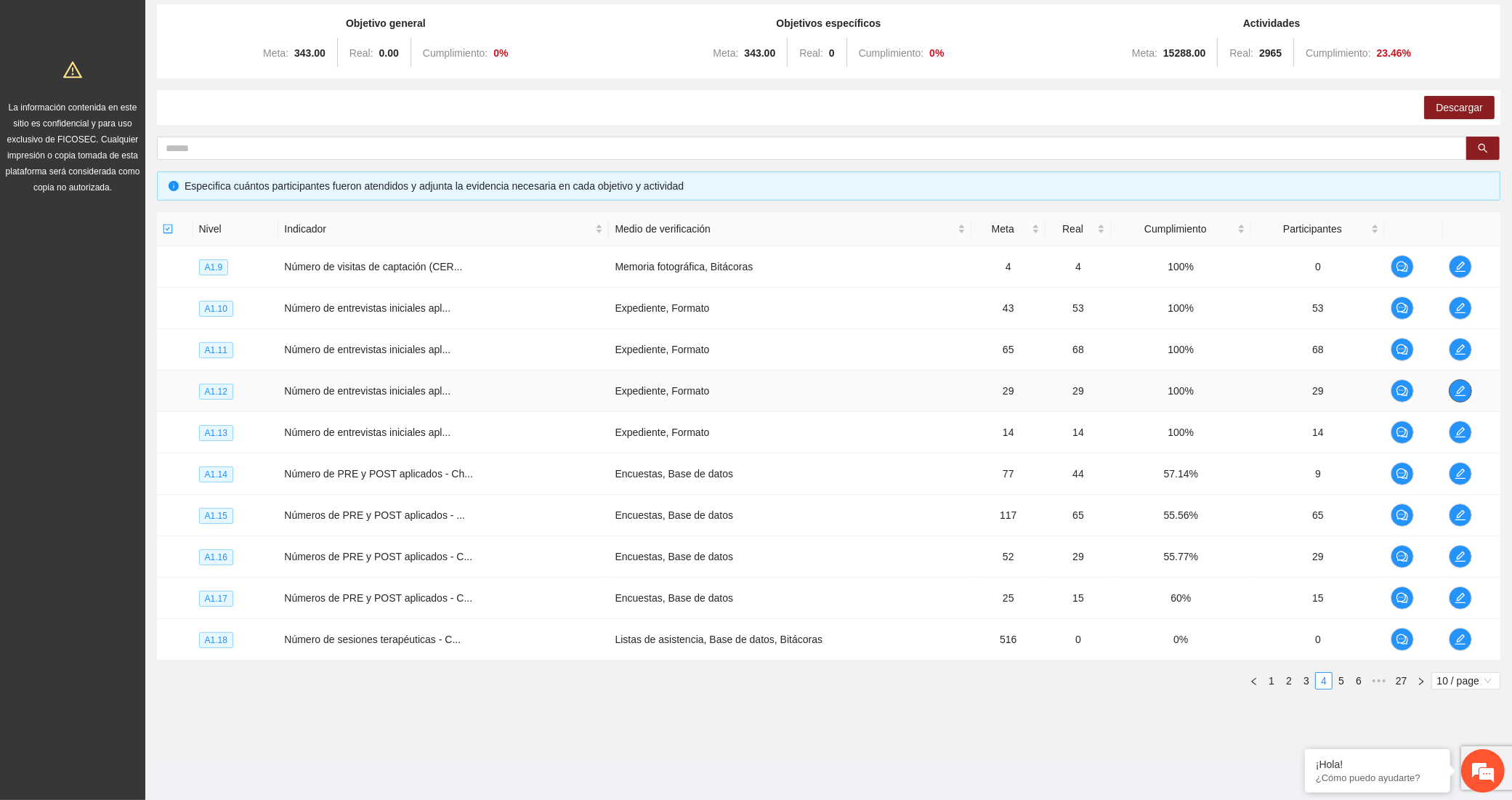
click at [1465, 387] on span "edit" at bounding box center [1460, 391] width 22 height 11
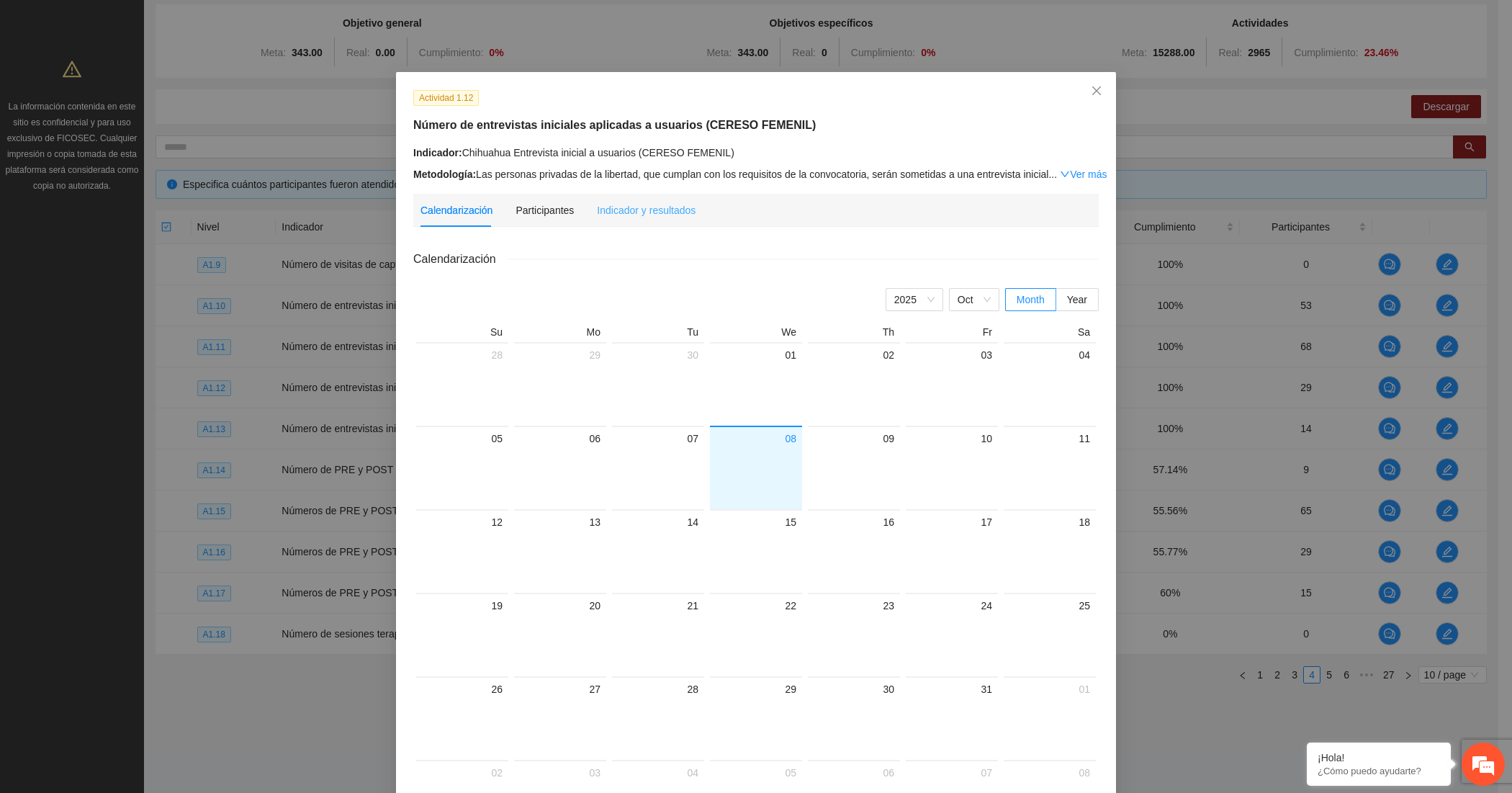
click at [677, 220] on div "Indicador y resultados" at bounding box center [646, 211] width 99 height 33
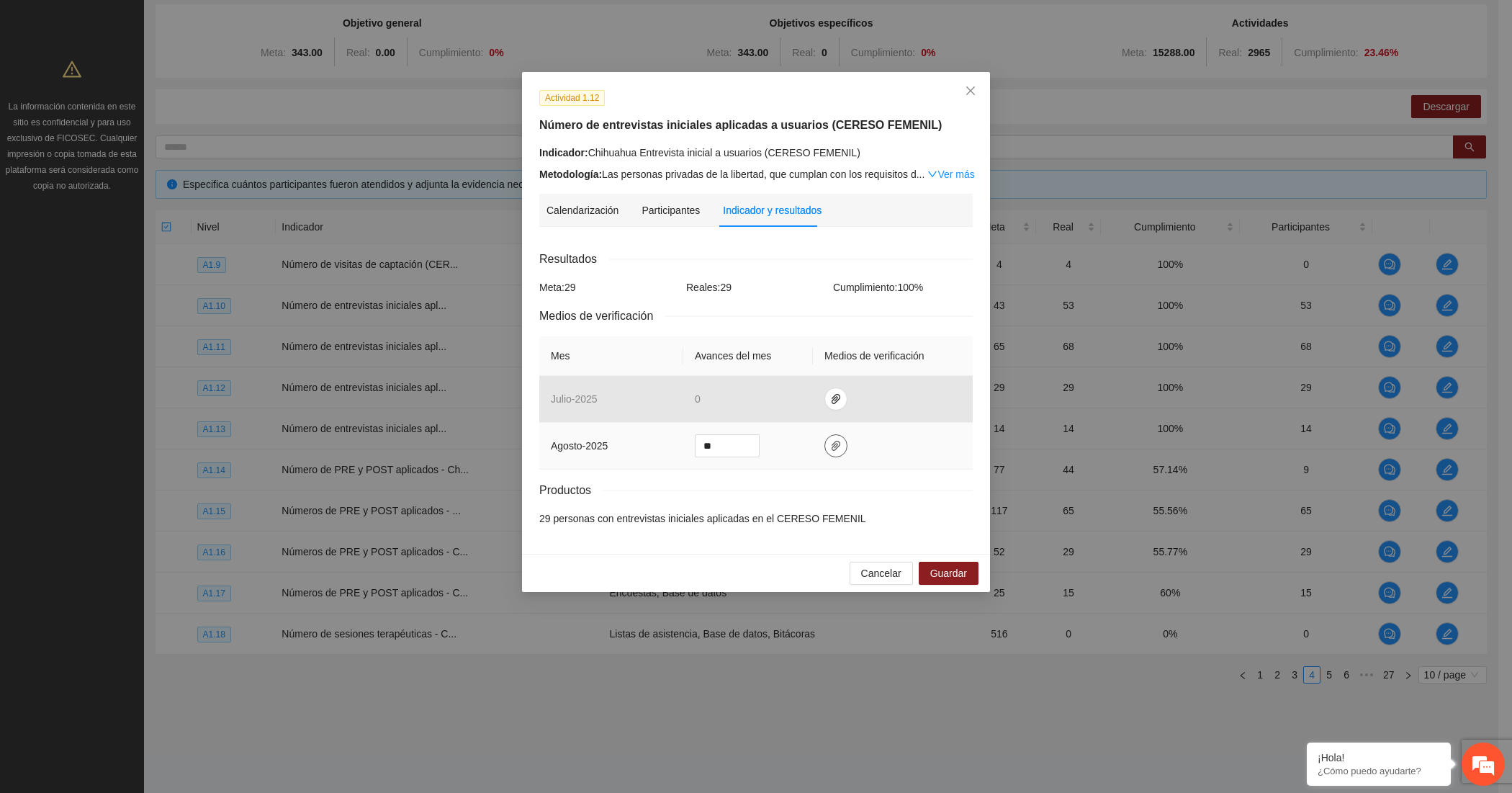
click at [830, 449] on icon "paper-clip" at bounding box center [836, 445] width 11 height 11
click at [771, 399] on link "AGOSTO_2025.zip" at bounding box center [829, 407] width 189 height 16
click at [973, 87] on icon "close" at bounding box center [970, 90] width 11 height 11
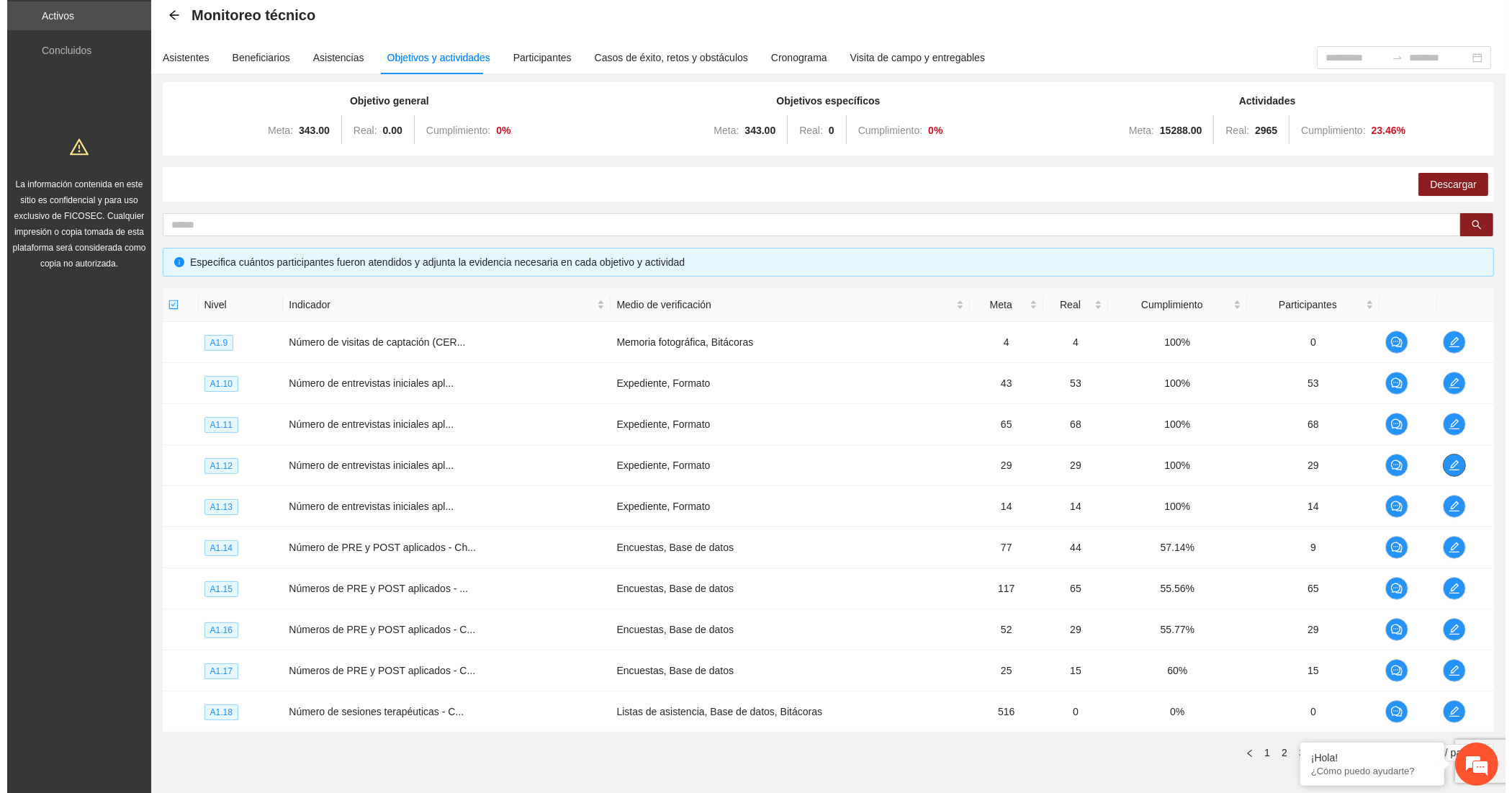
scroll to position [0, 0]
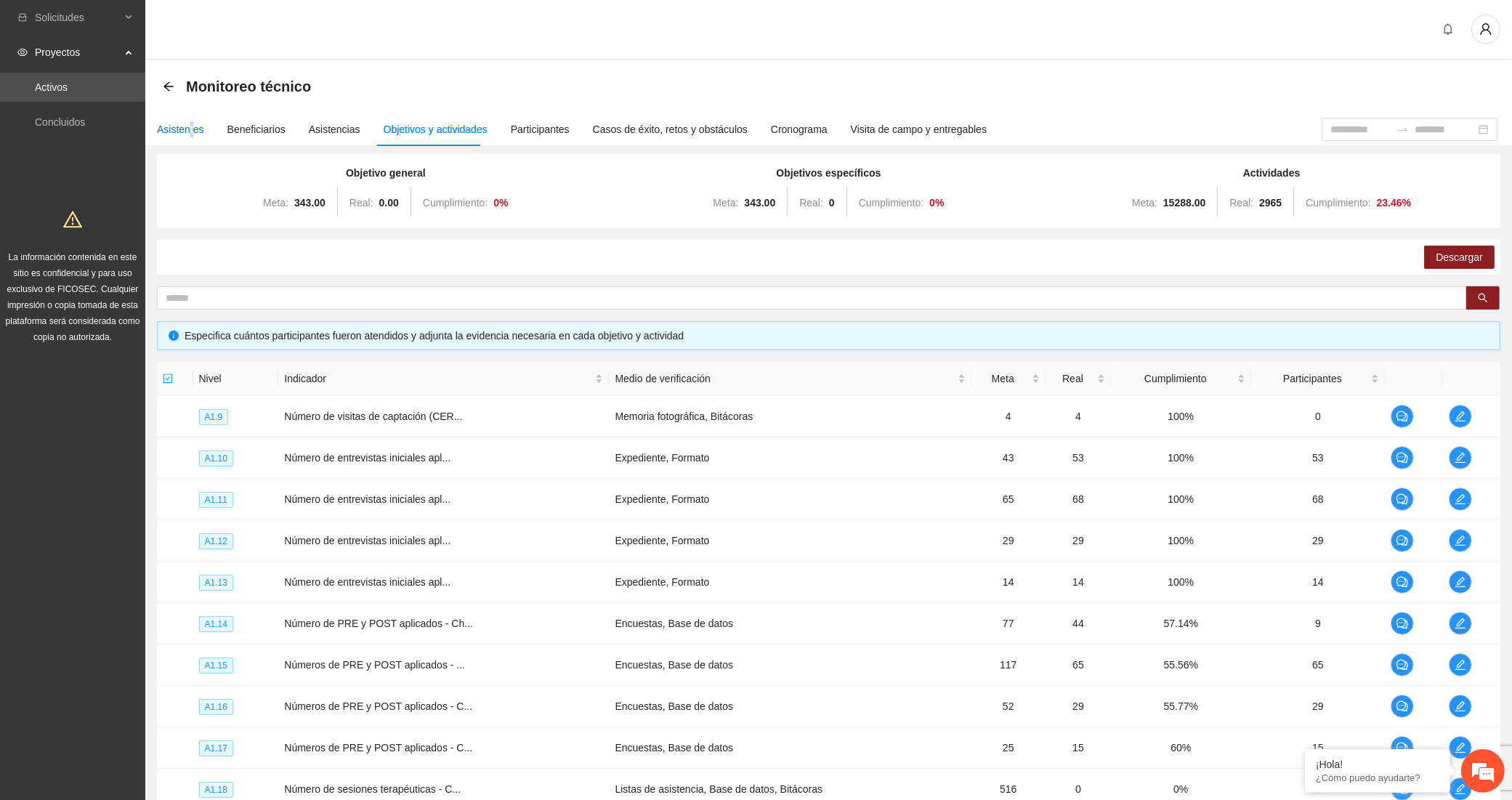
click at [191, 122] on div "Asistentes" at bounding box center [181, 130] width 48 height 16
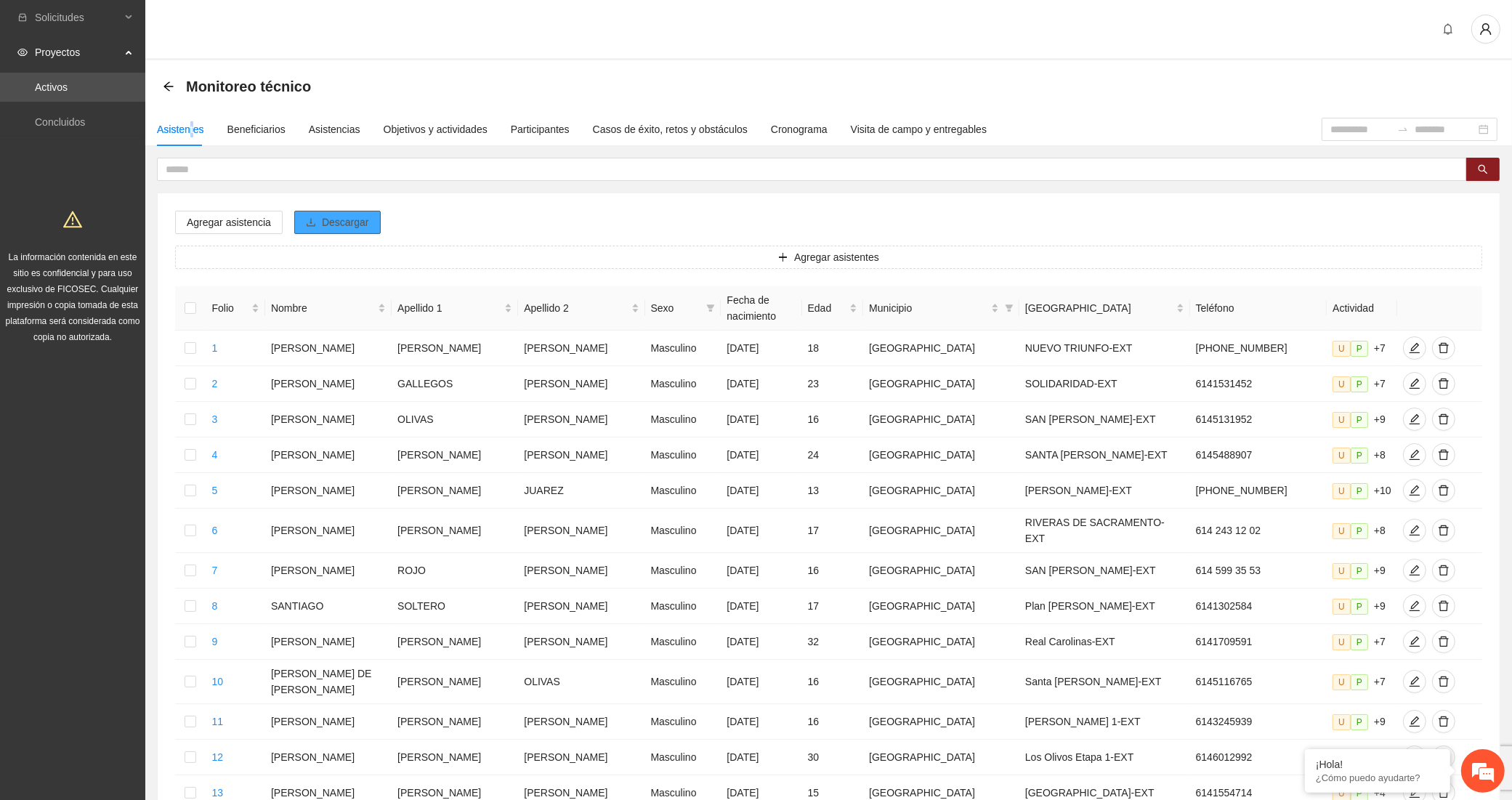
click at [360, 218] on span "Descargar" at bounding box center [346, 222] width 48 height 16
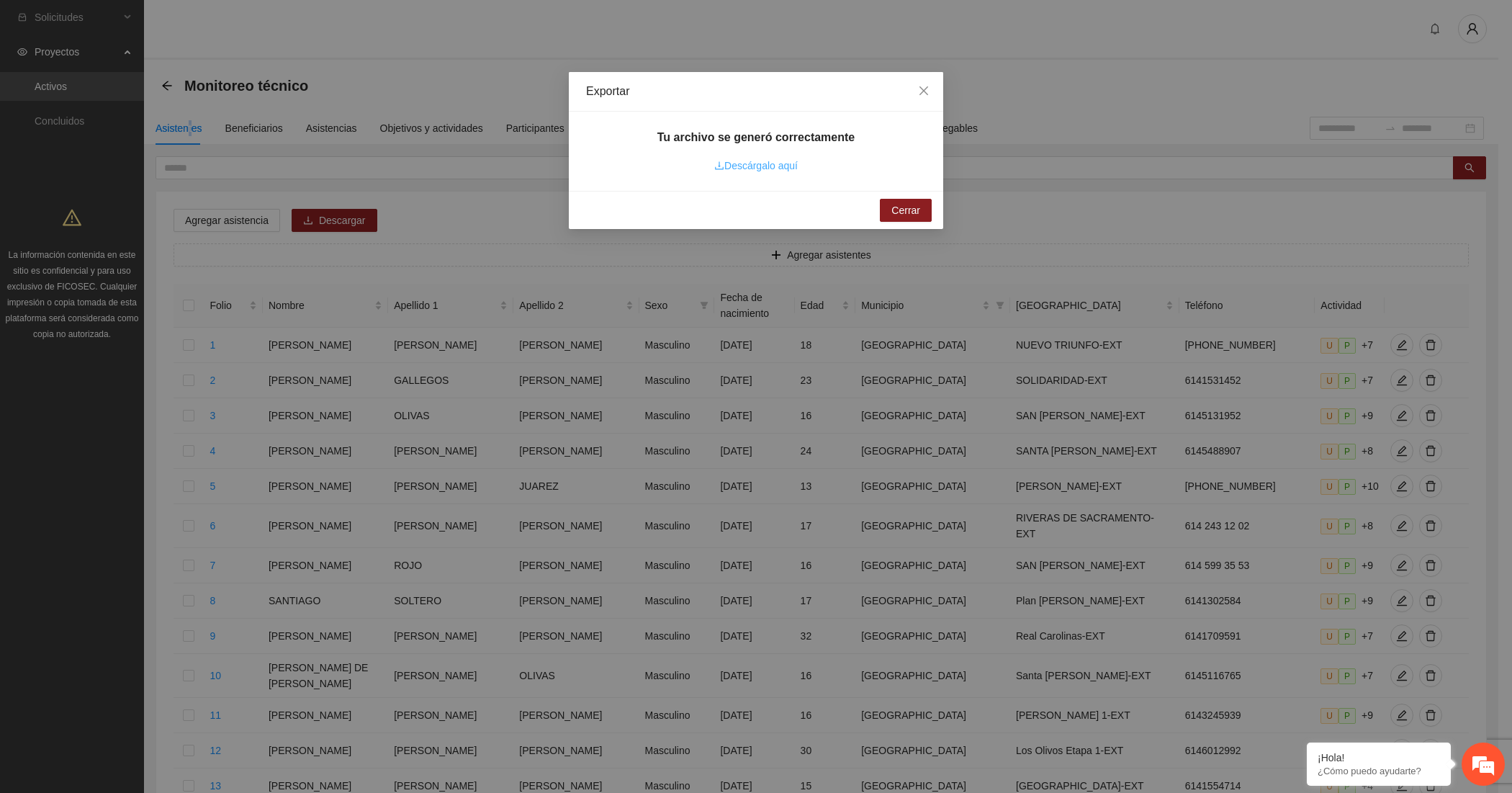
click at [729, 161] on link "Descárgalo aquí" at bounding box center [756, 165] width 84 height 11
